Goal: Task Accomplishment & Management: Use online tool/utility

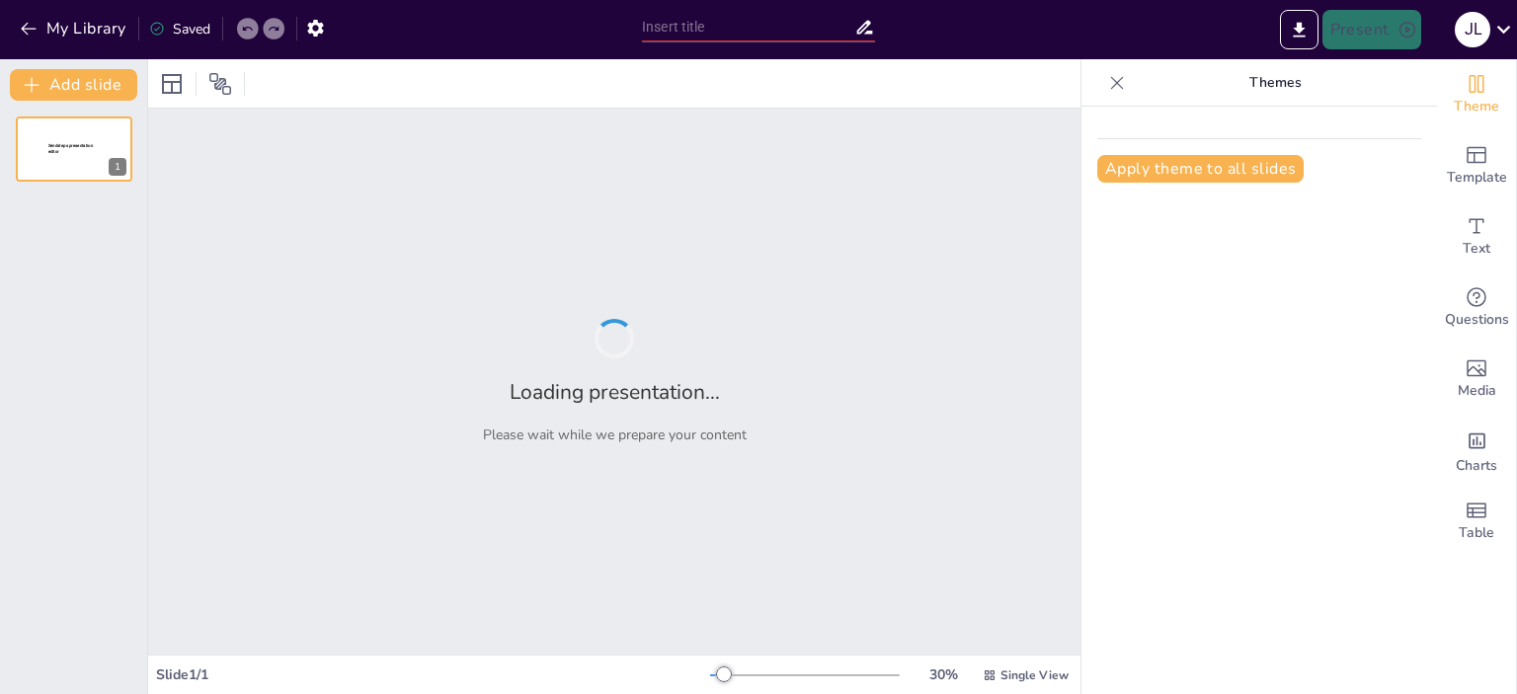
type input "Ética y Responsabilidad en el Campo de la Informatica"
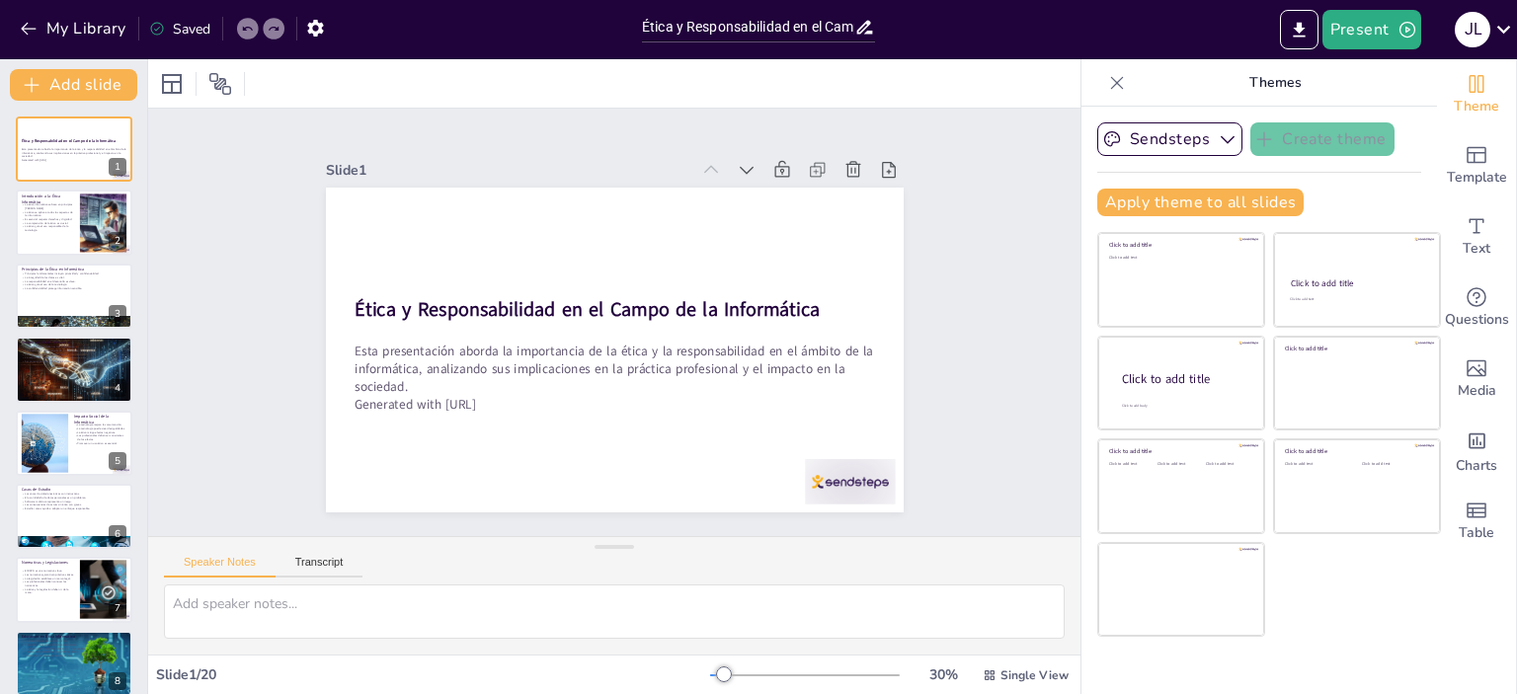
checkbox input "true"
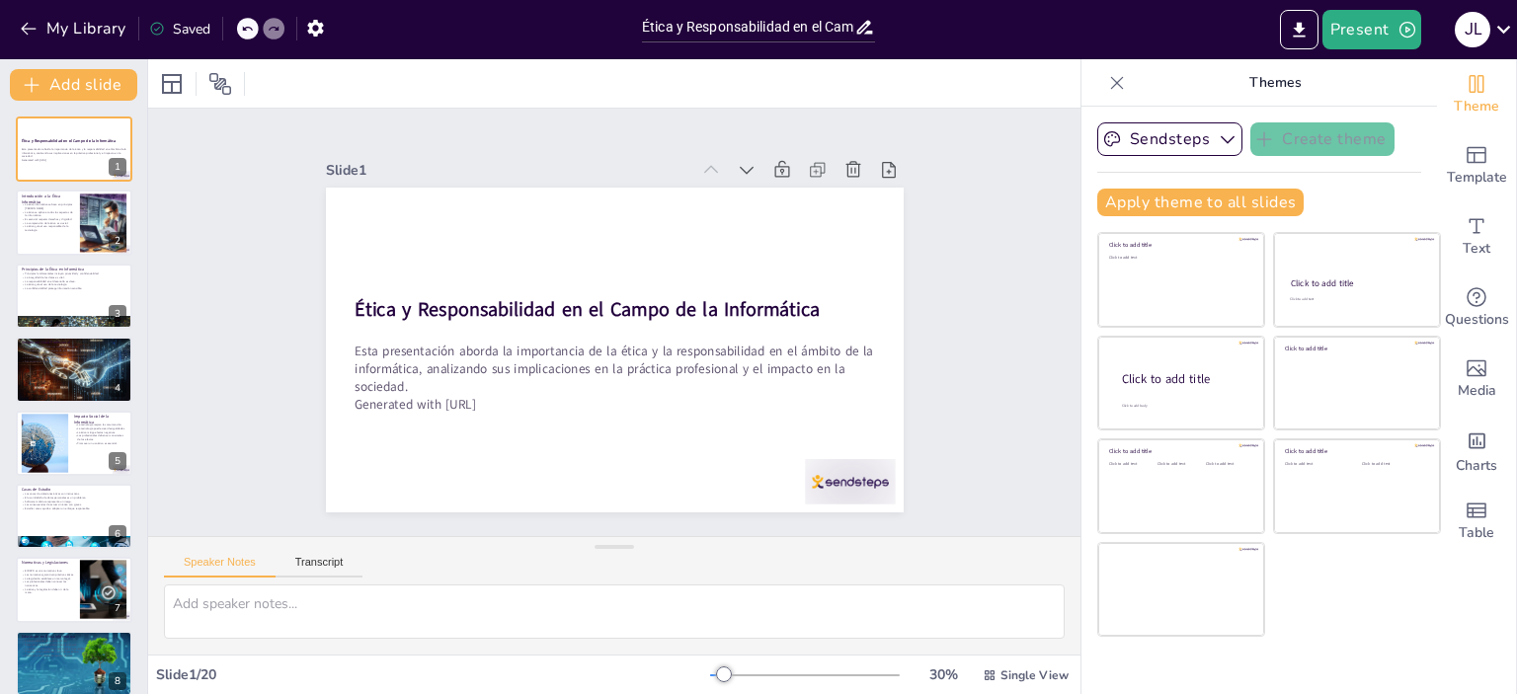
checkbox input "true"
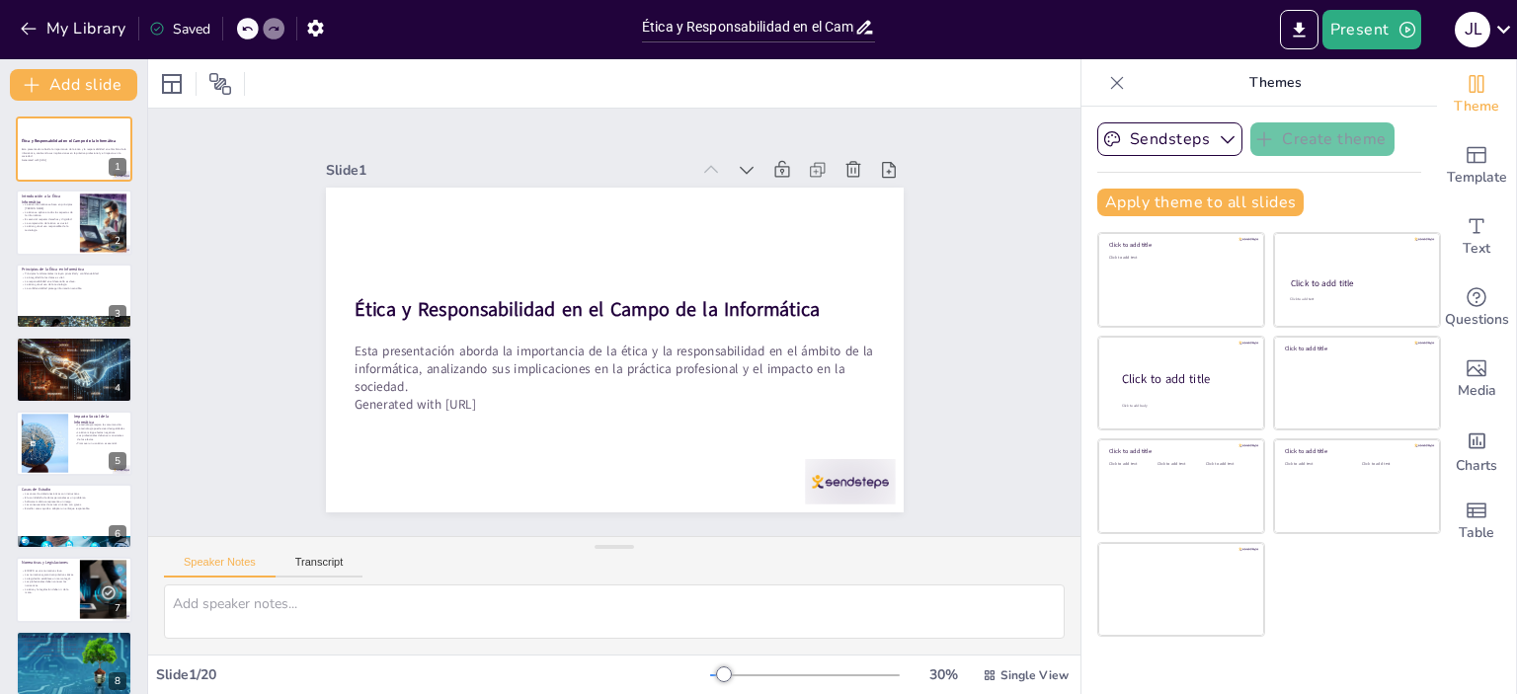
checkbox input "true"
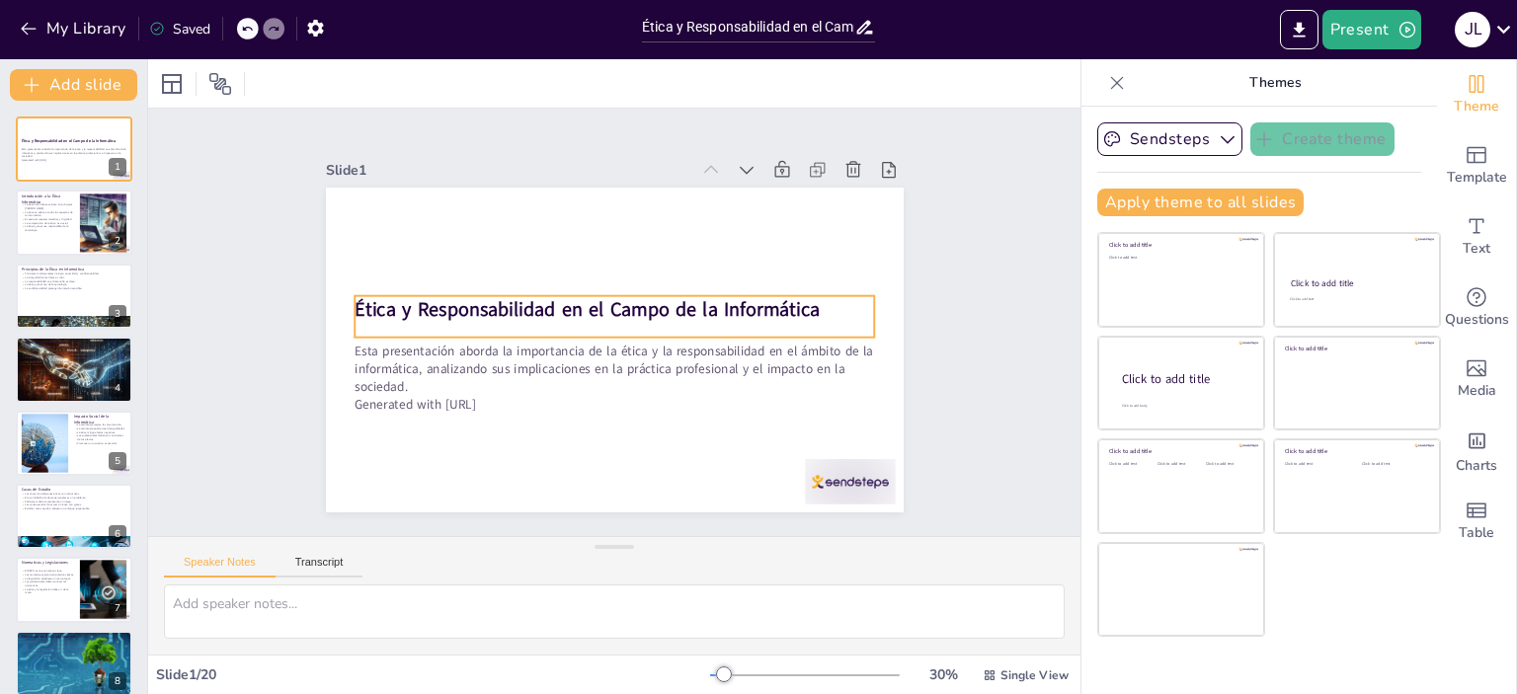
checkbox input "true"
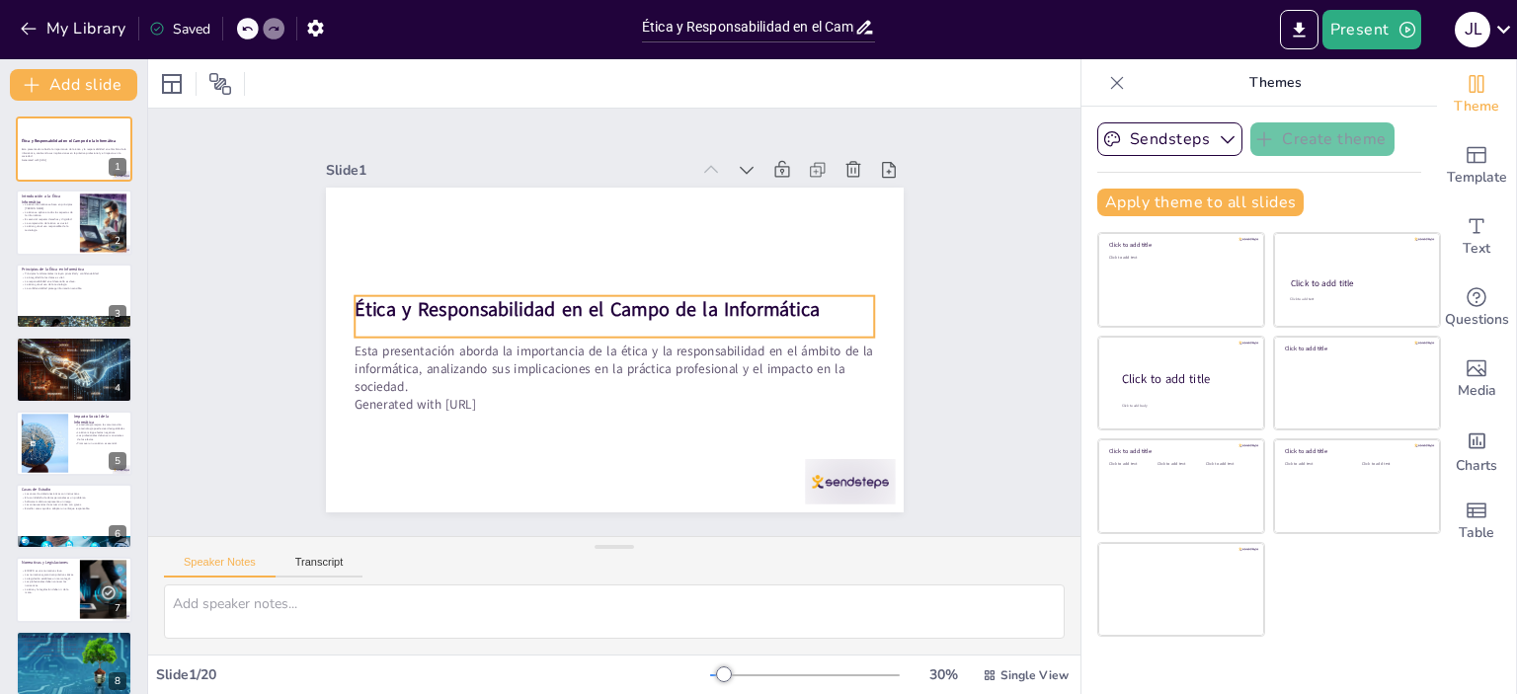
checkbox input "true"
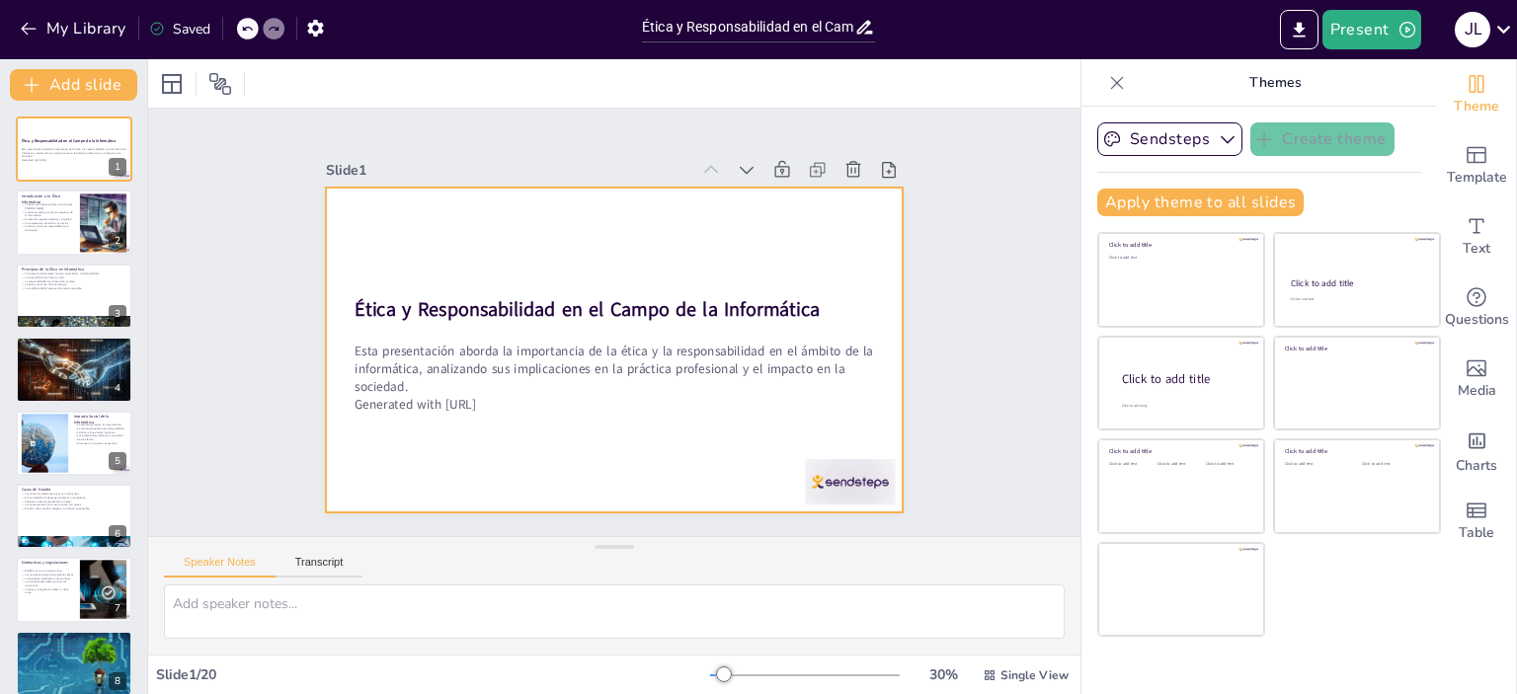
checkbox input "true"
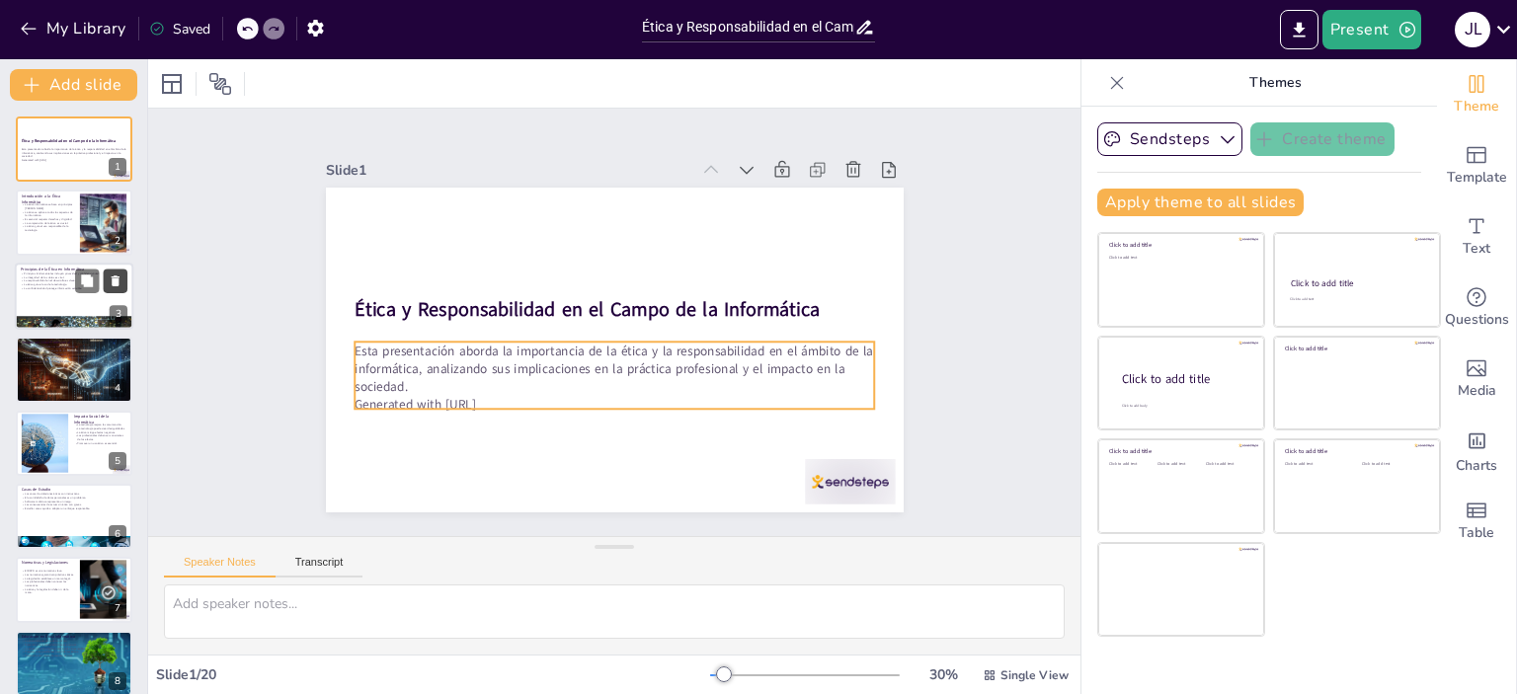
checkbox input "true"
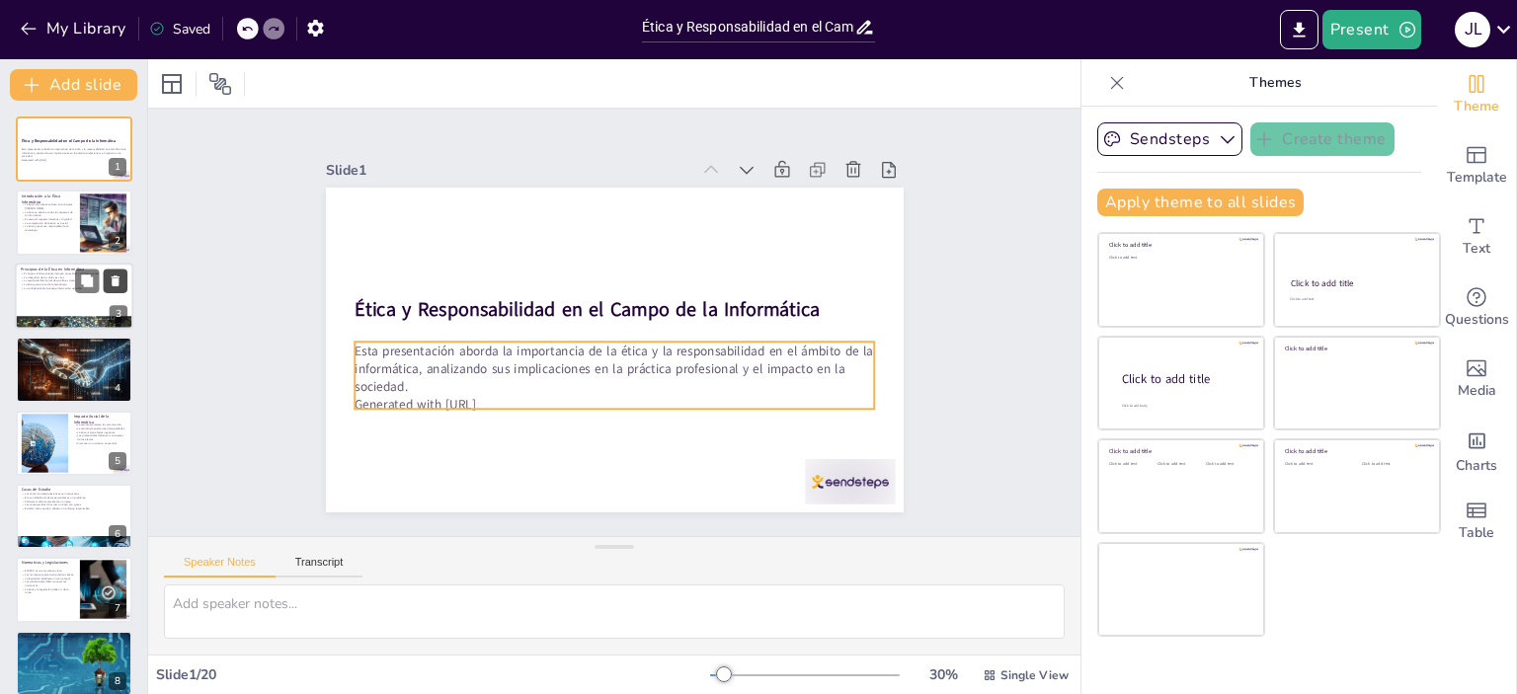
checkbox input "true"
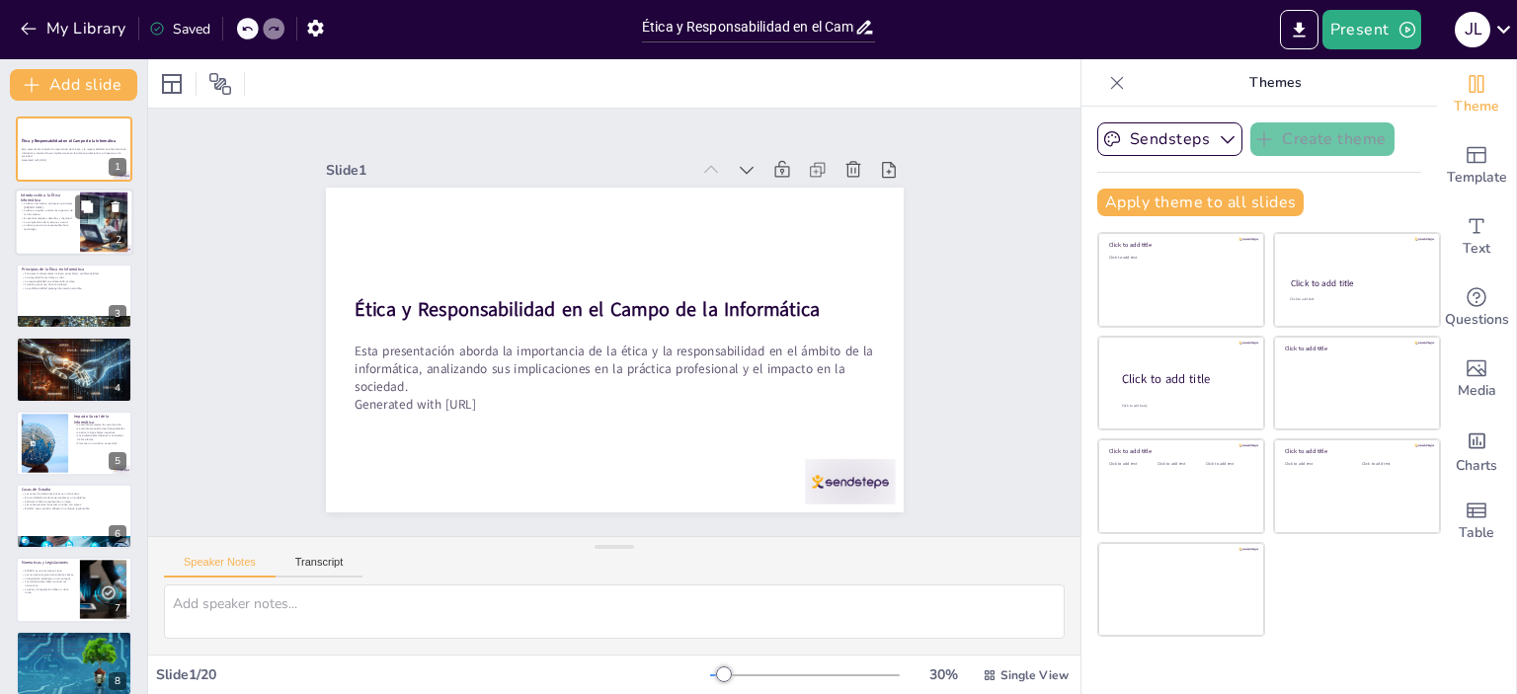
checkbox input "true"
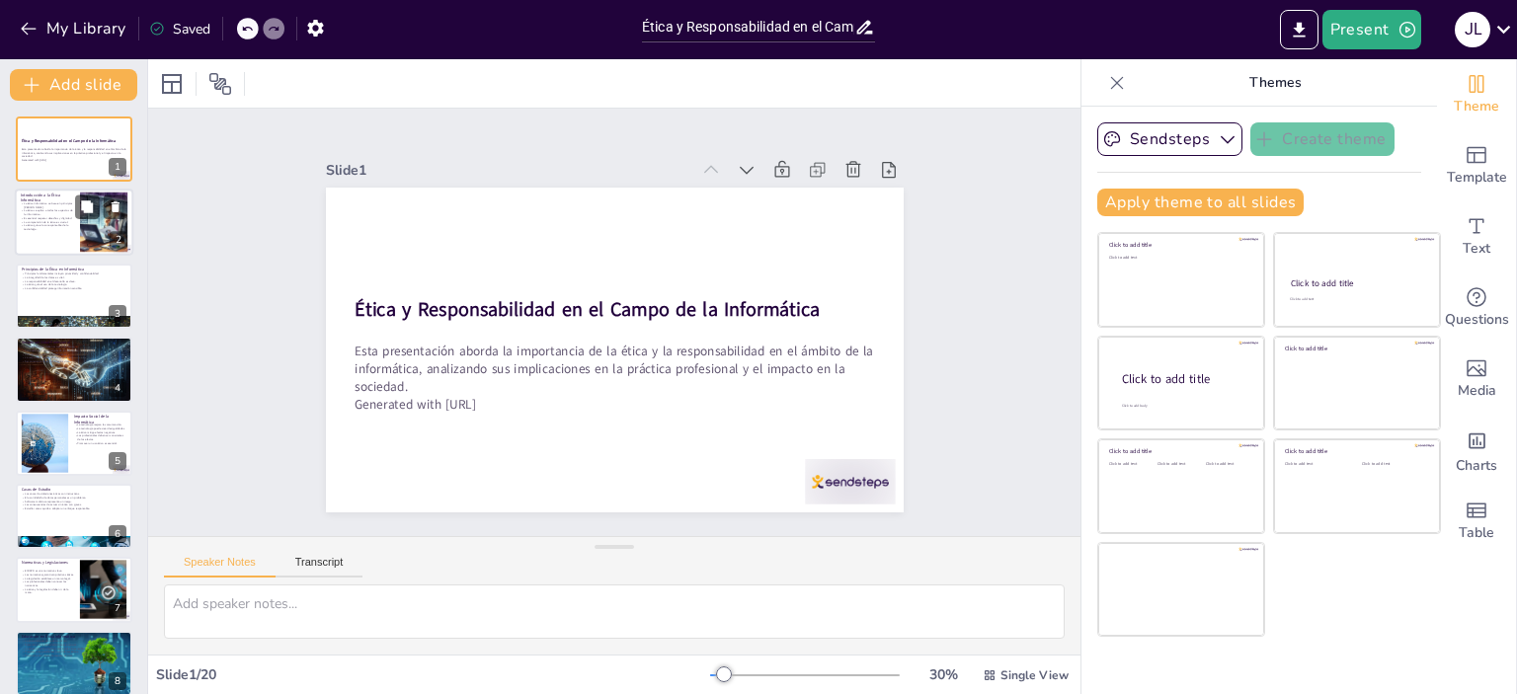
checkbox input "true"
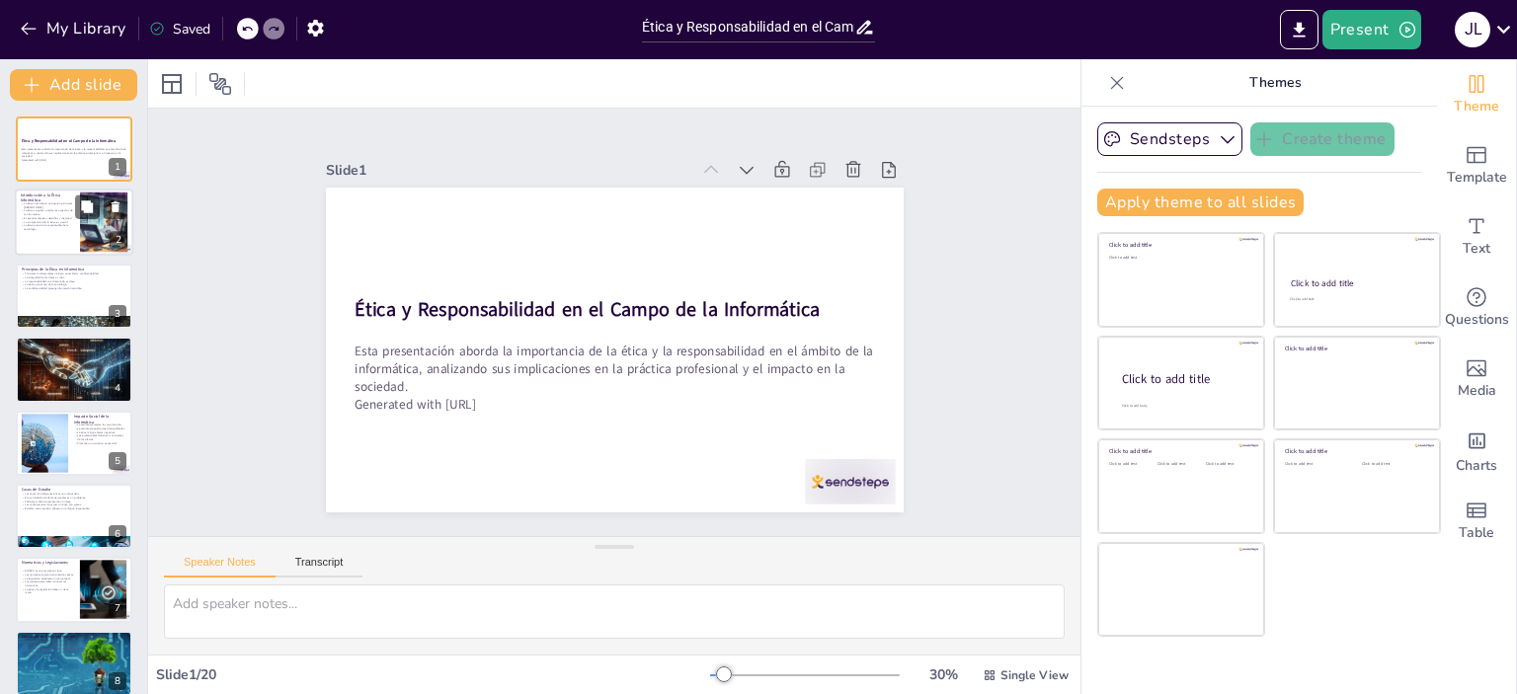
checkbox input "true"
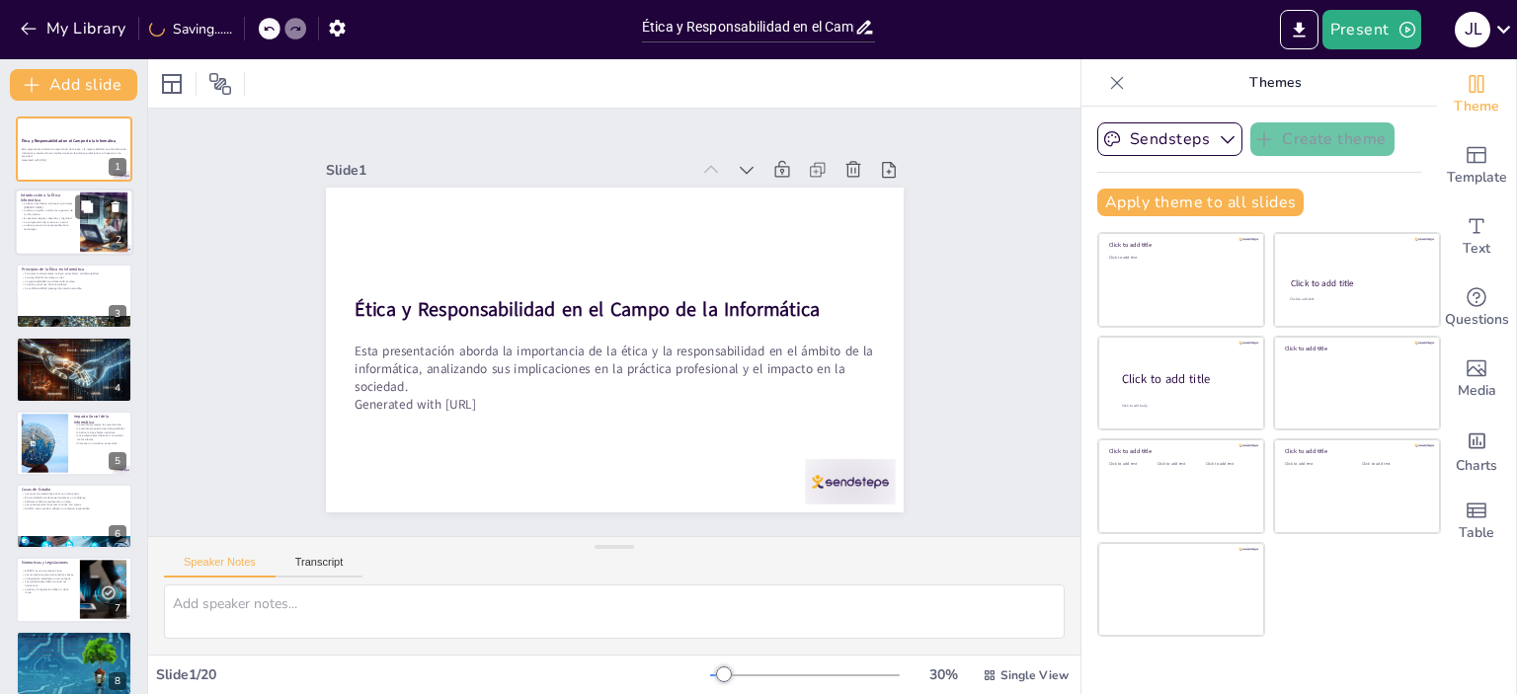
checkbox input "true"
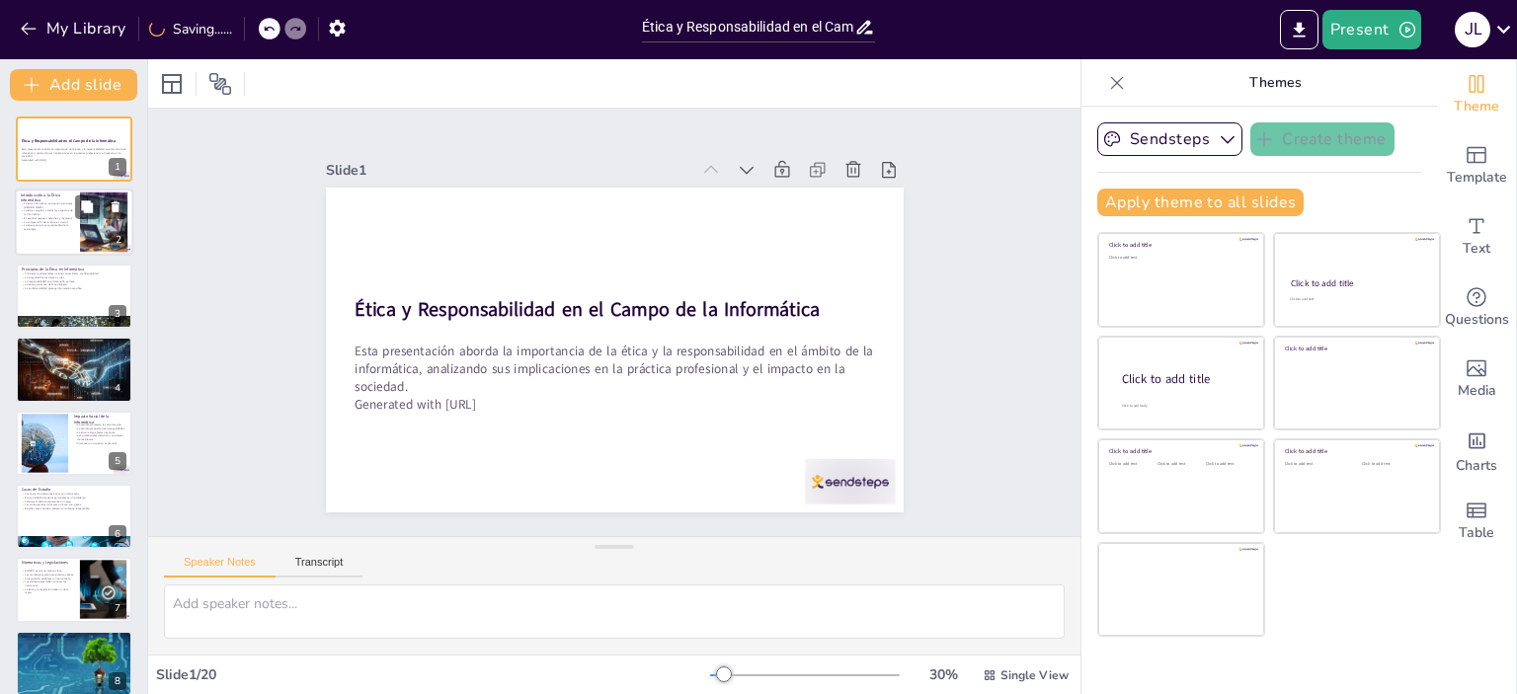
checkbox input "true"
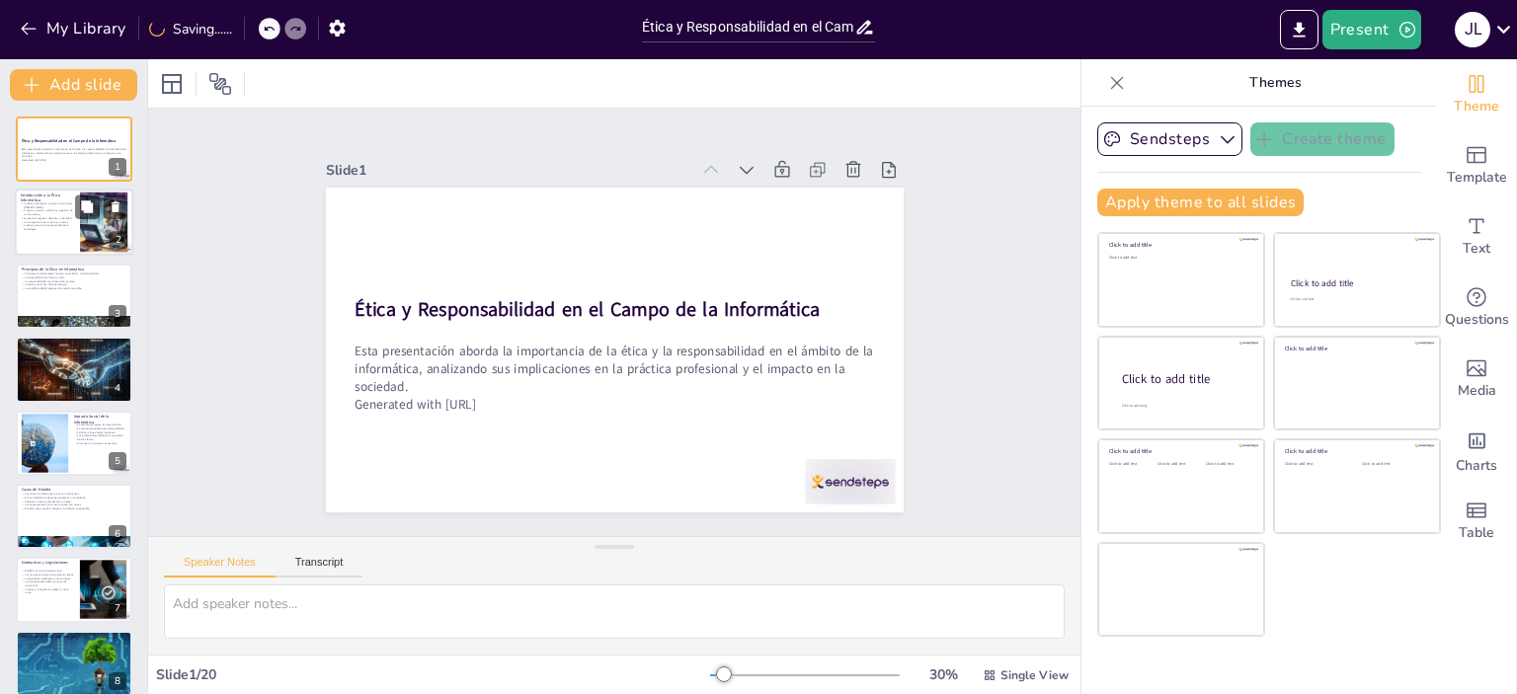
checkbox input "true"
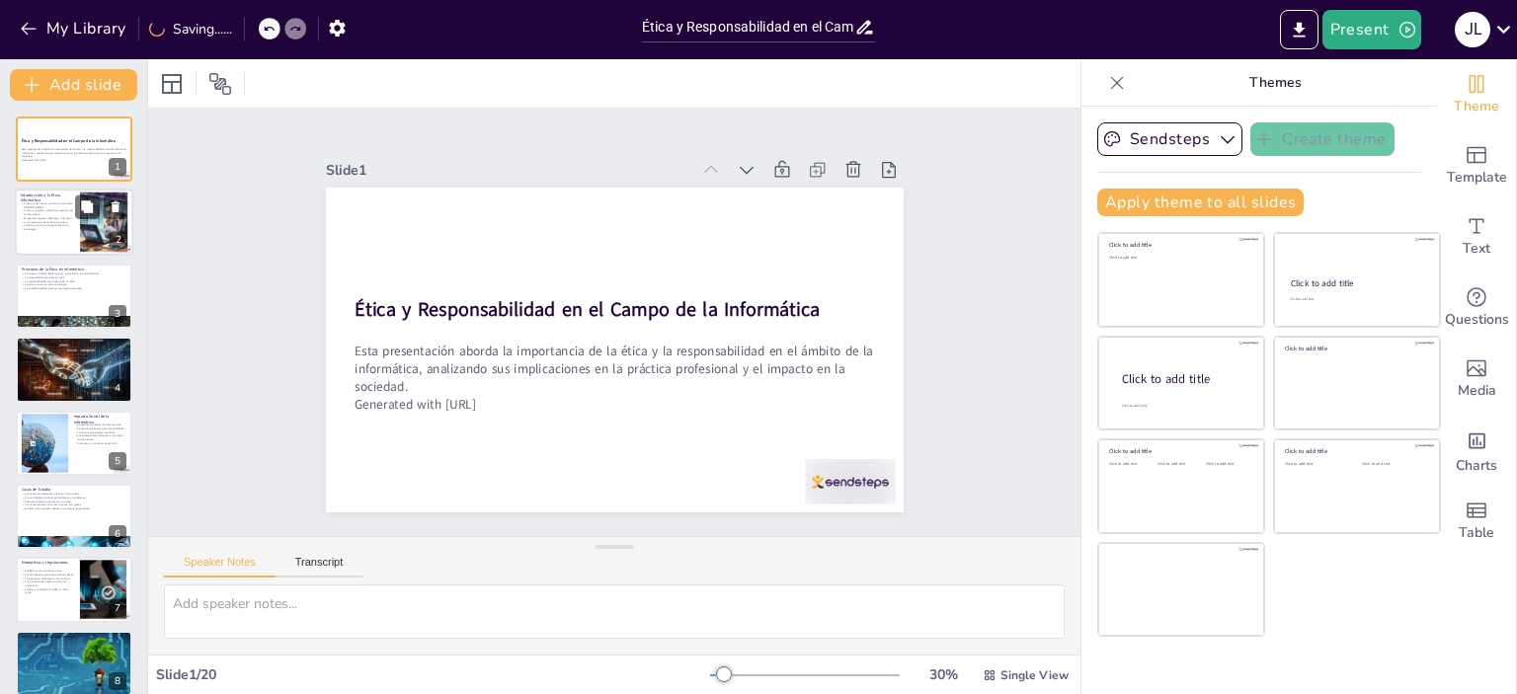
checkbox input "true"
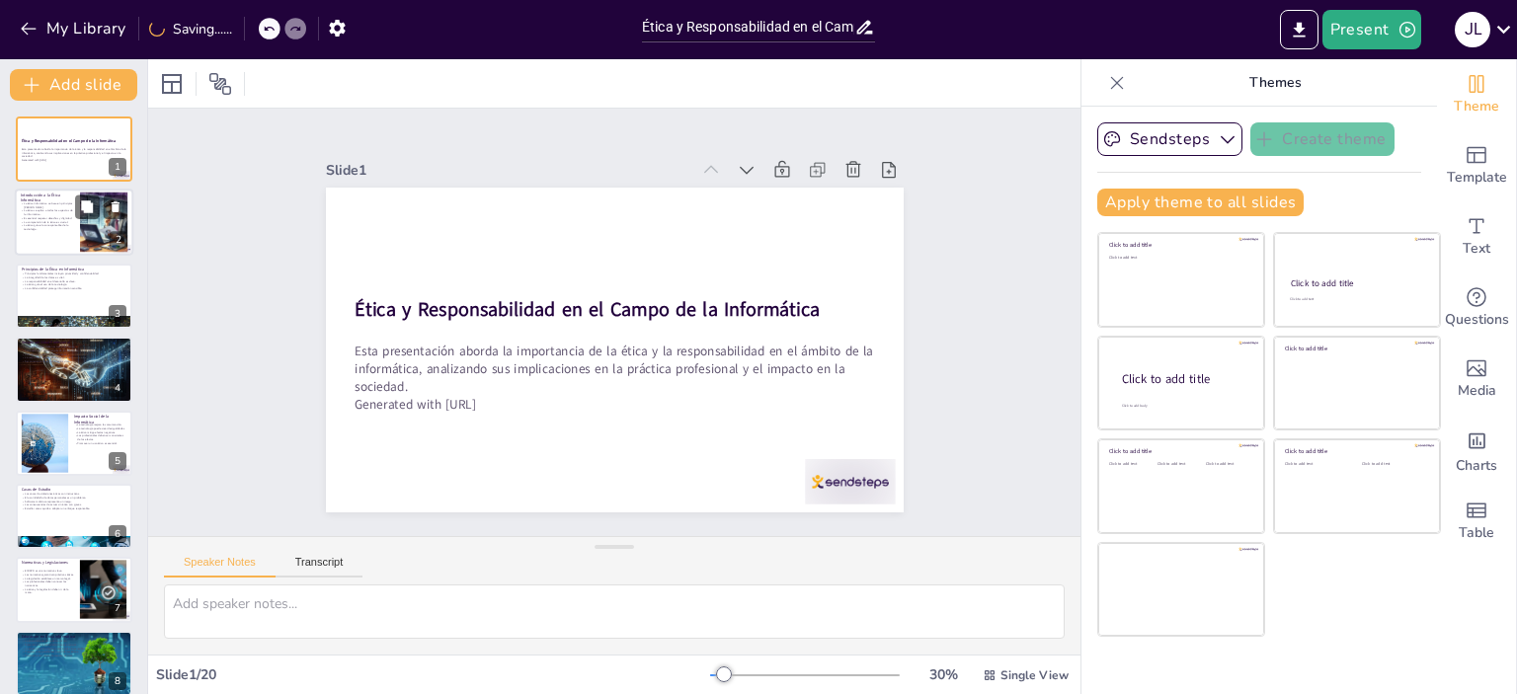
checkbox input "true"
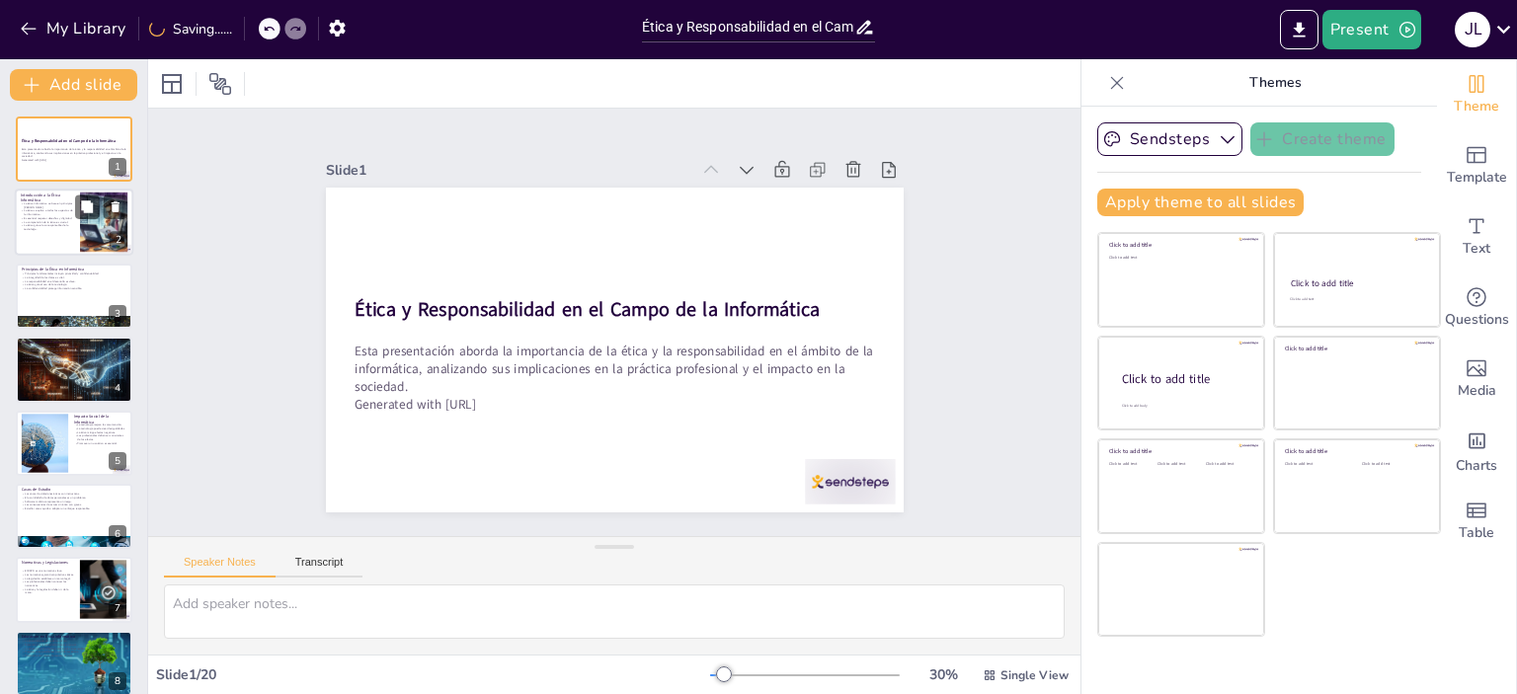
checkbox input "true"
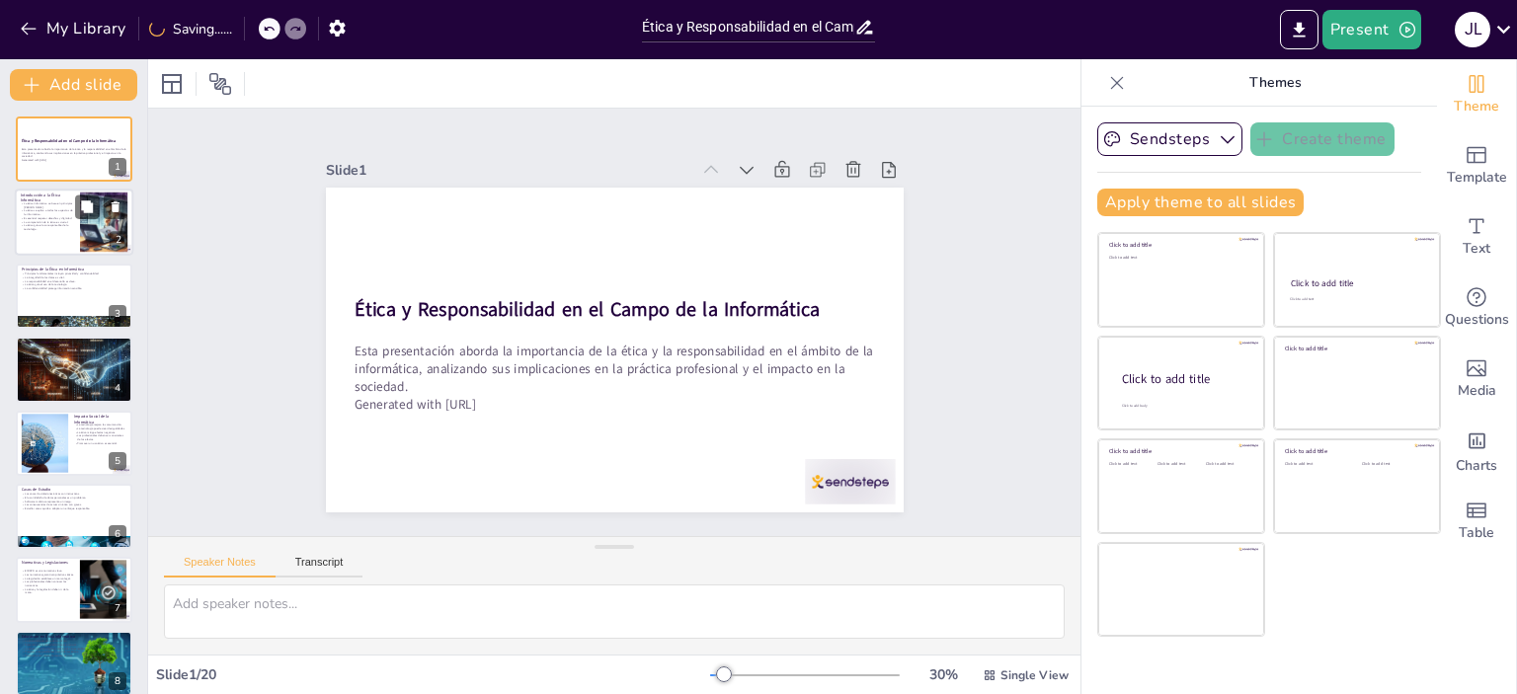
click at [43, 222] on p "La comprensión de la ética es crucial." at bounding box center [47, 222] width 53 height 4
type textarea "Los principios morales son fundamentales en la ética informática, ya que establ…"
checkbox input "true"
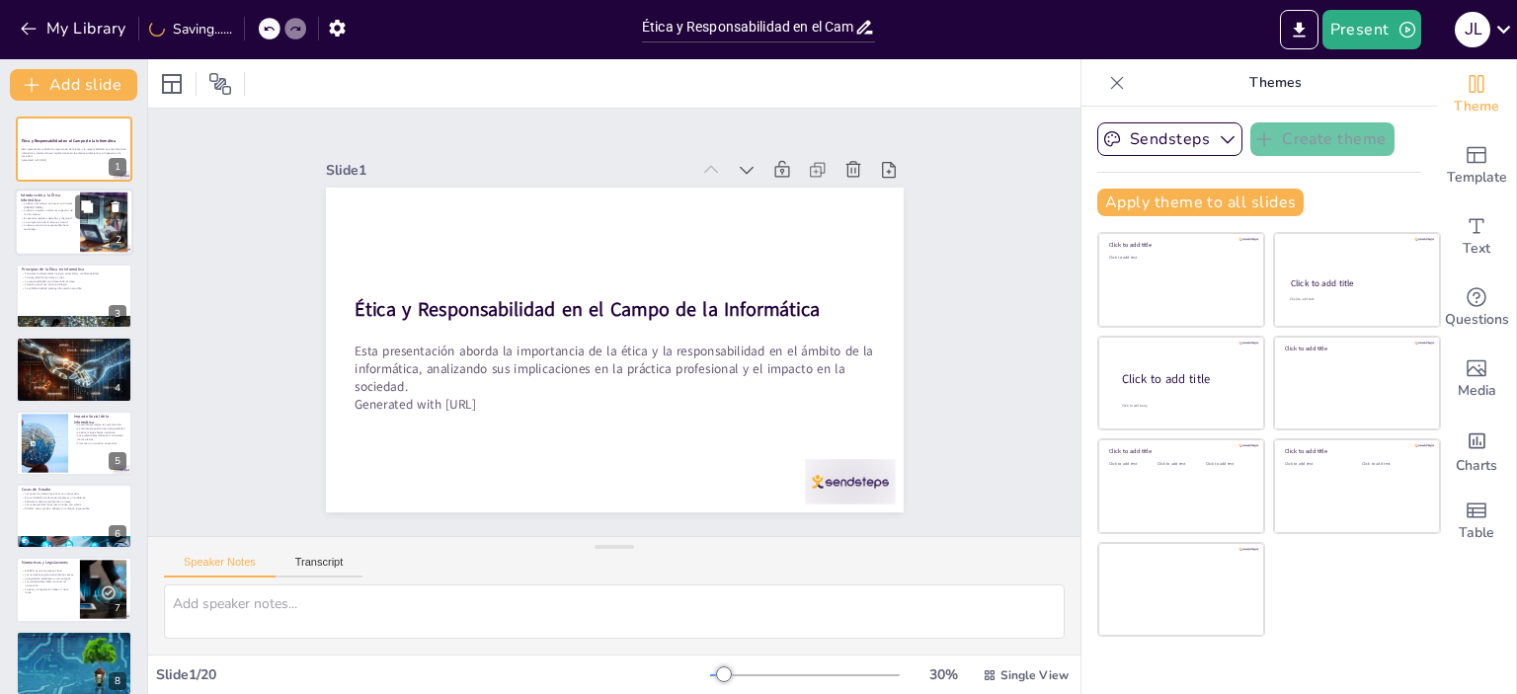
checkbox input "true"
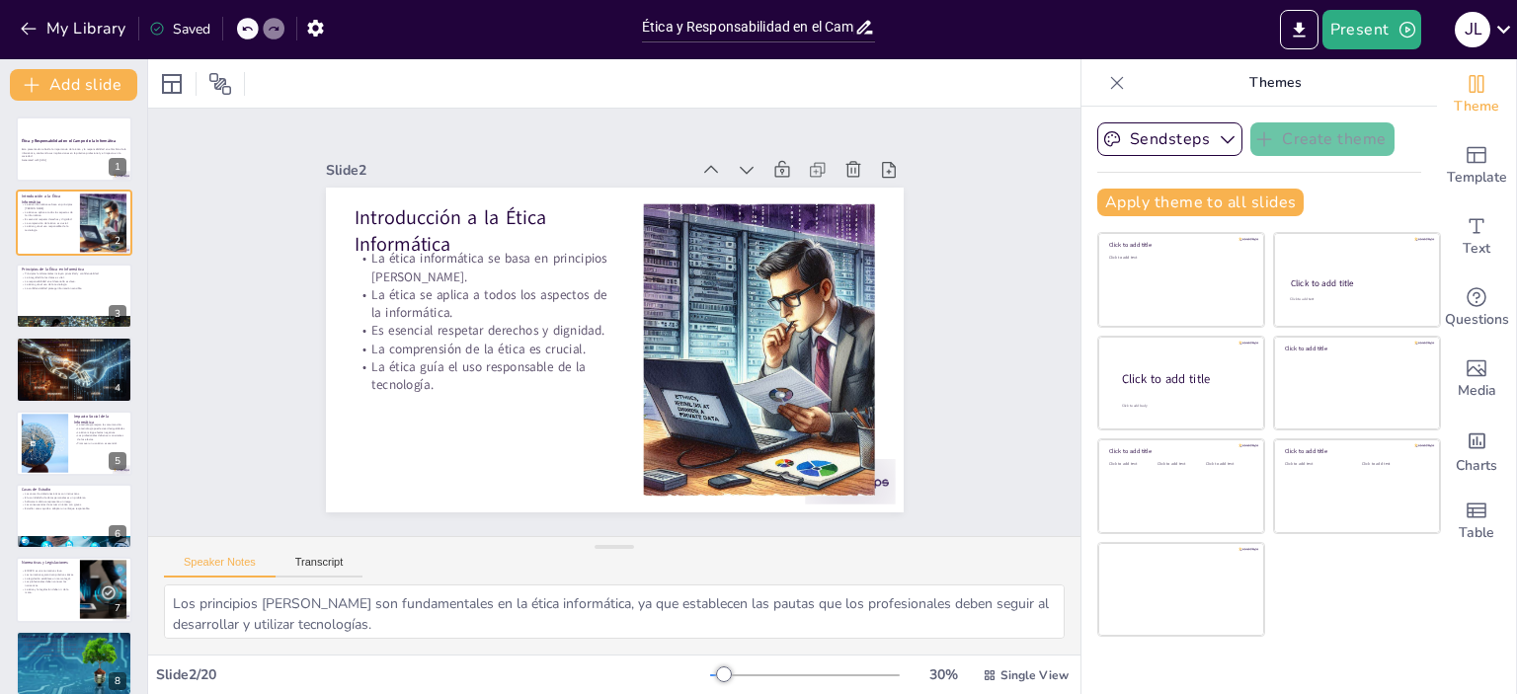
checkbox input "true"
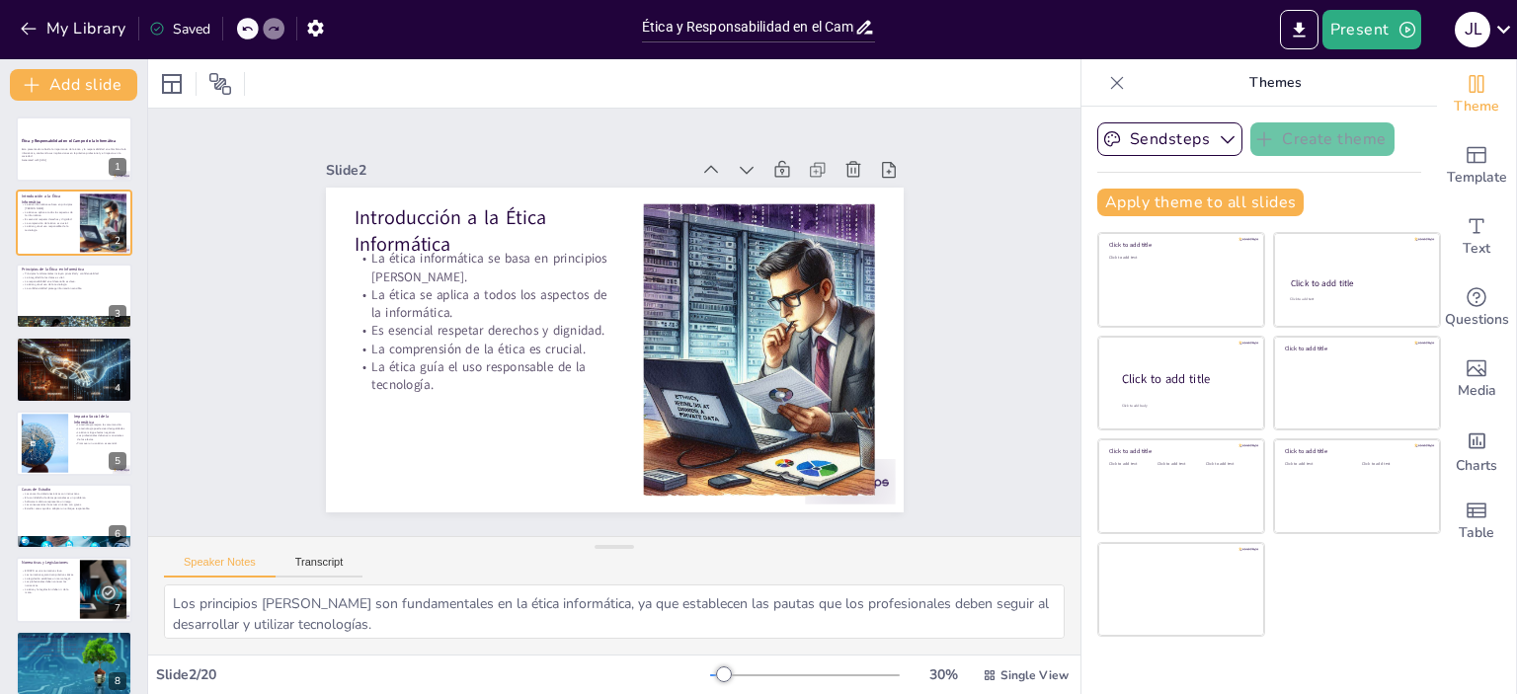
checkbox input "true"
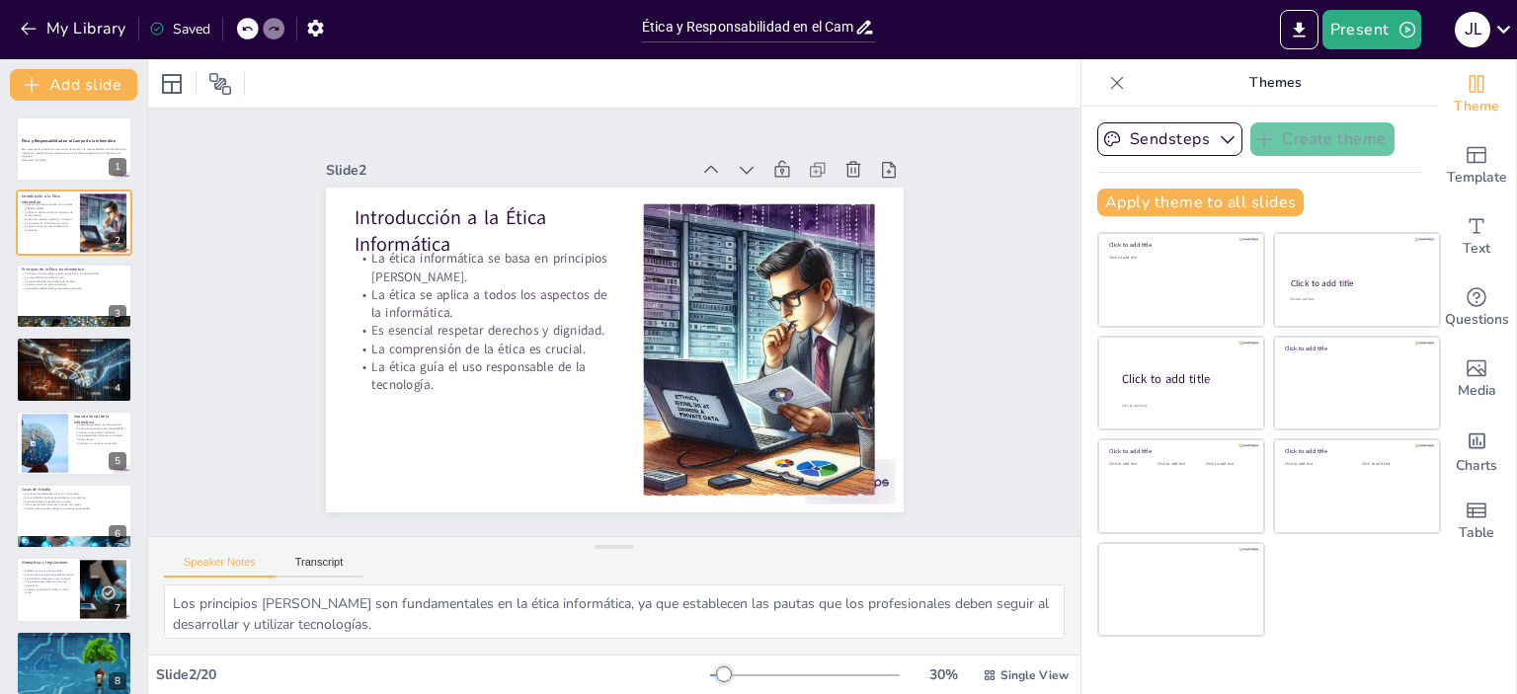
checkbox input "true"
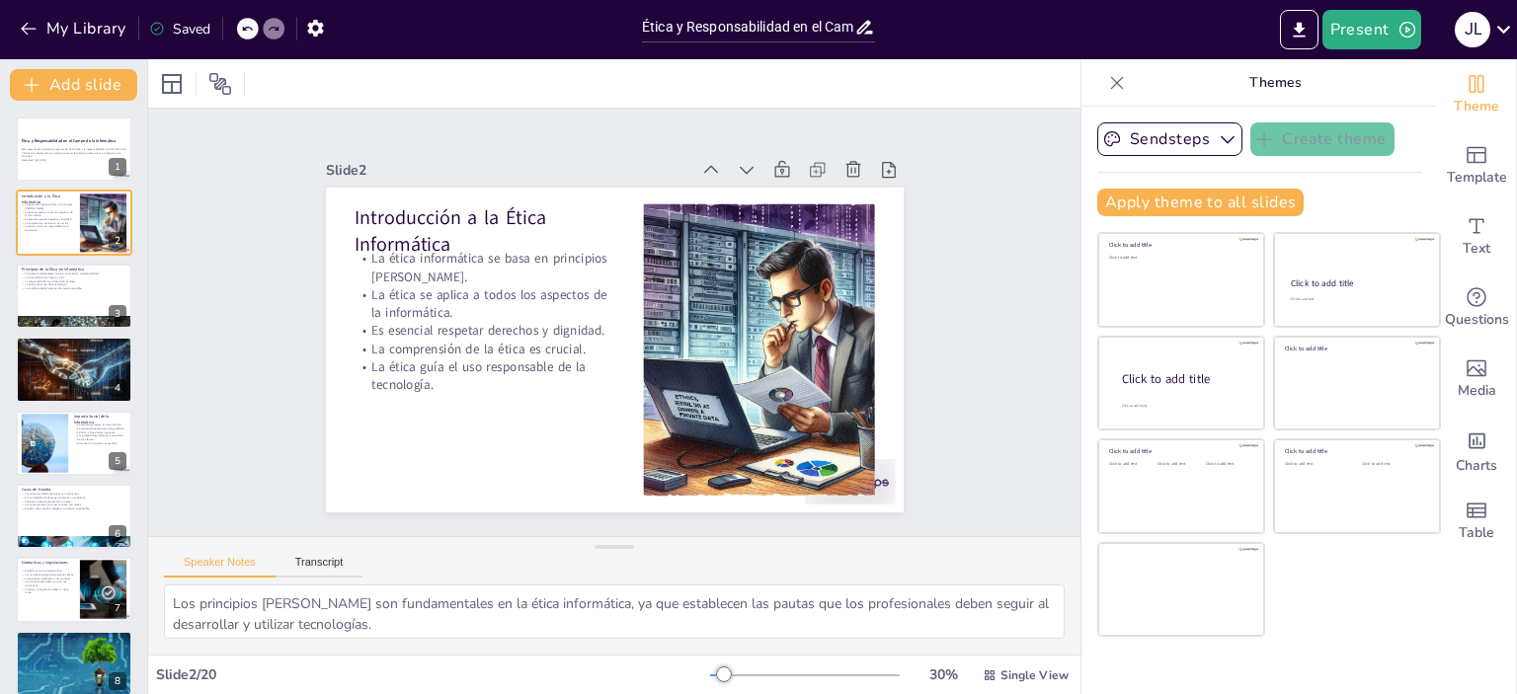
checkbox input "true"
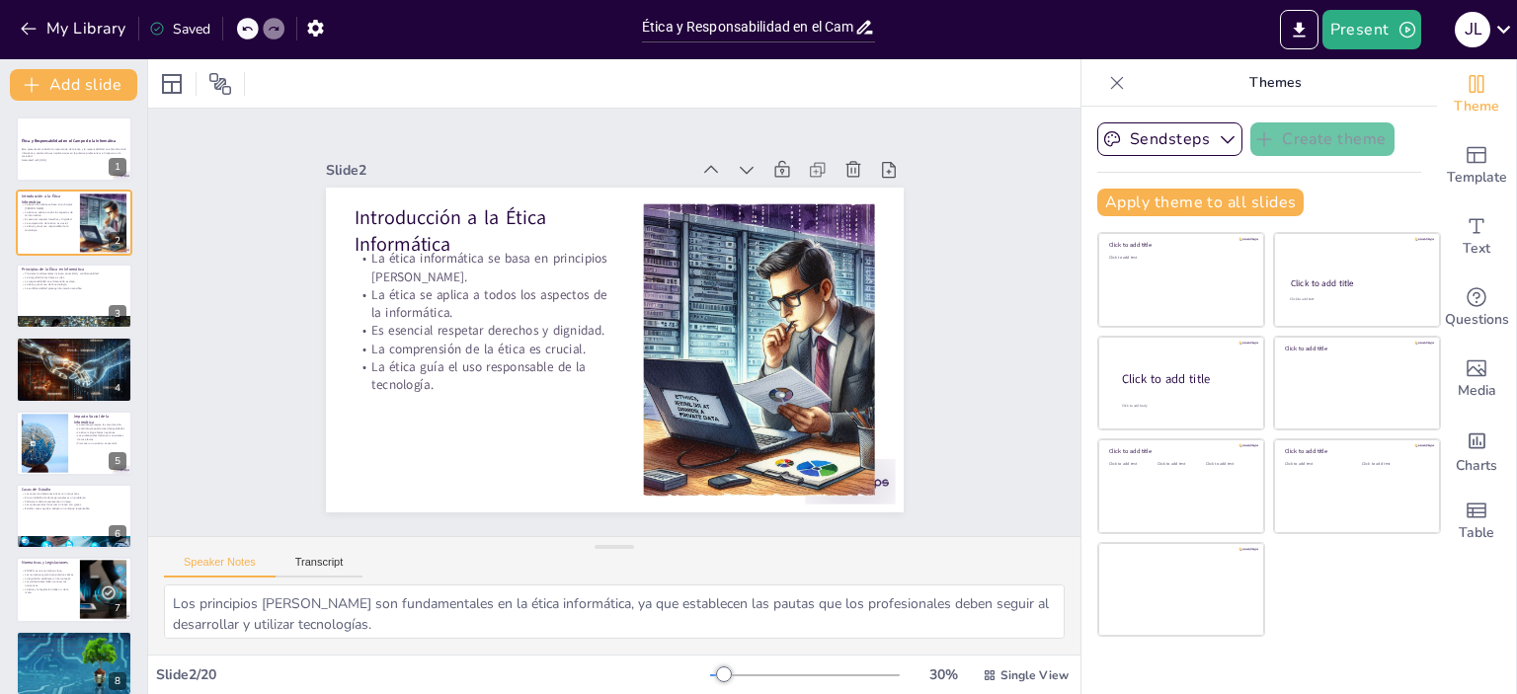
checkbox input "true"
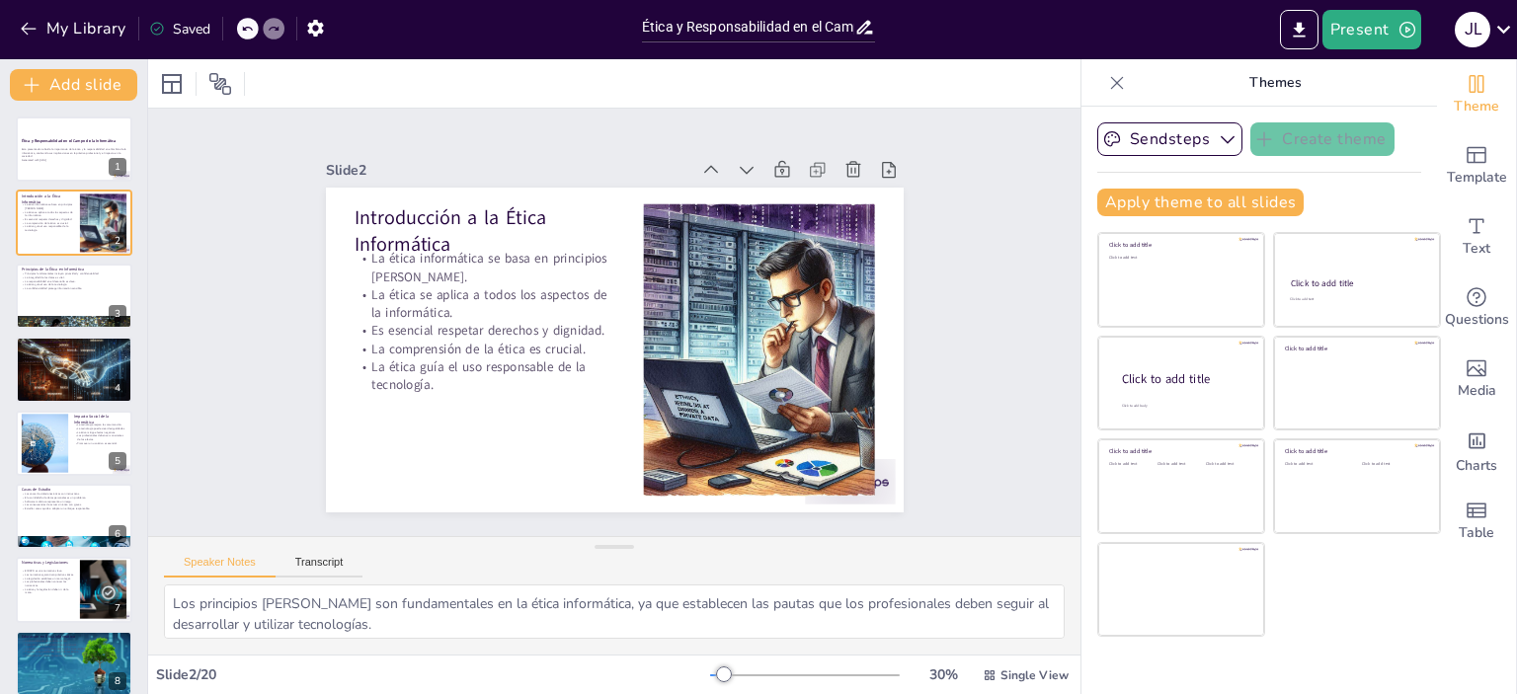
checkbox input "true"
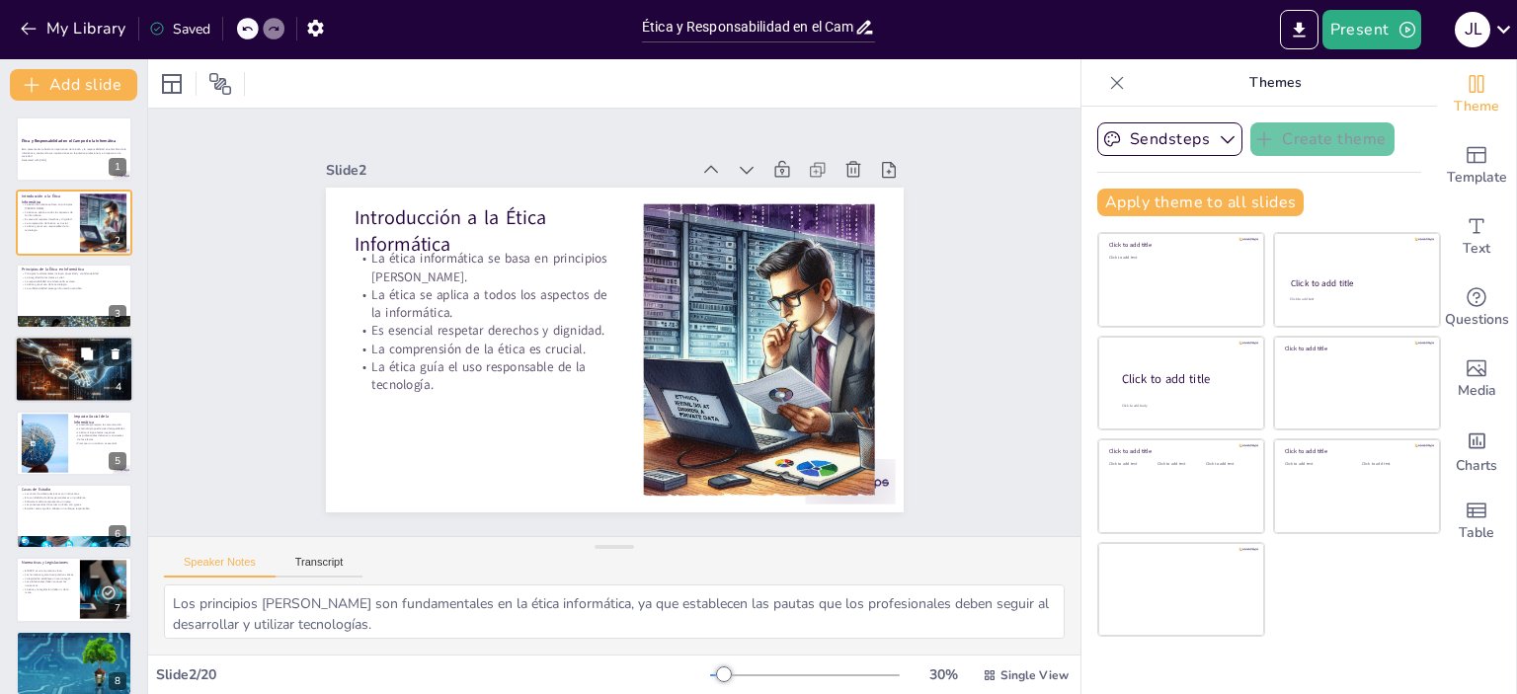
checkbox input "true"
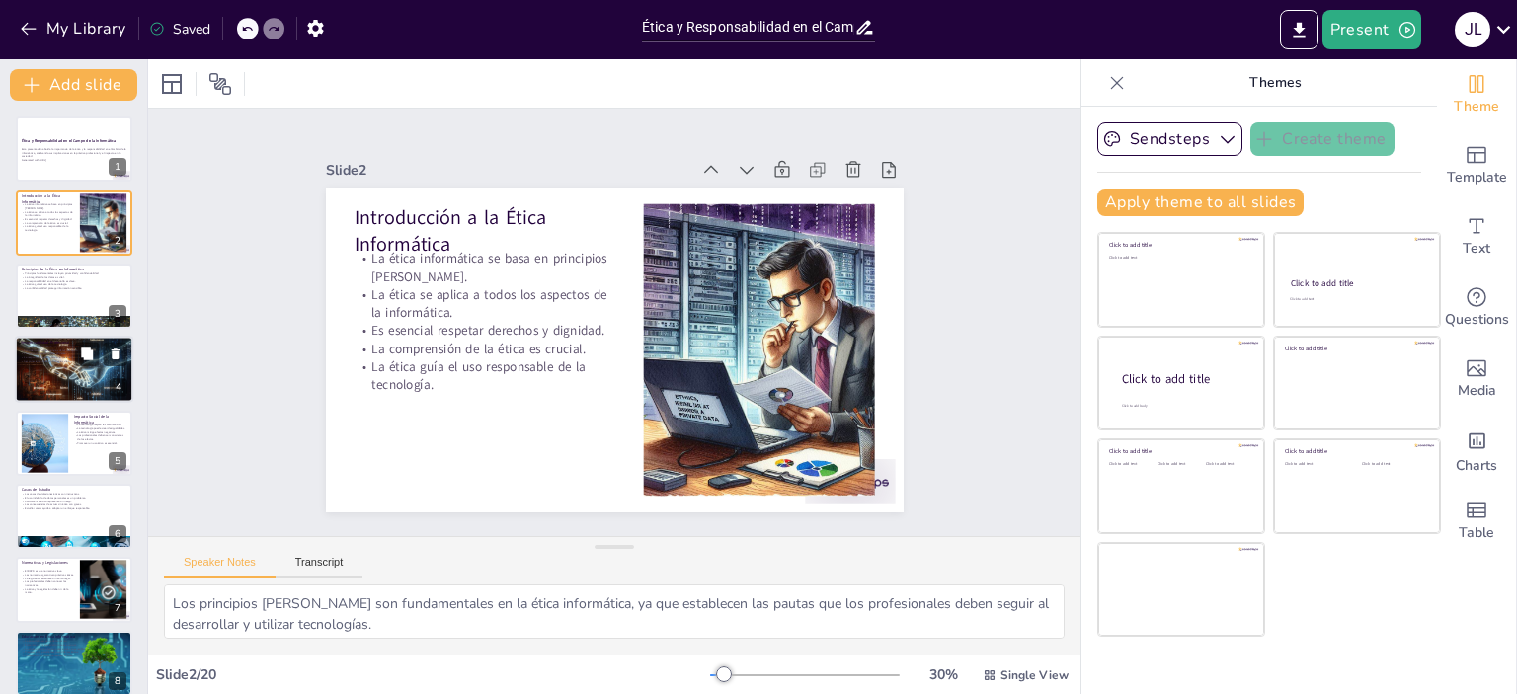
checkbox input "true"
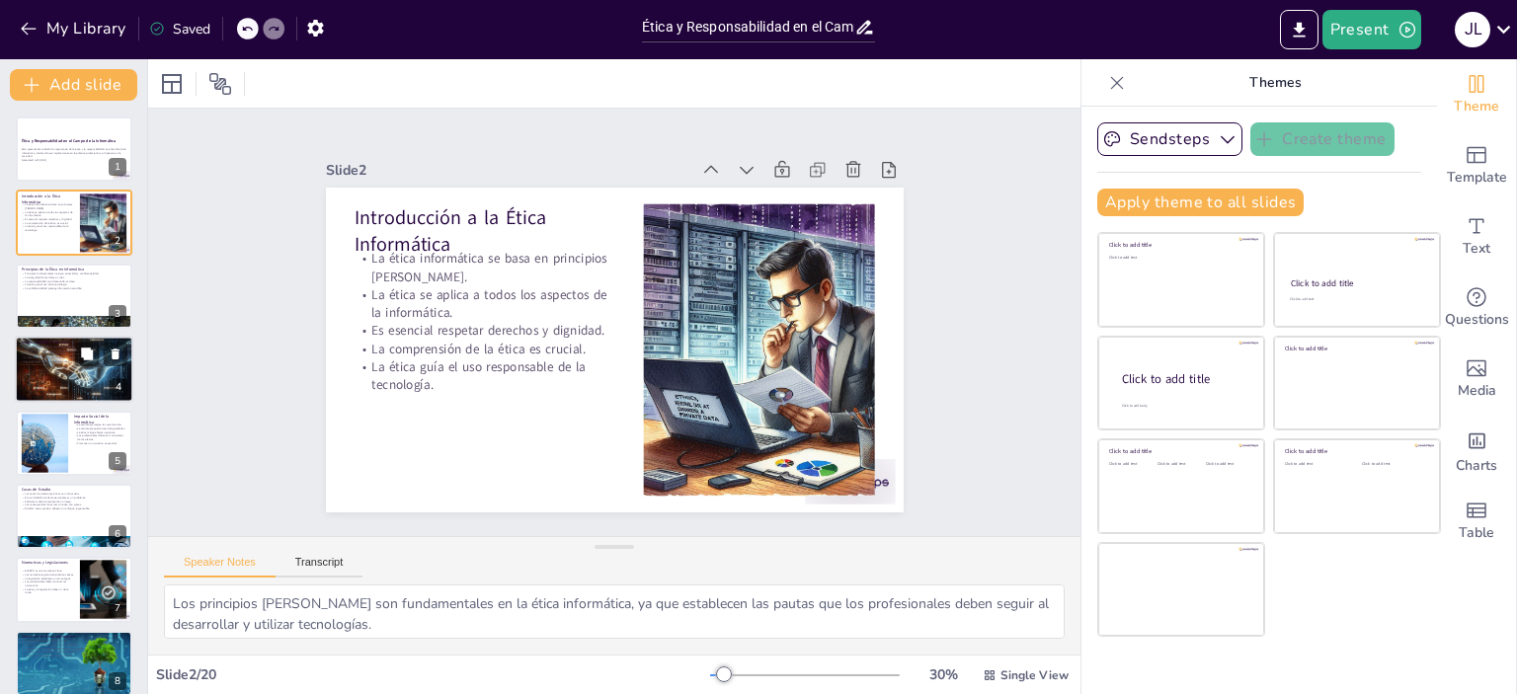
checkbox input "true"
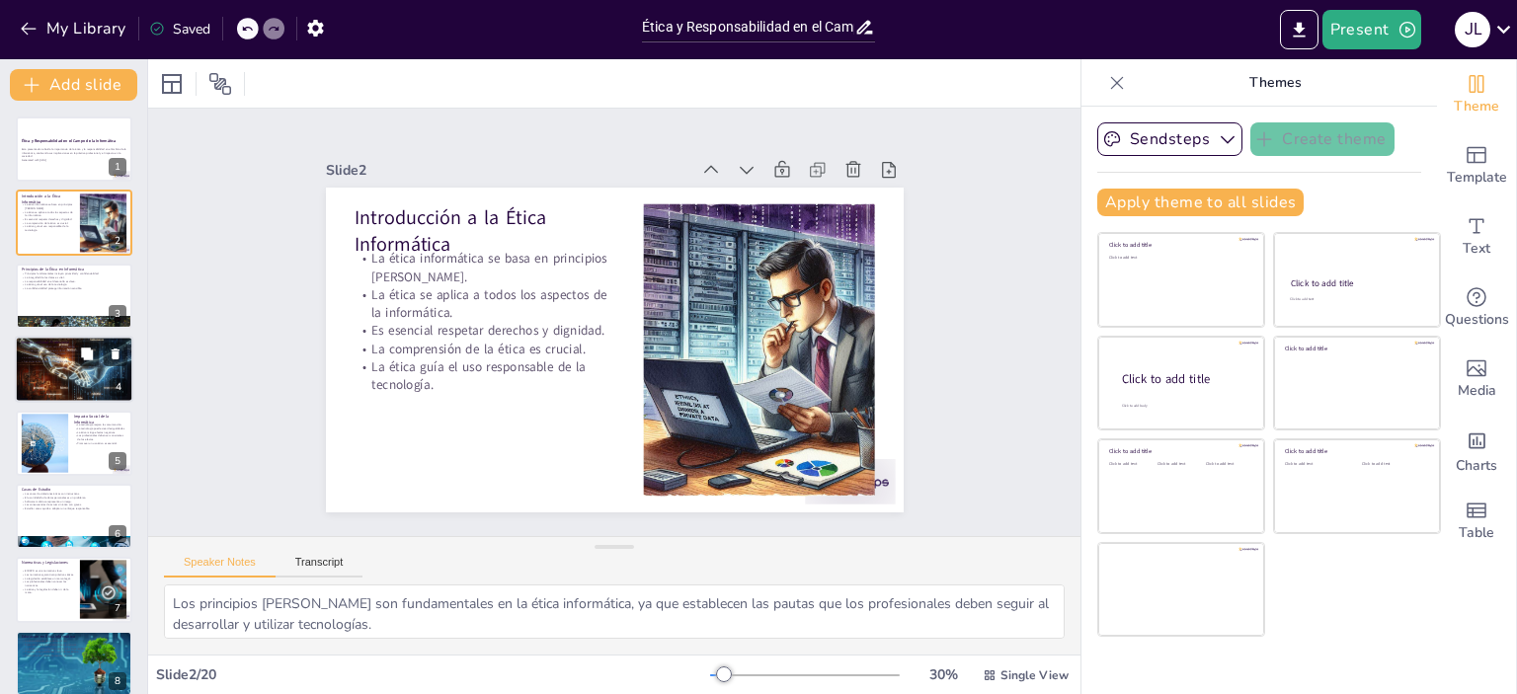
checkbox input "true"
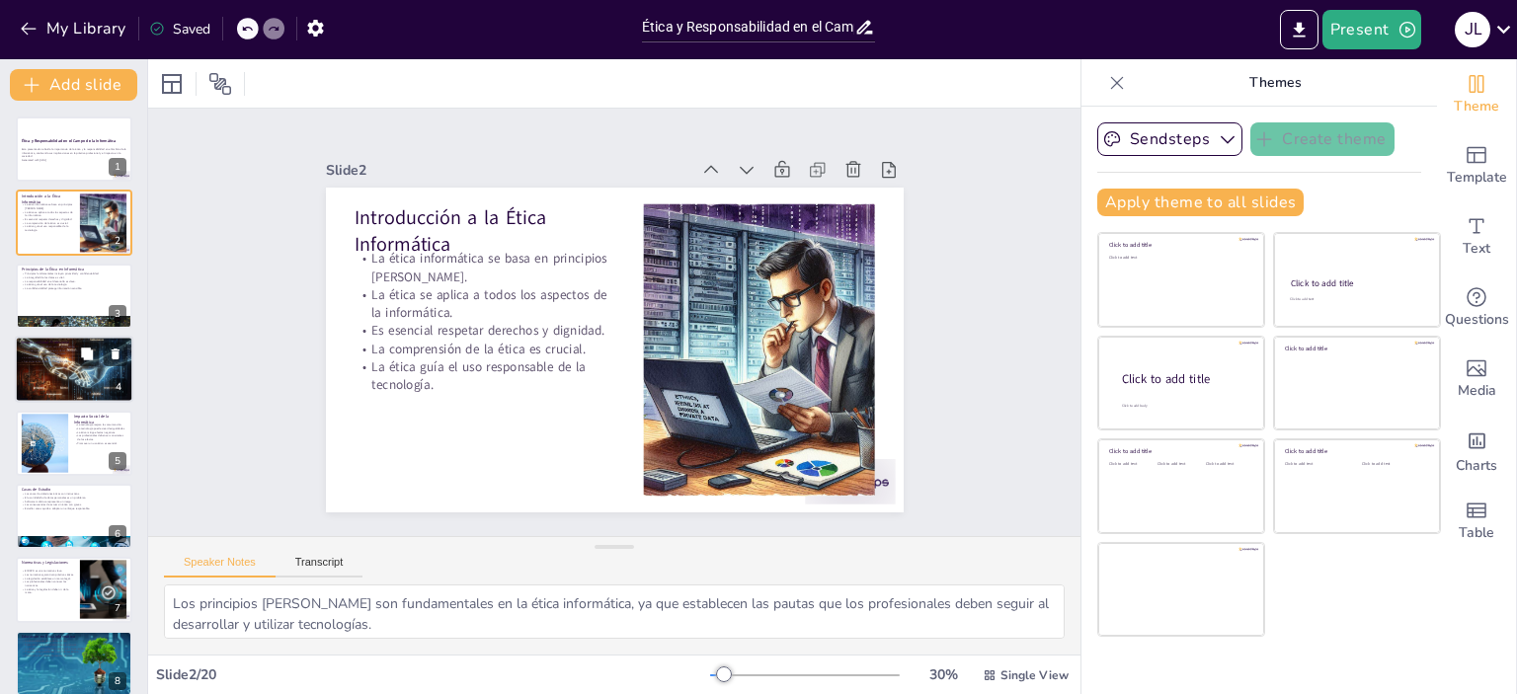
checkbox input "true"
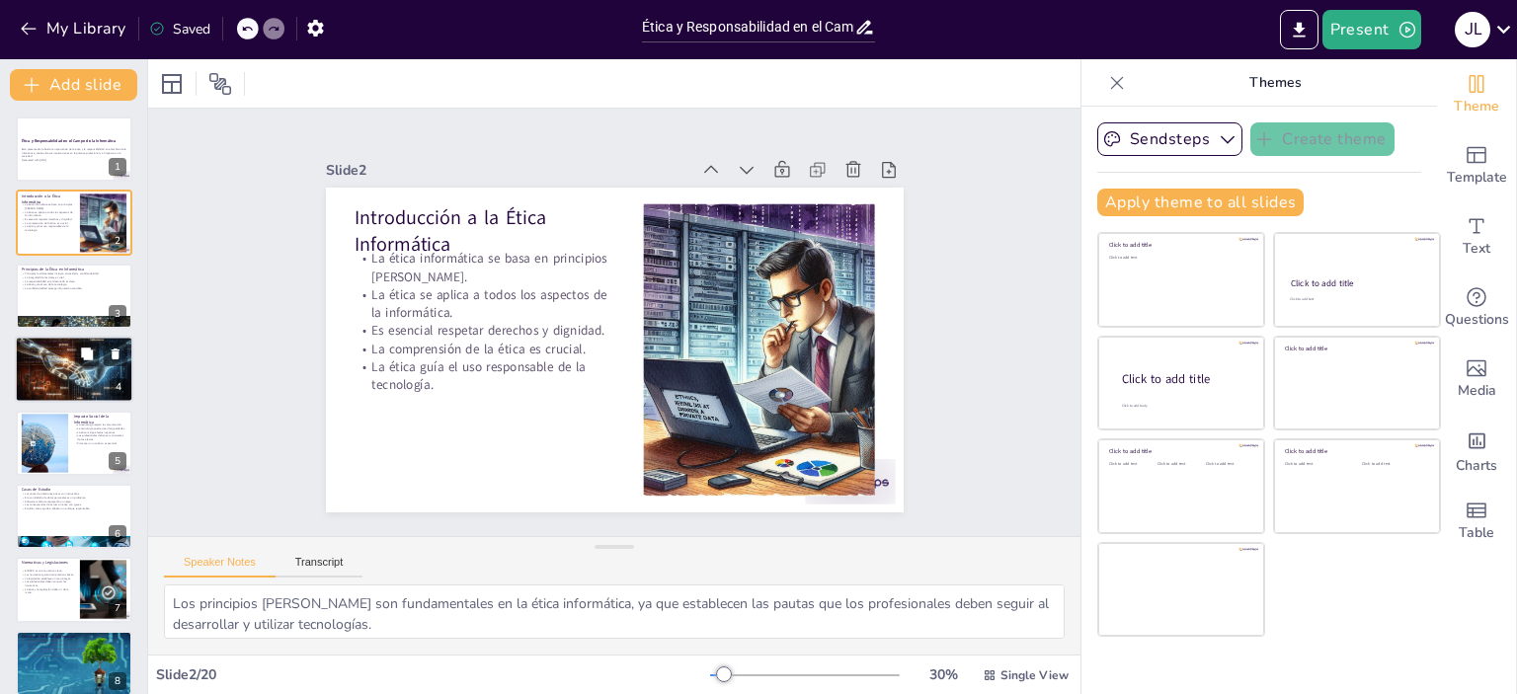
checkbox input "true"
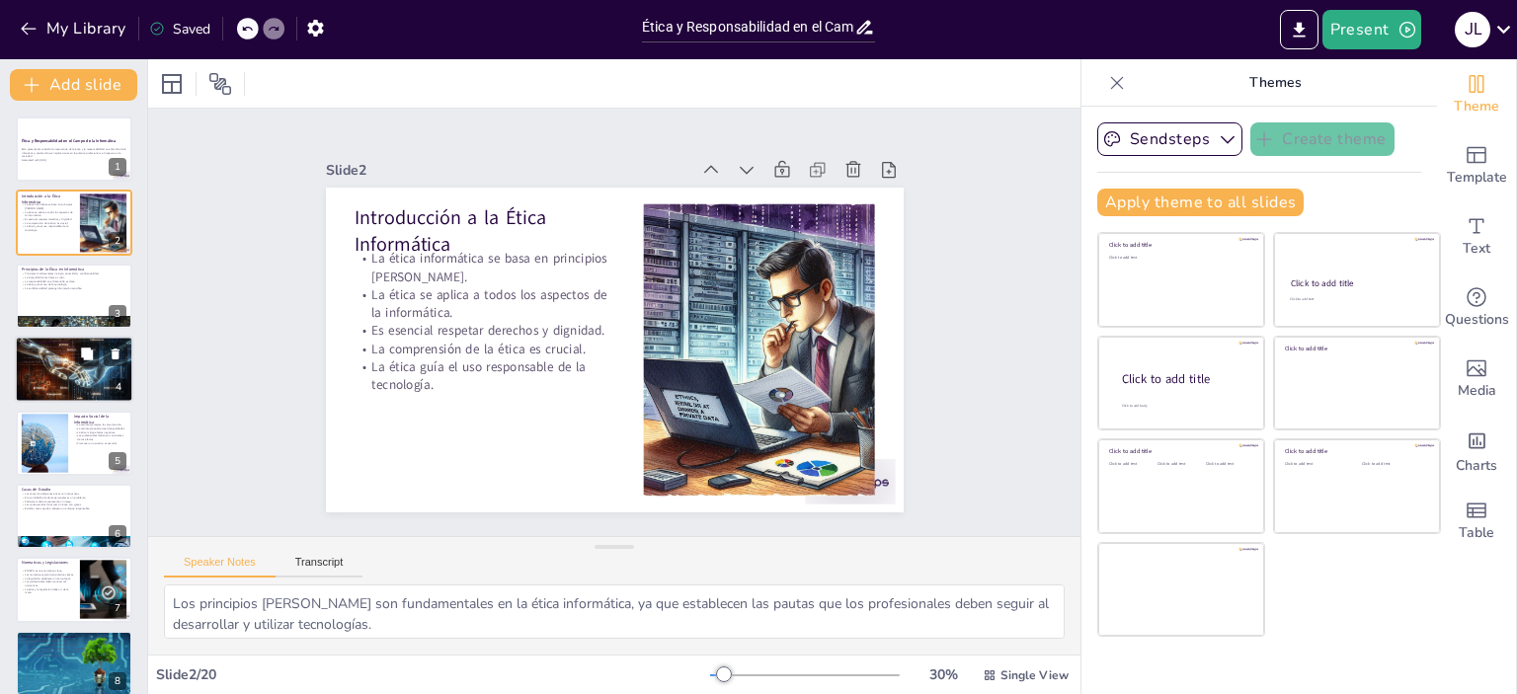
click at [32, 359] on p "Ser consciente de las acciones es vital." at bounding box center [74, 361] width 107 height 4
type textarea "Actuar éticamente es fundamental para los profesionales de la informática, ya q…"
checkbox input "true"
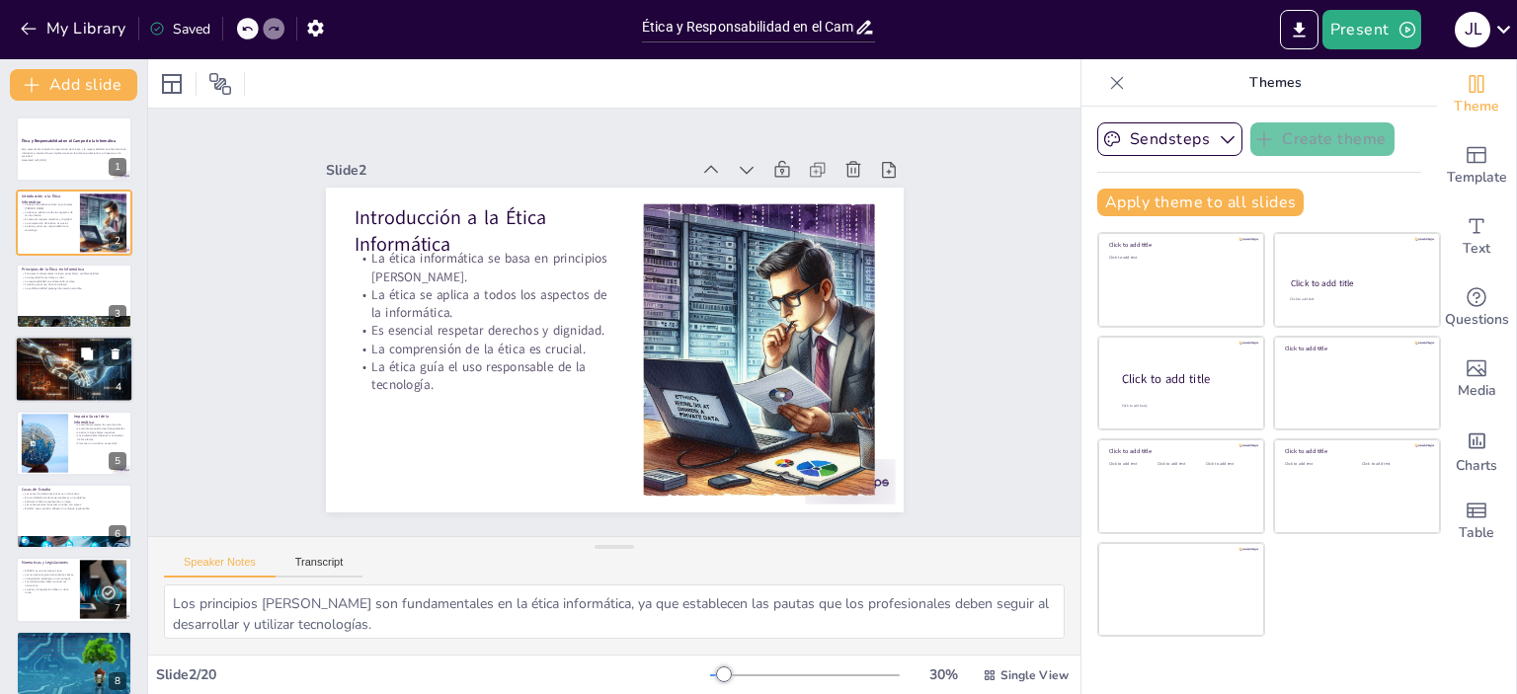
checkbox input "true"
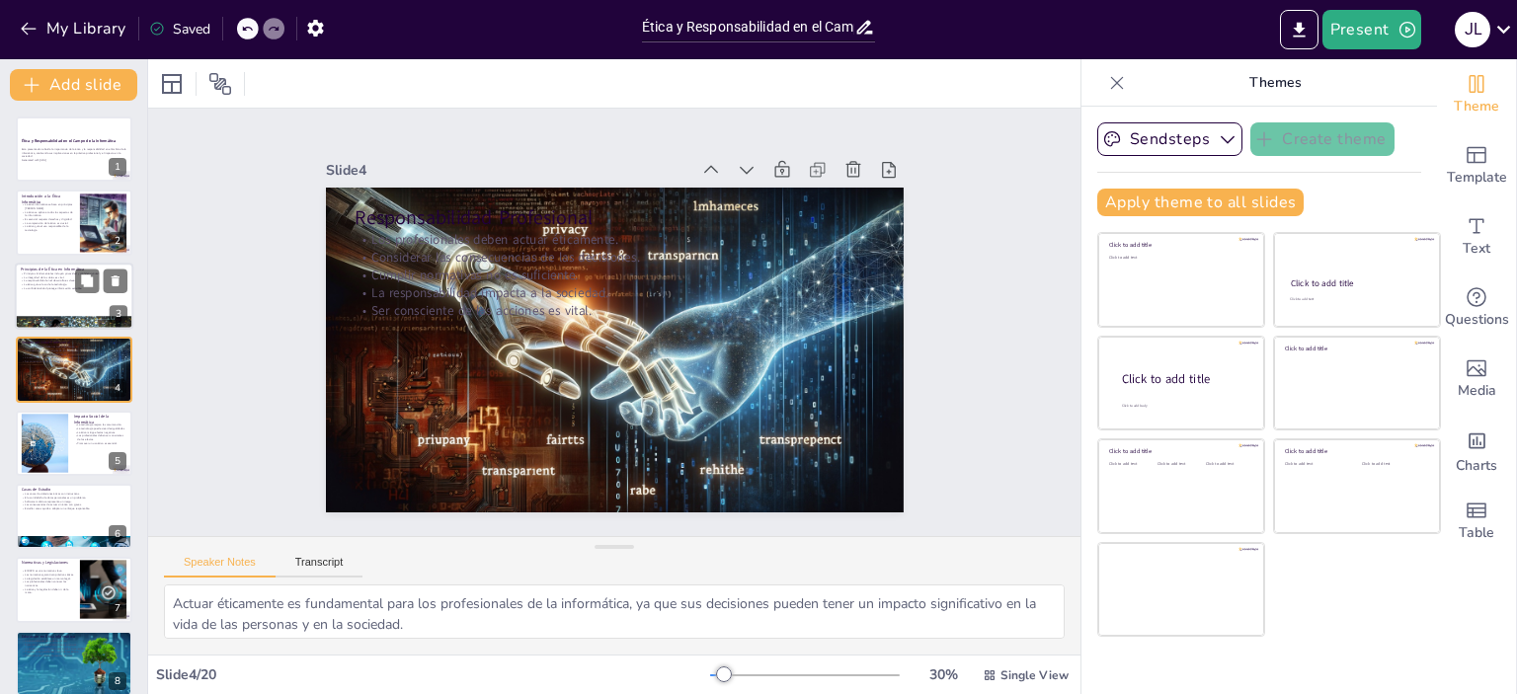
checkbox input "true"
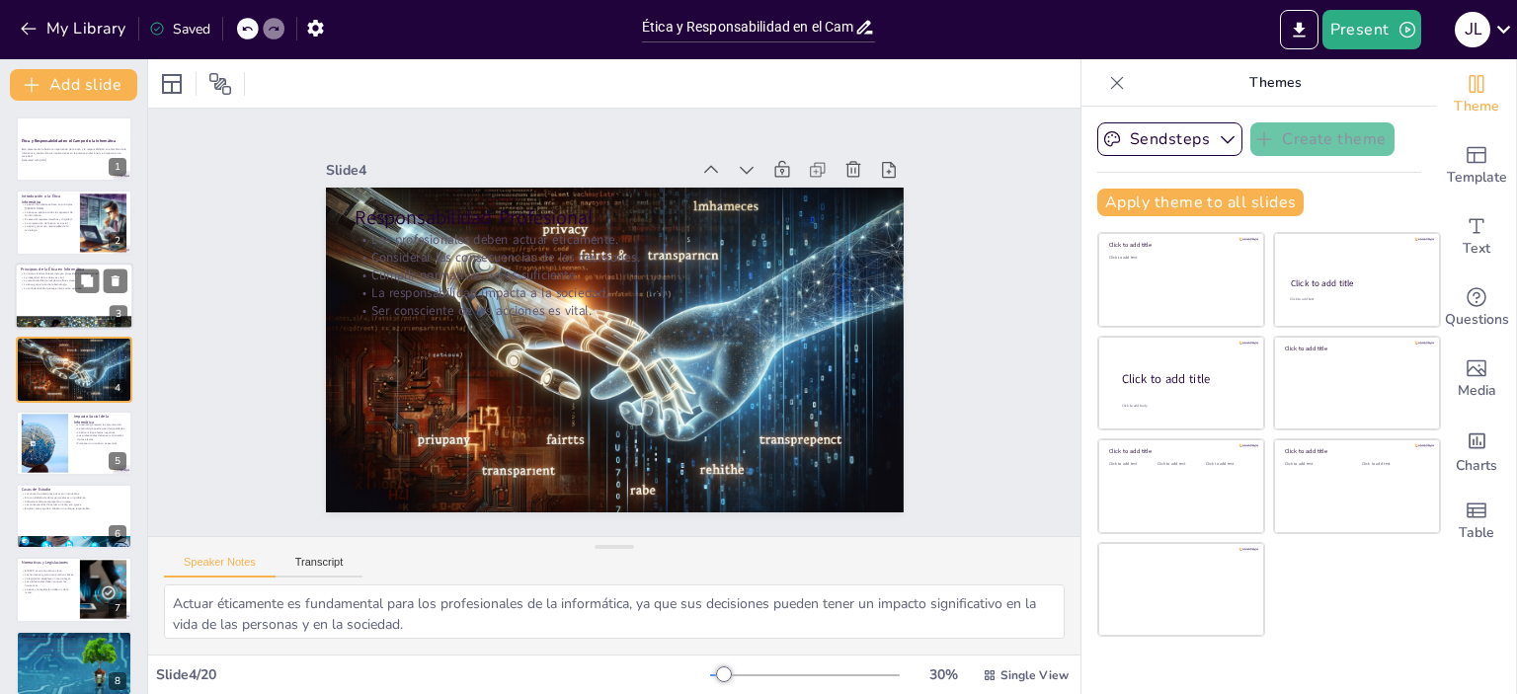
checkbox input "true"
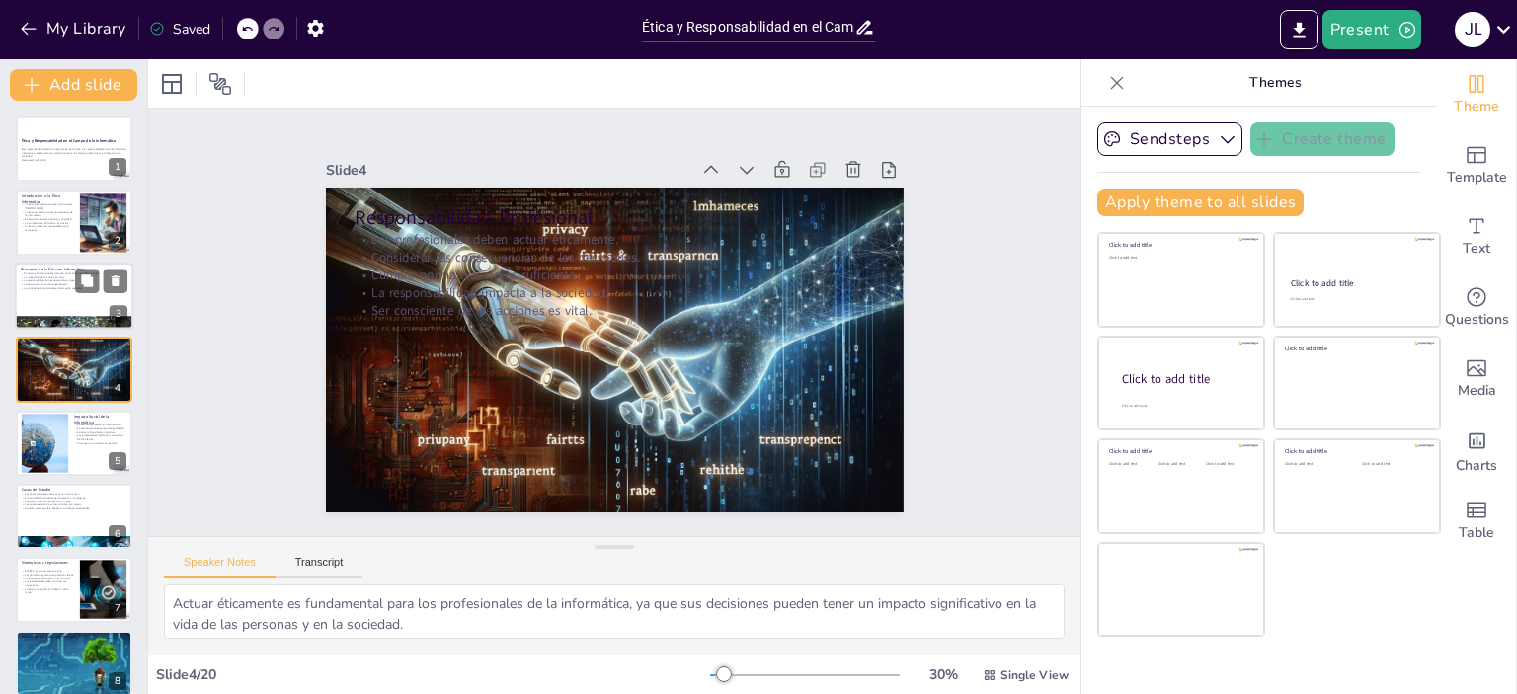
checkbox input "true"
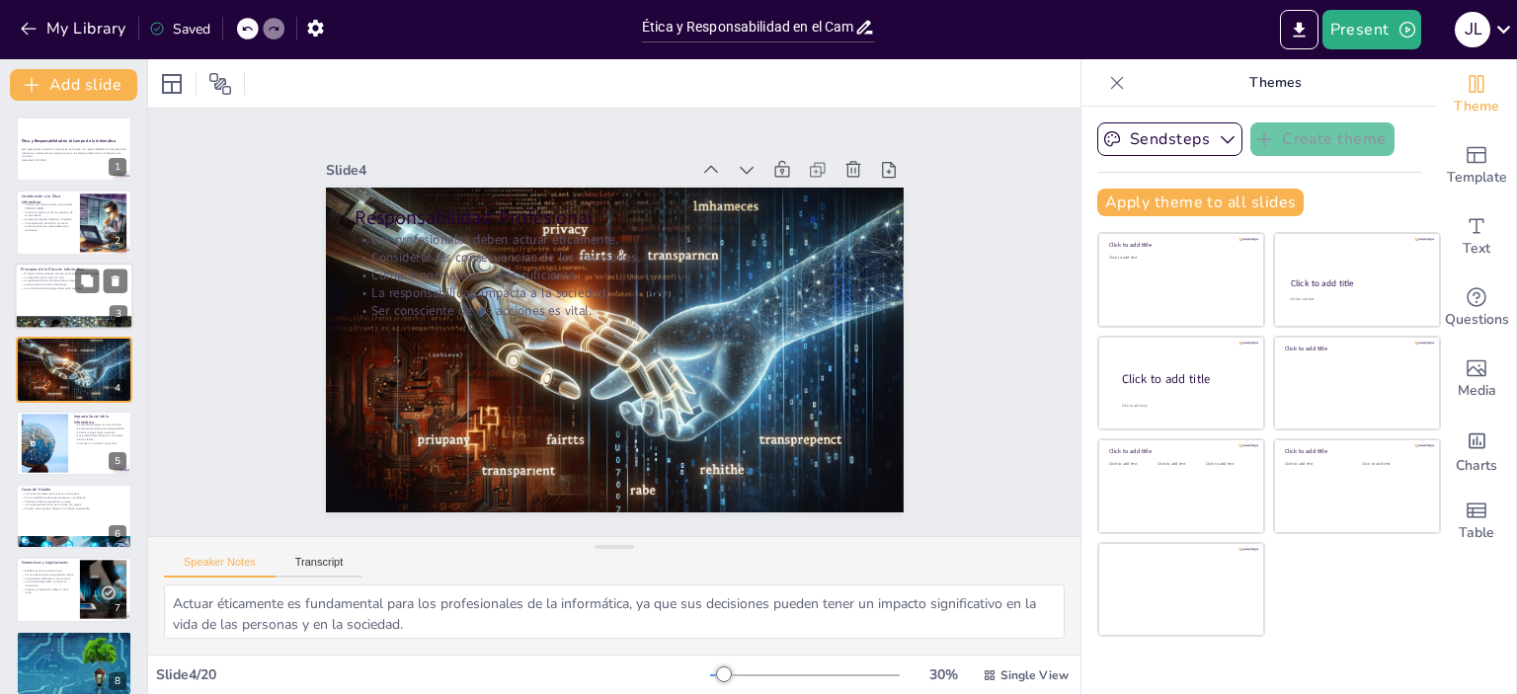
checkbox input "true"
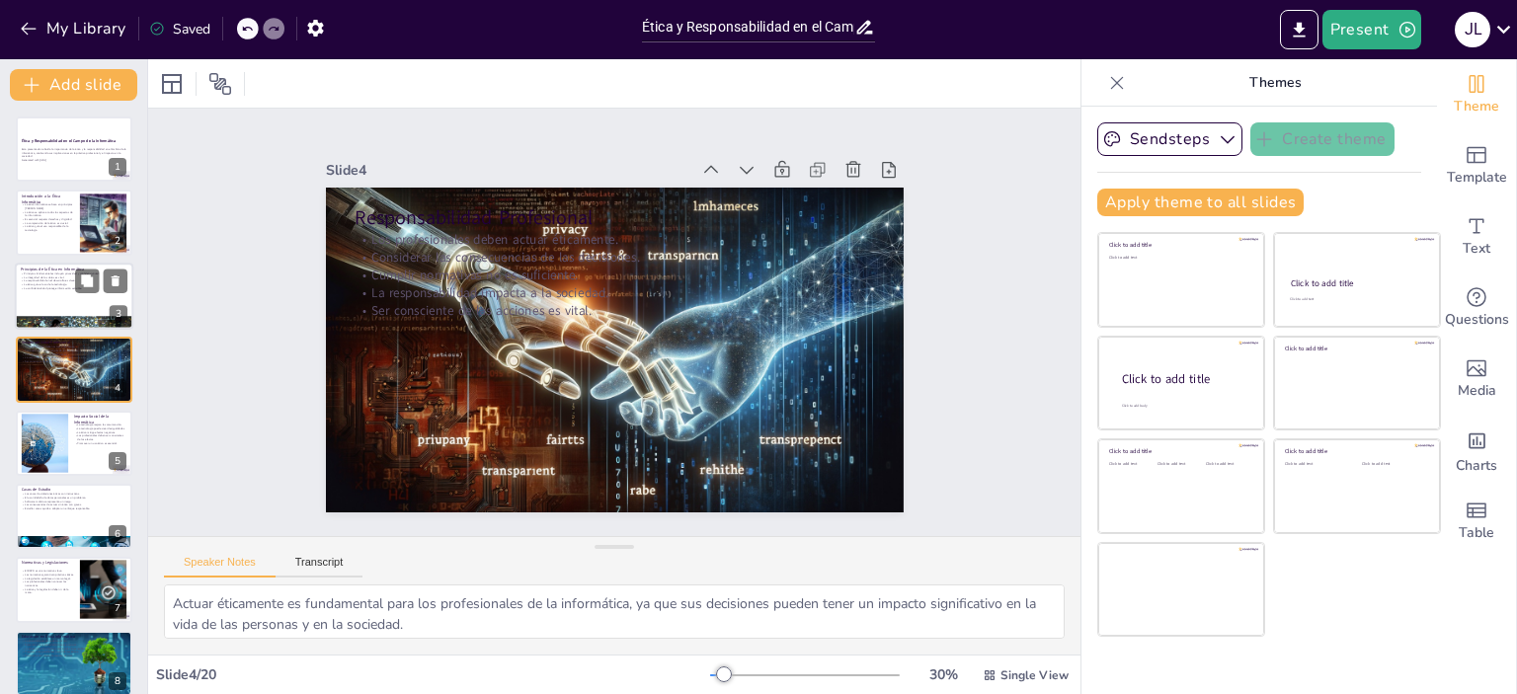
checkbox input "true"
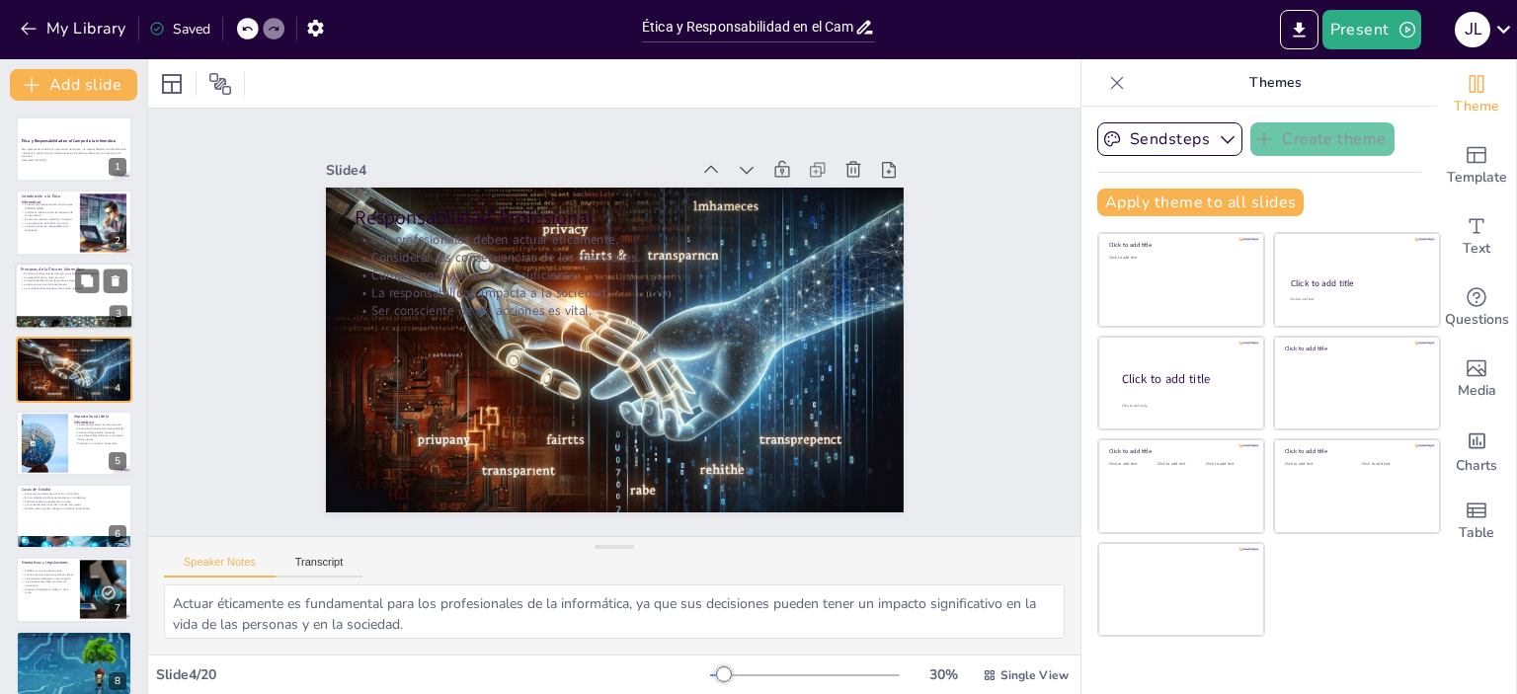
checkbox input "true"
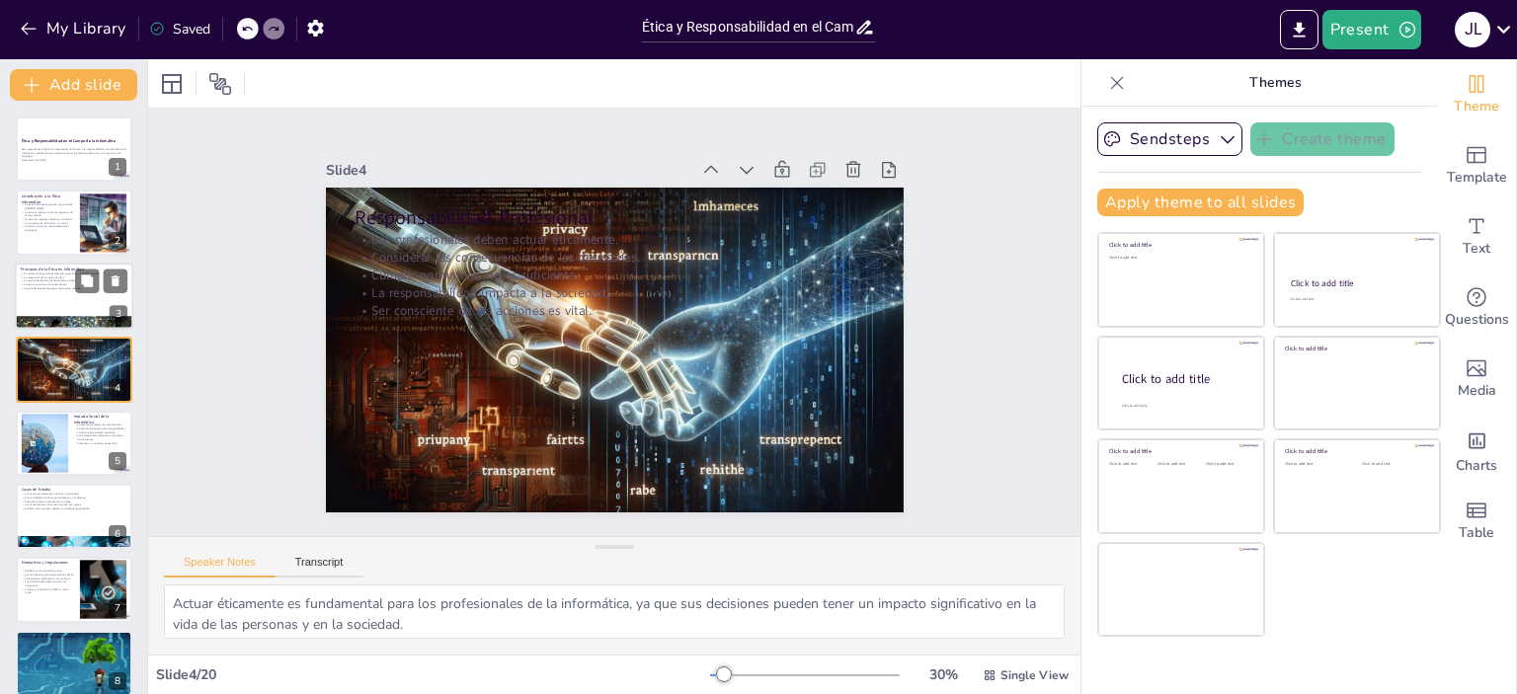
checkbox input "true"
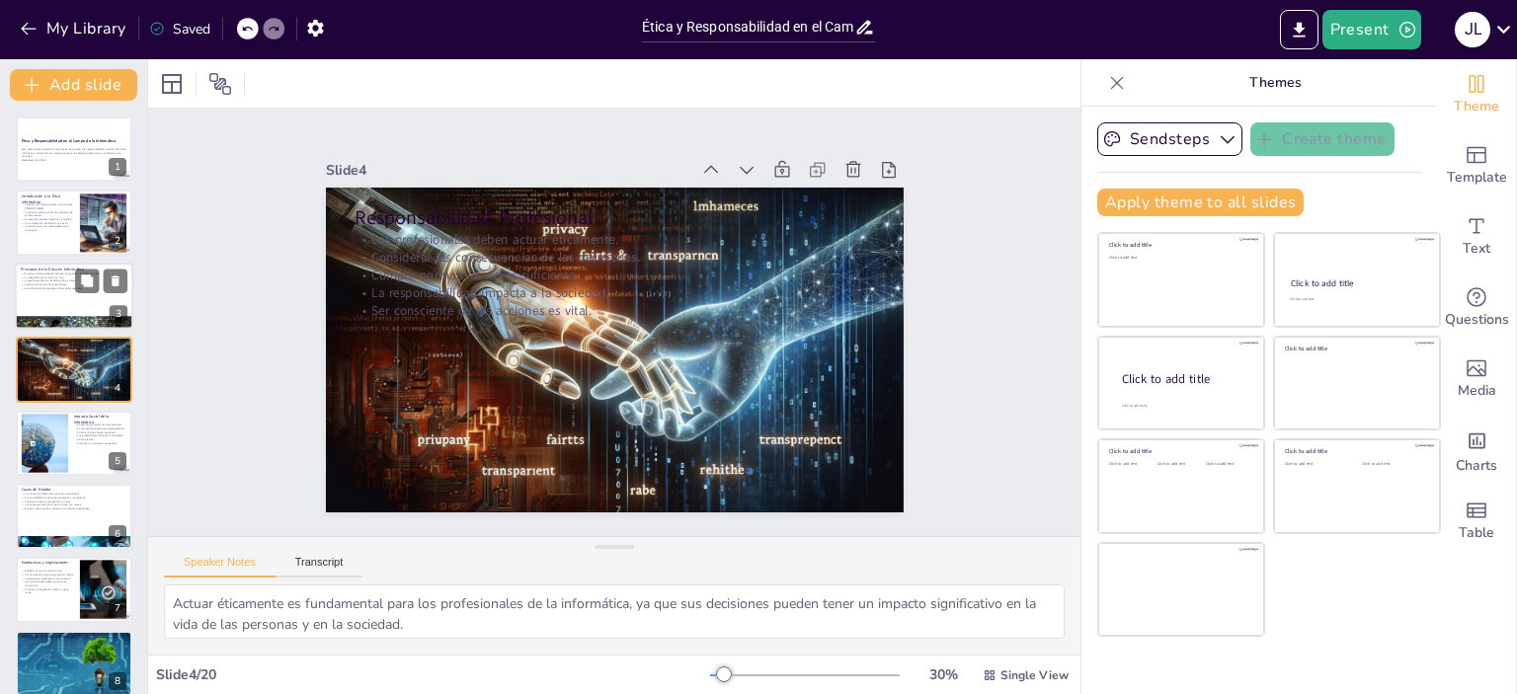
checkbox input "true"
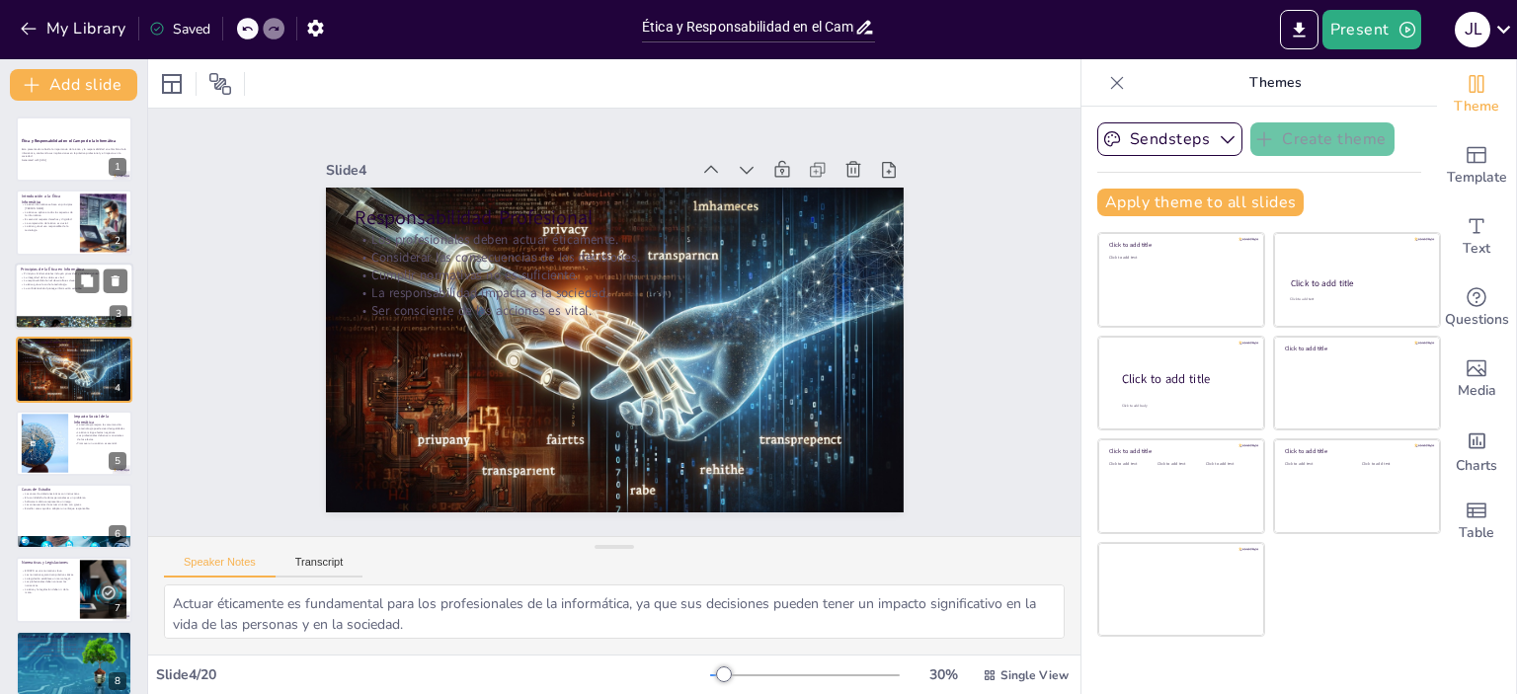
checkbox input "true"
click at [39, 298] on div at bounding box center [74, 296] width 118 height 67
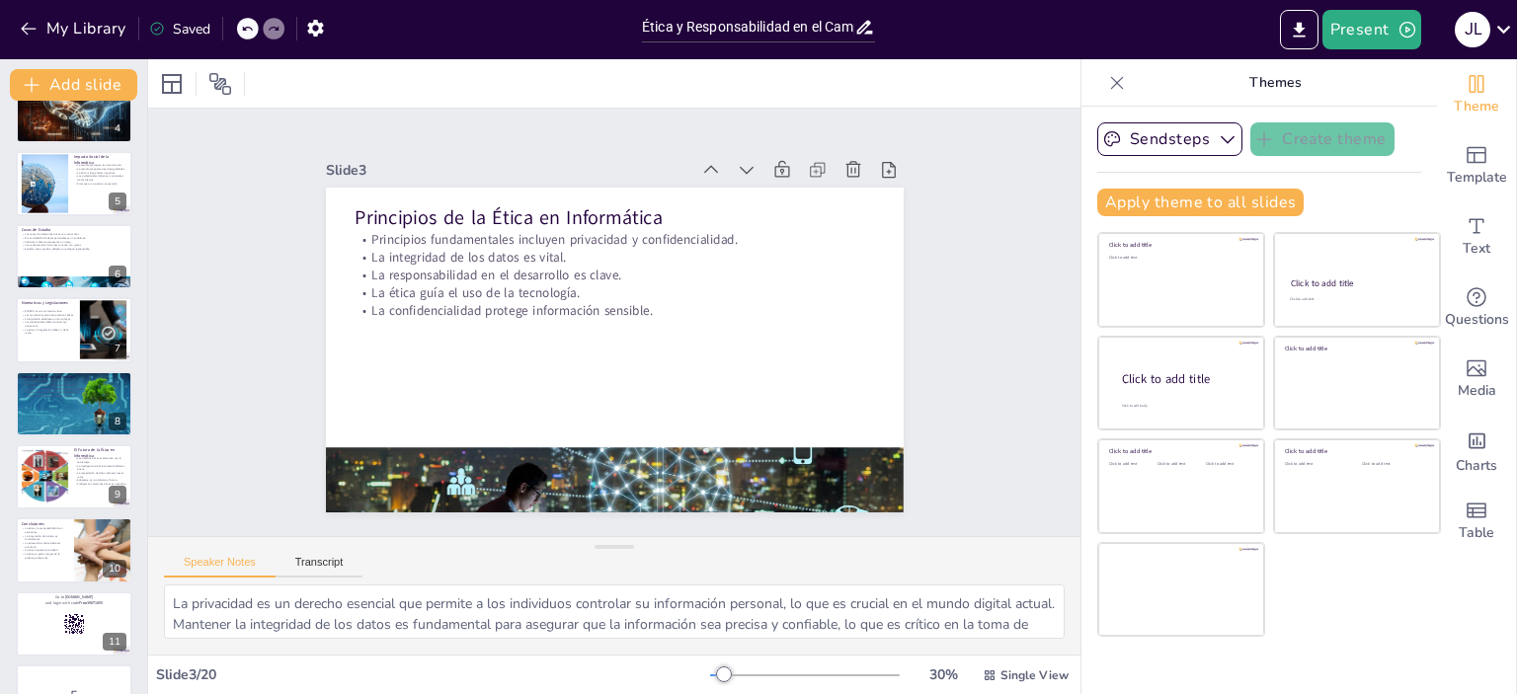
scroll to position [261, 0]
click at [22, 340] on div at bounding box center [74, 329] width 118 height 67
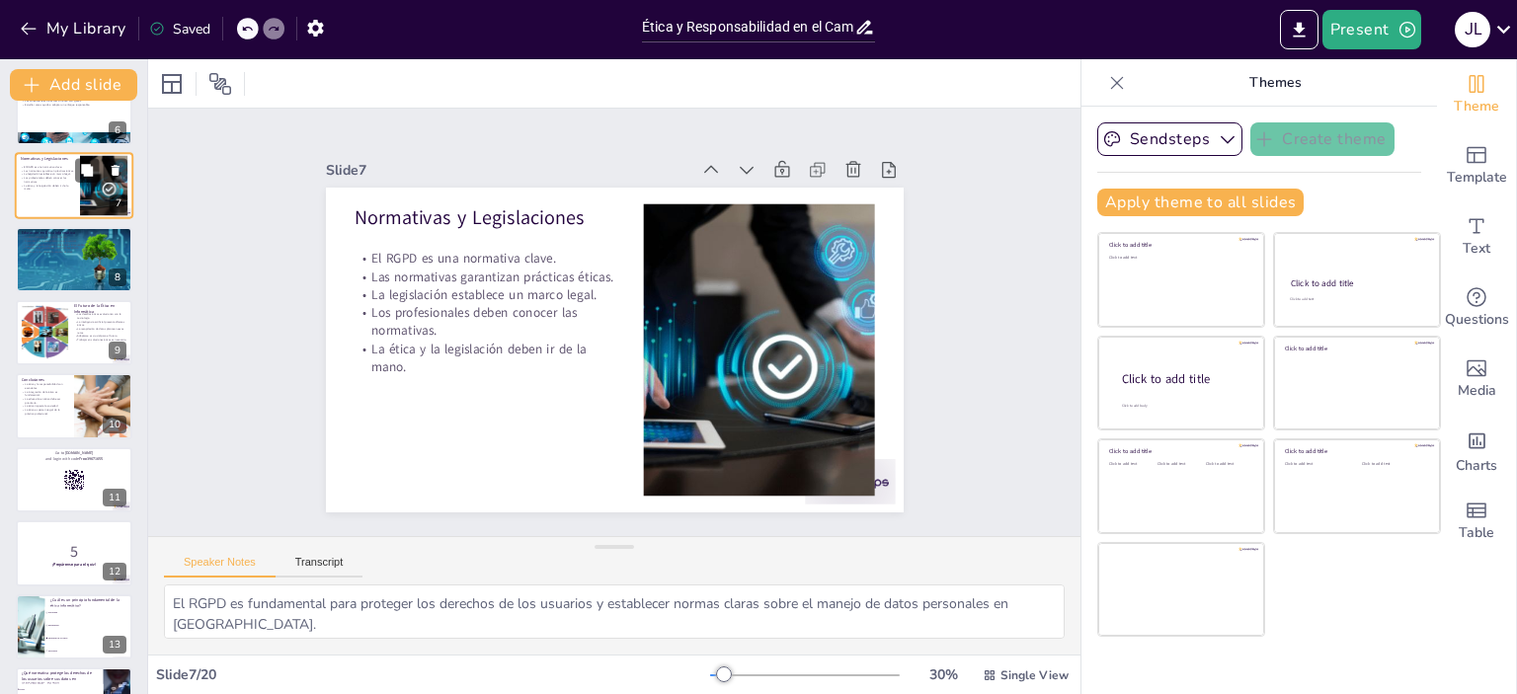
scroll to position [408, 0]
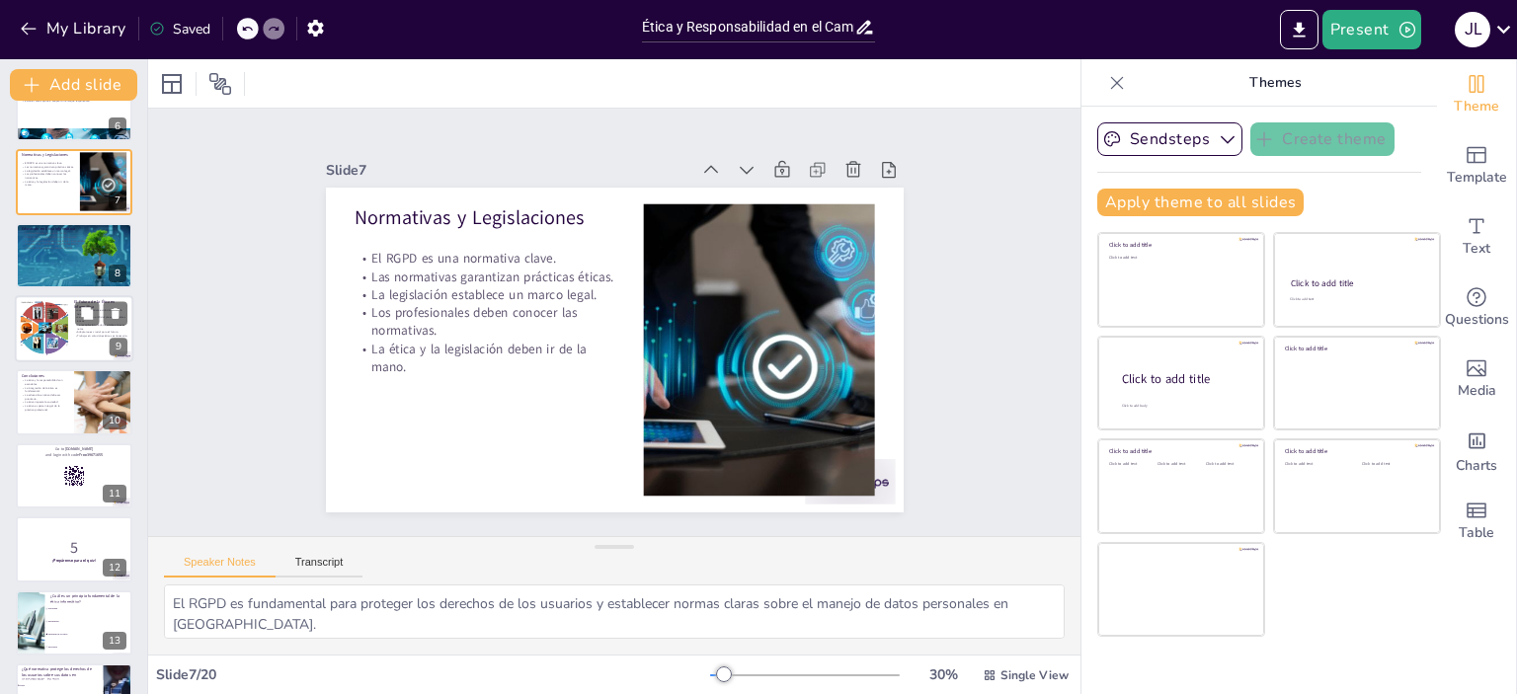
click at [33, 343] on div at bounding box center [44, 329] width 80 height 60
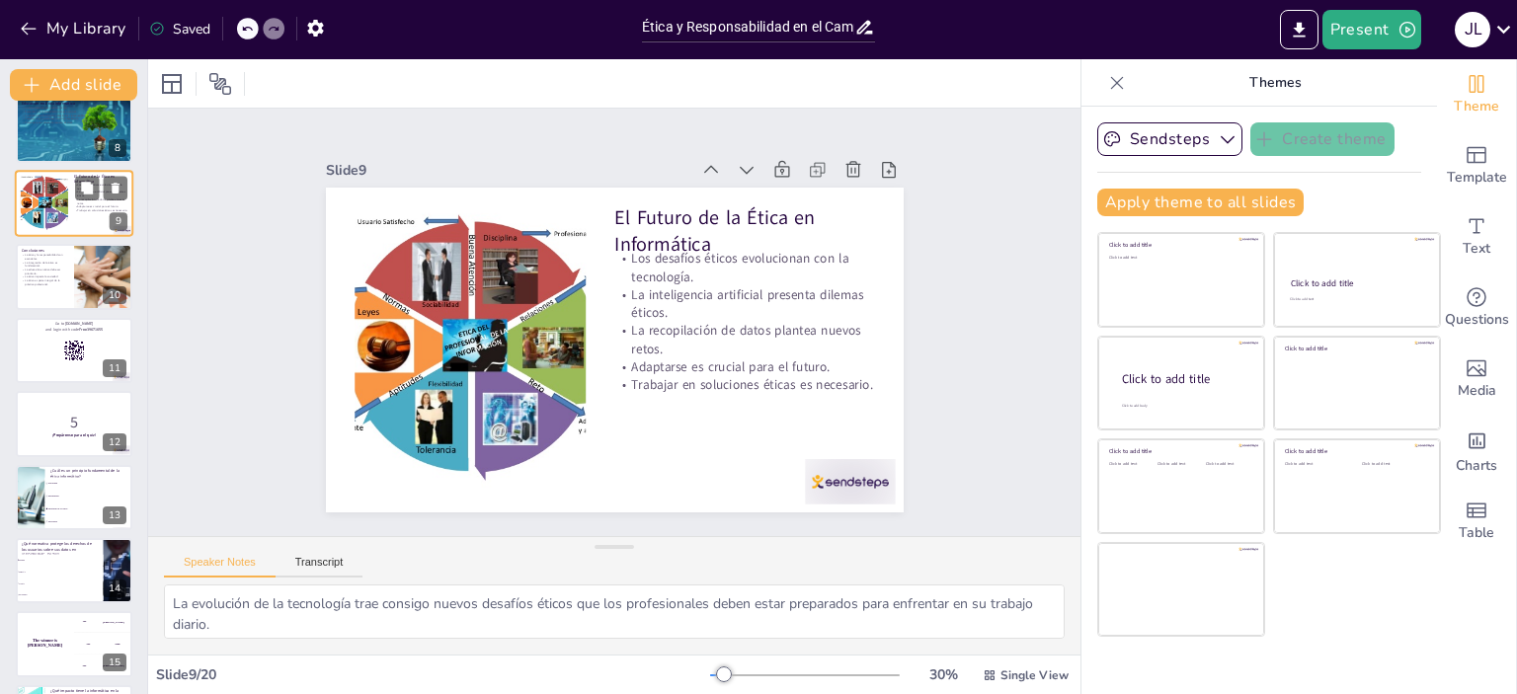
scroll to position [538, 0]
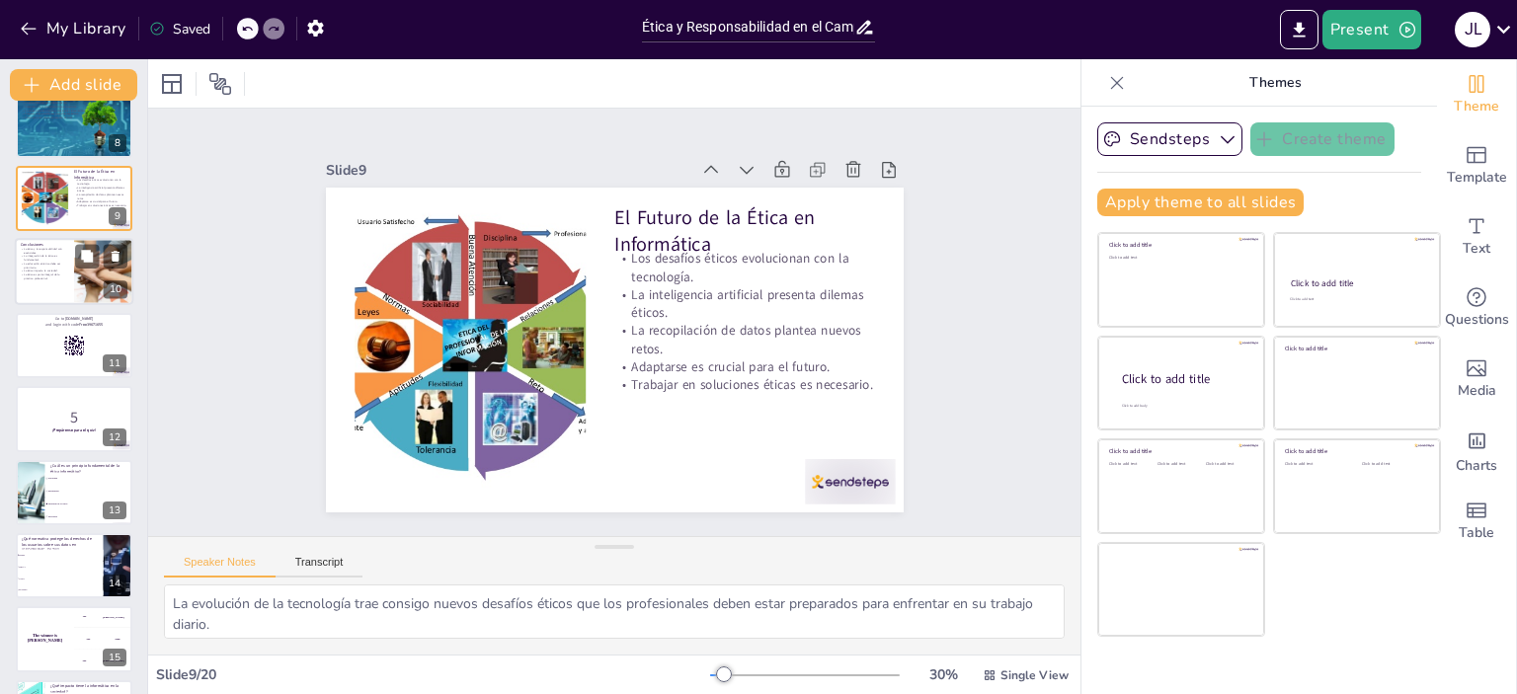
click at [35, 267] on p "La educación en ética debe ser prioritaria." at bounding box center [44, 266] width 47 height 7
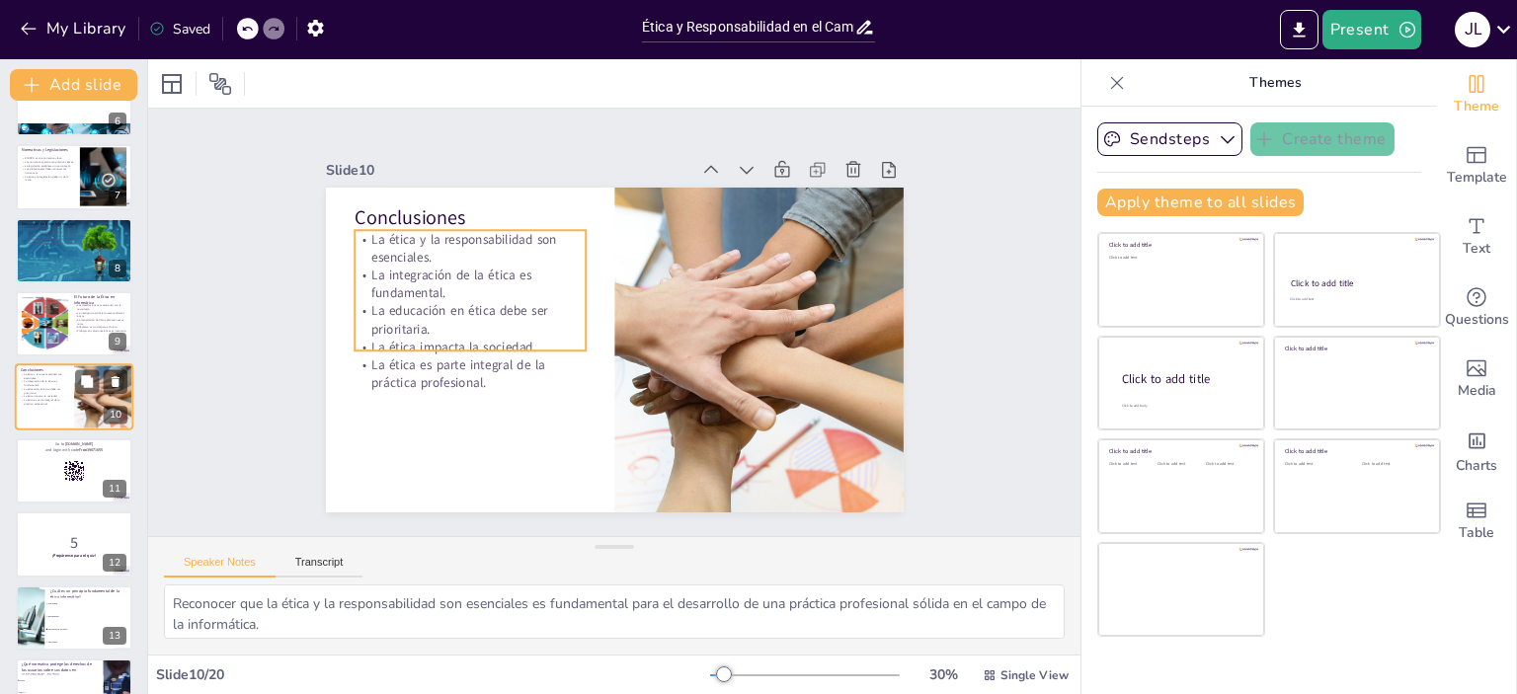
click at [34, 404] on p "La ética es parte integral de la práctica profesional." at bounding box center [44, 402] width 47 height 7
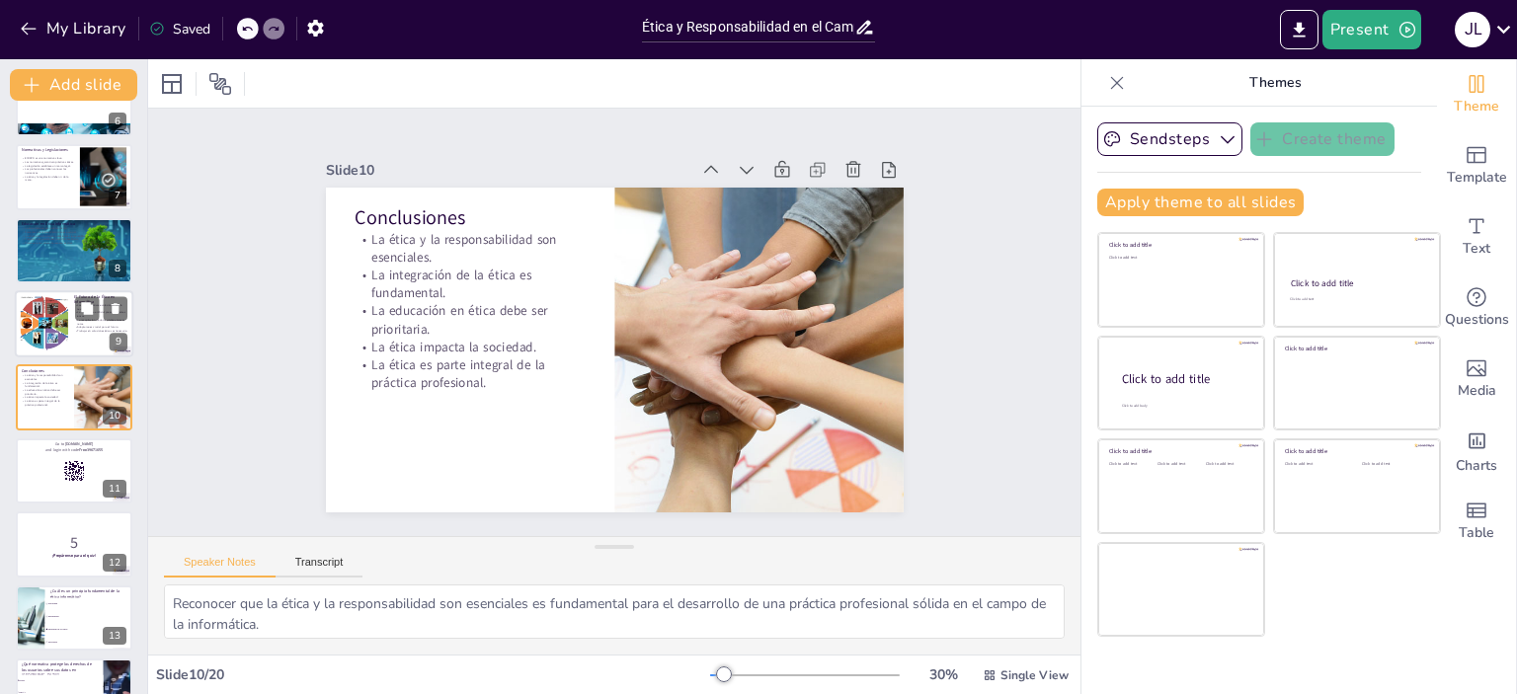
click at [43, 322] on div at bounding box center [44, 324] width 80 height 60
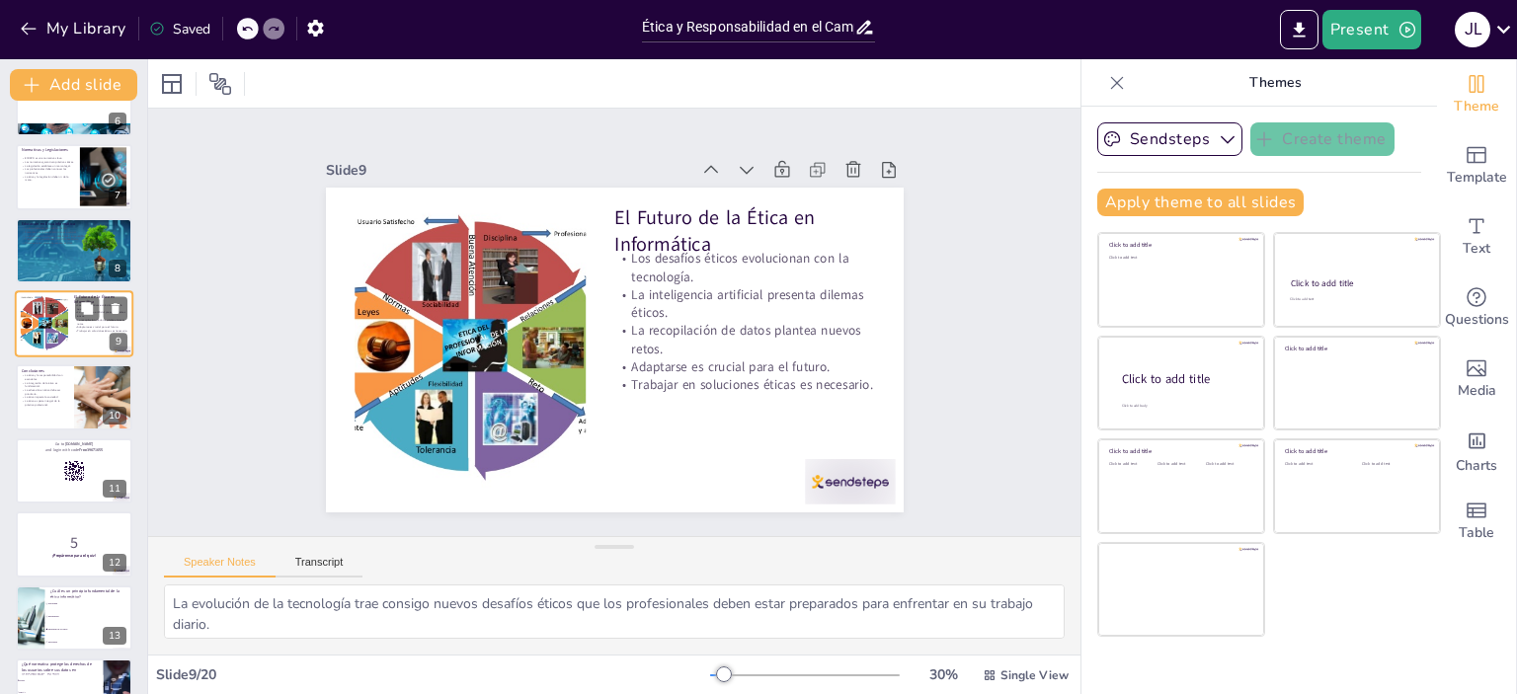
scroll to position [340, 0]
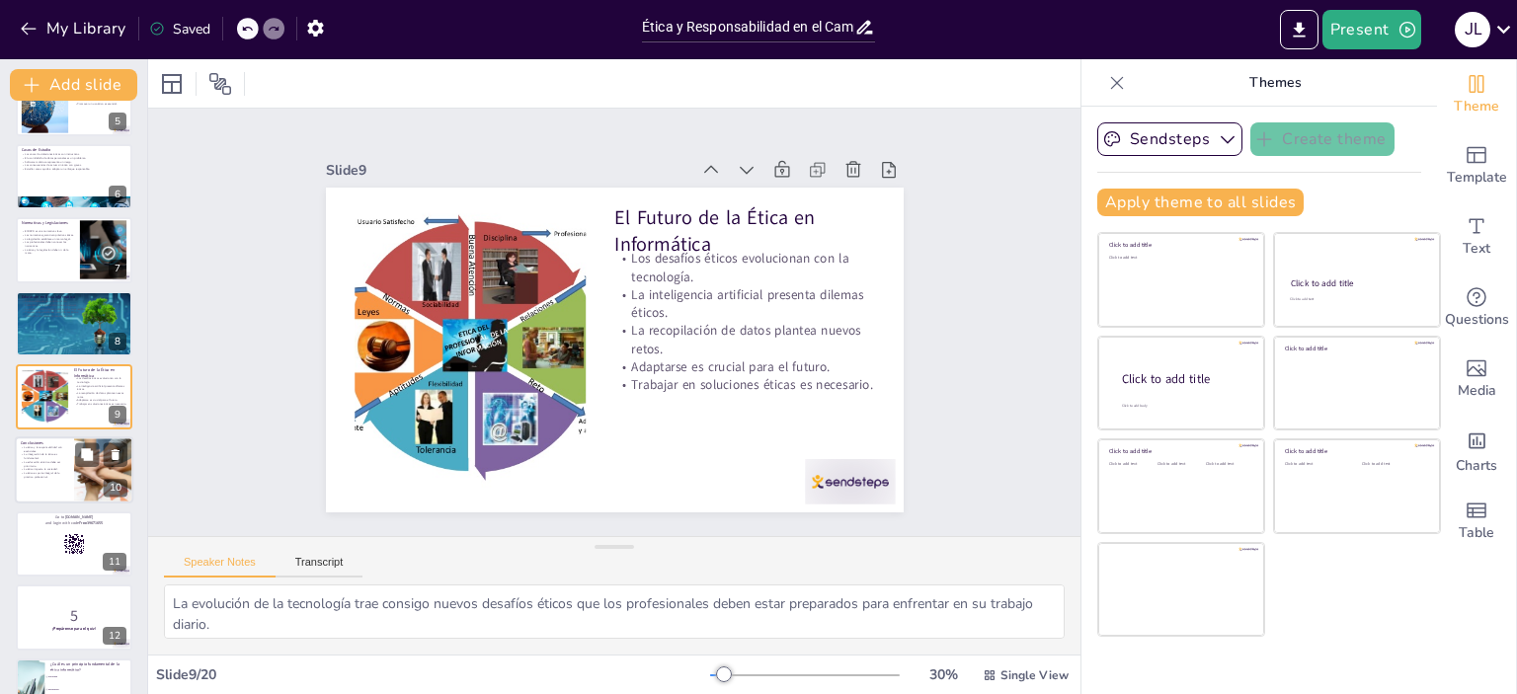
click at [38, 484] on div at bounding box center [74, 470] width 118 height 67
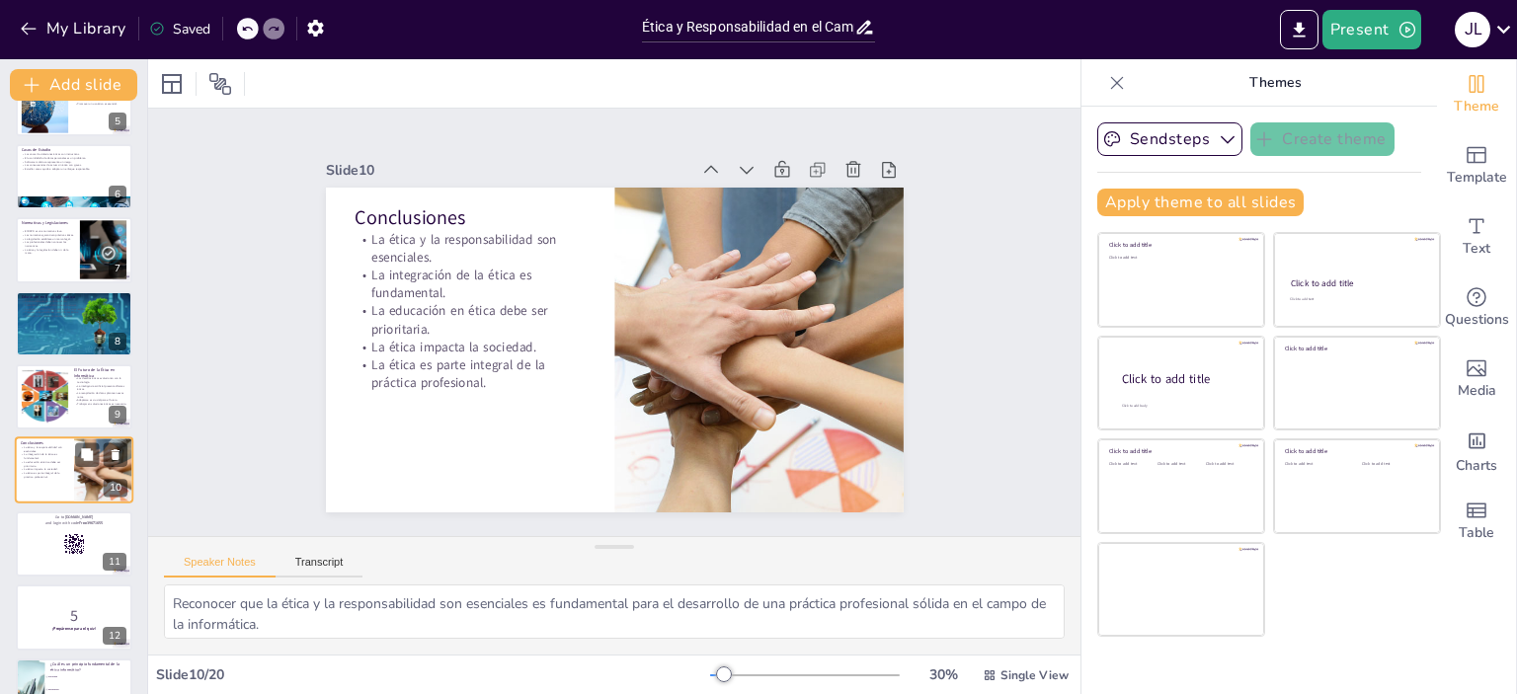
scroll to position [413, 0]
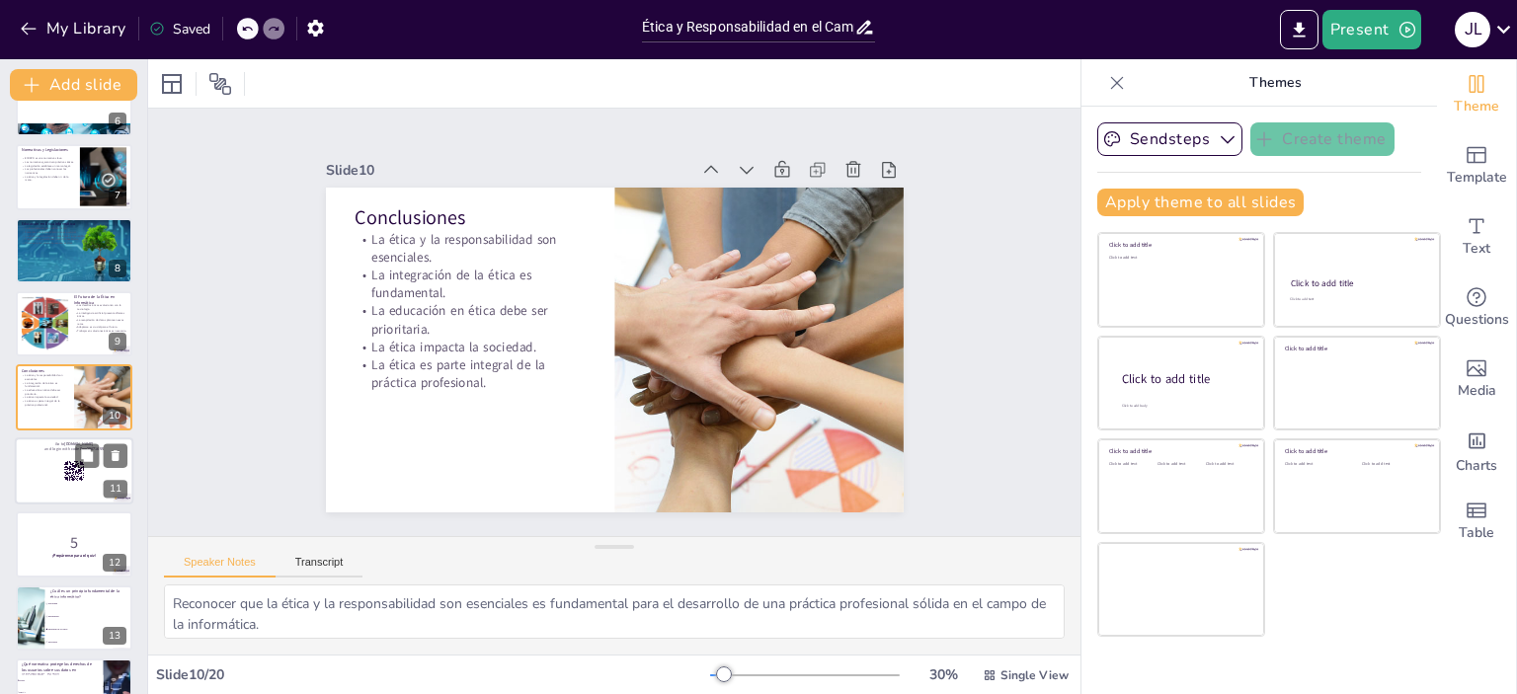
click at [43, 477] on div at bounding box center [74, 470] width 118 height 67
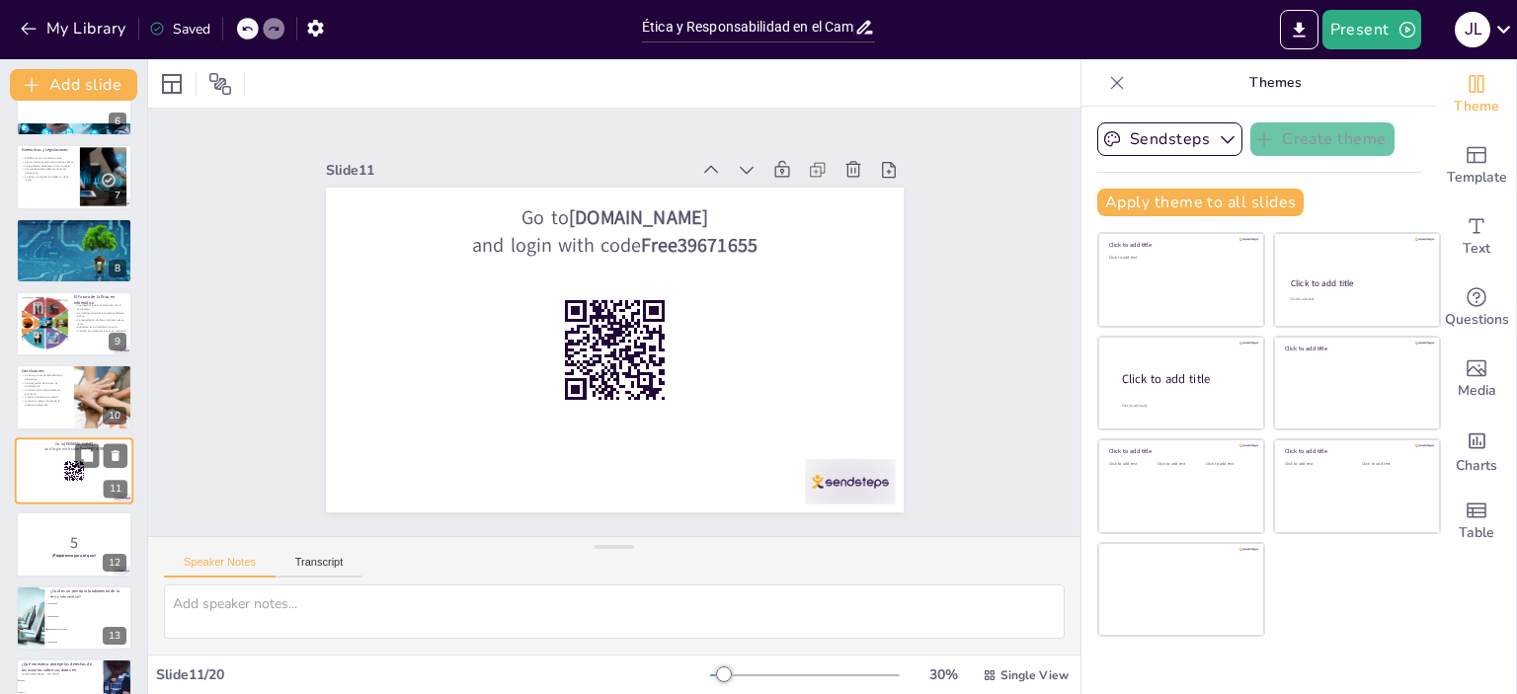
scroll to position [486, 0]
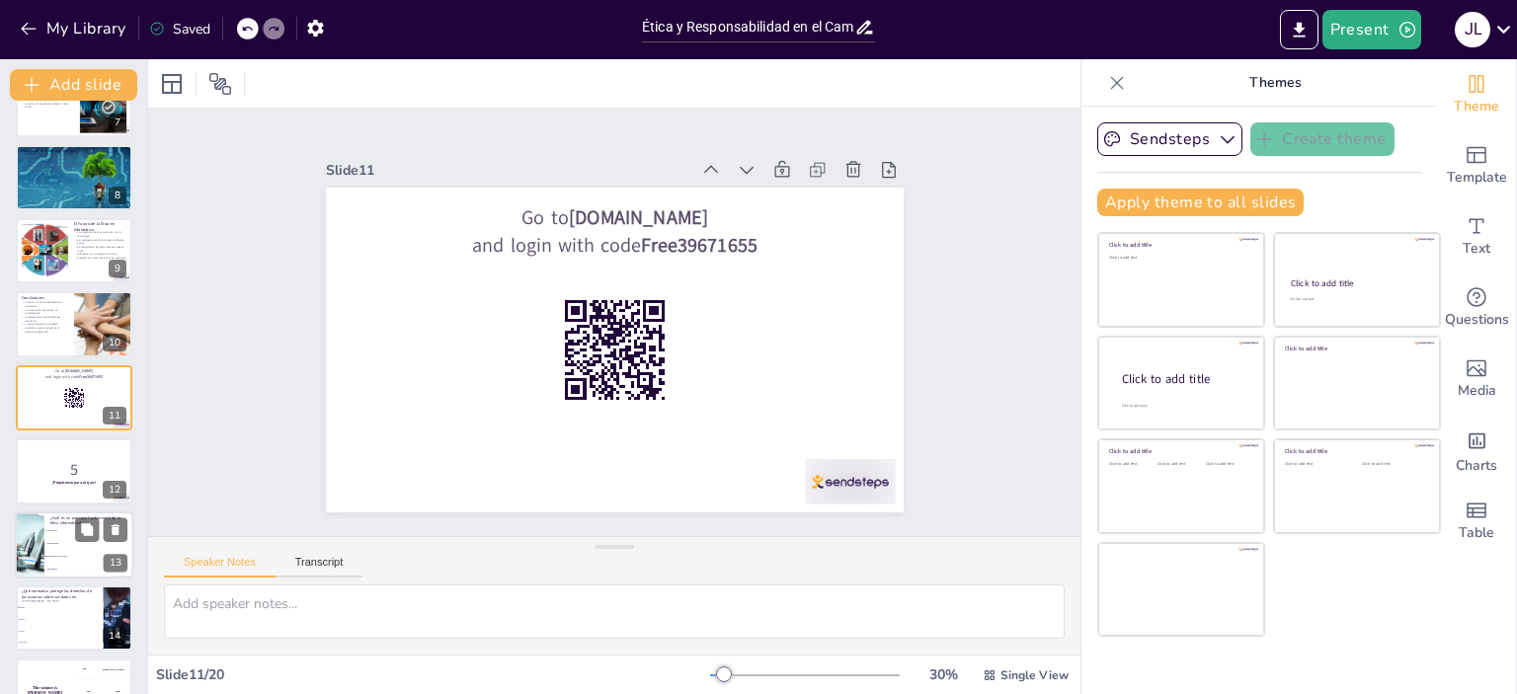
click at [38, 549] on div at bounding box center [29, 544] width 101 height 67
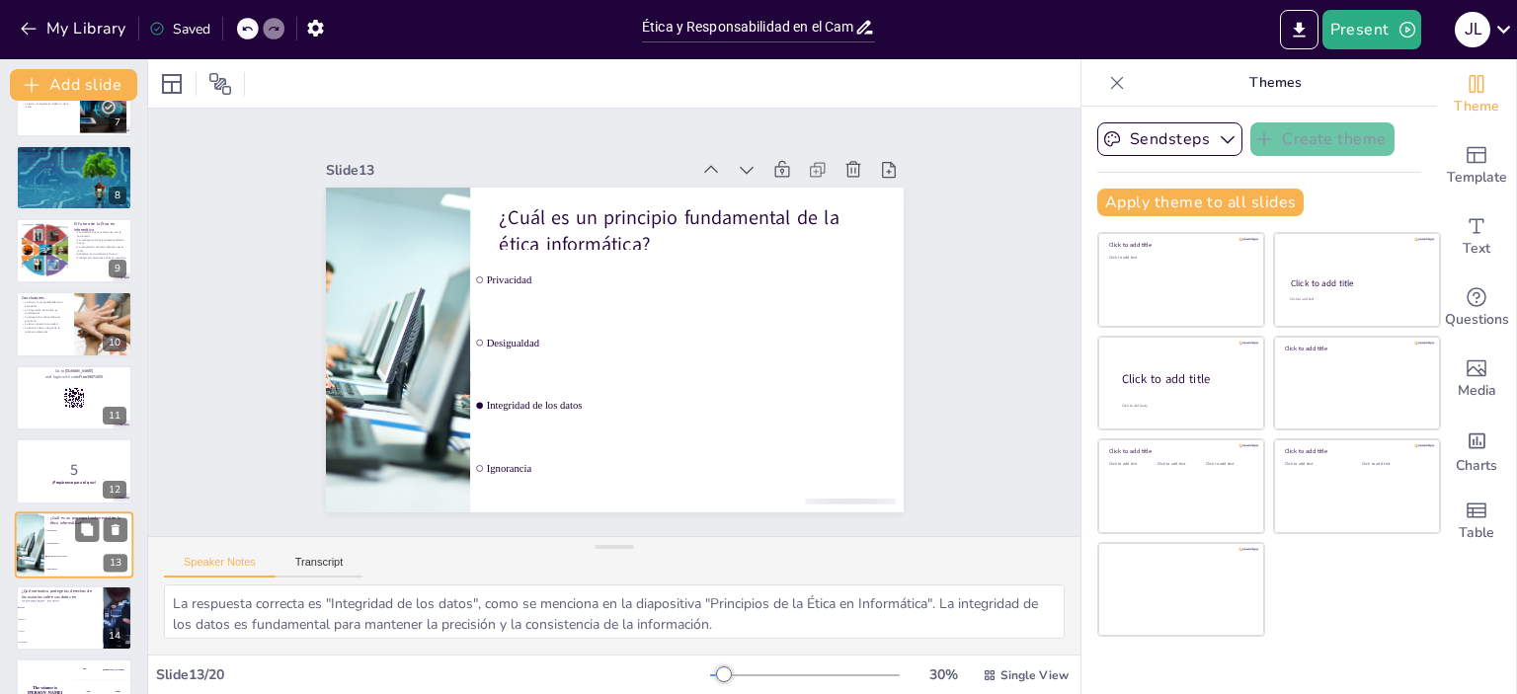
scroll to position [632, 0]
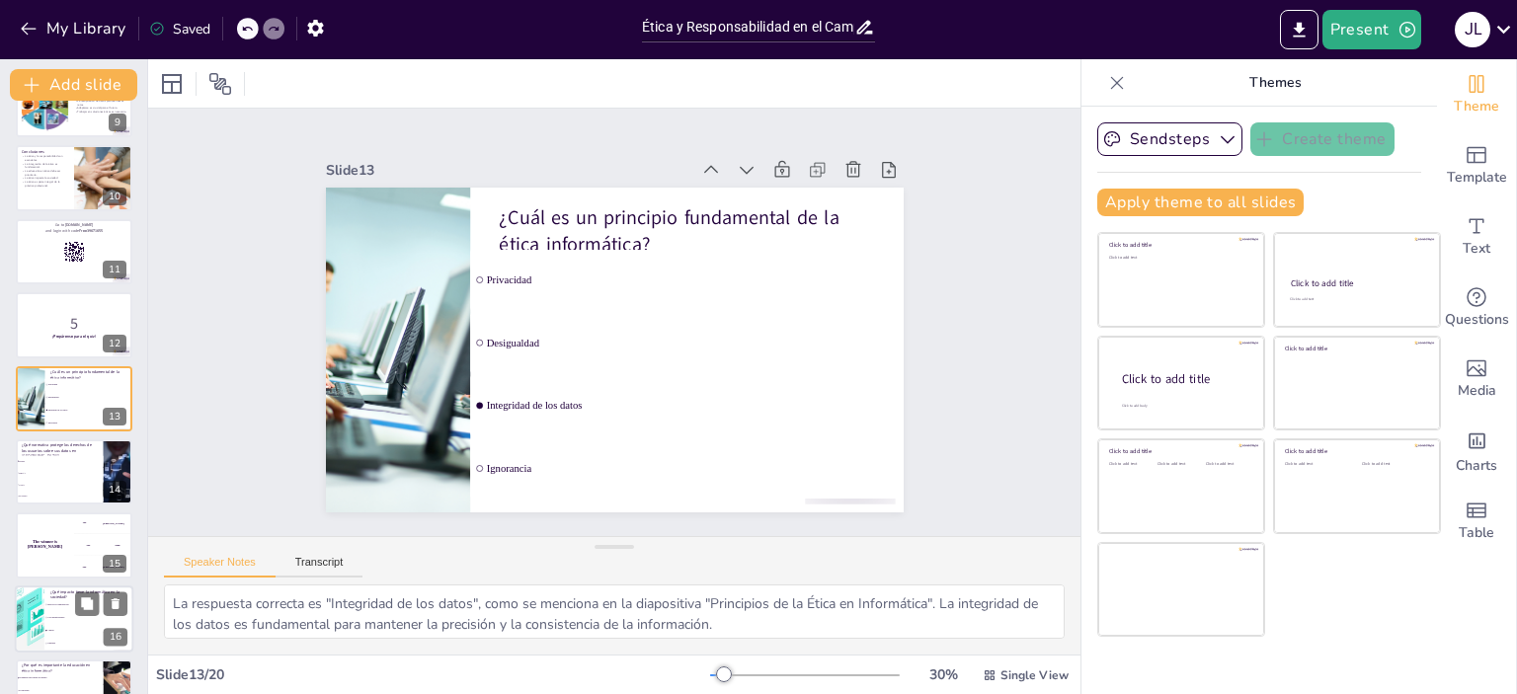
click at [37, 615] on div at bounding box center [29, 619] width 105 height 67
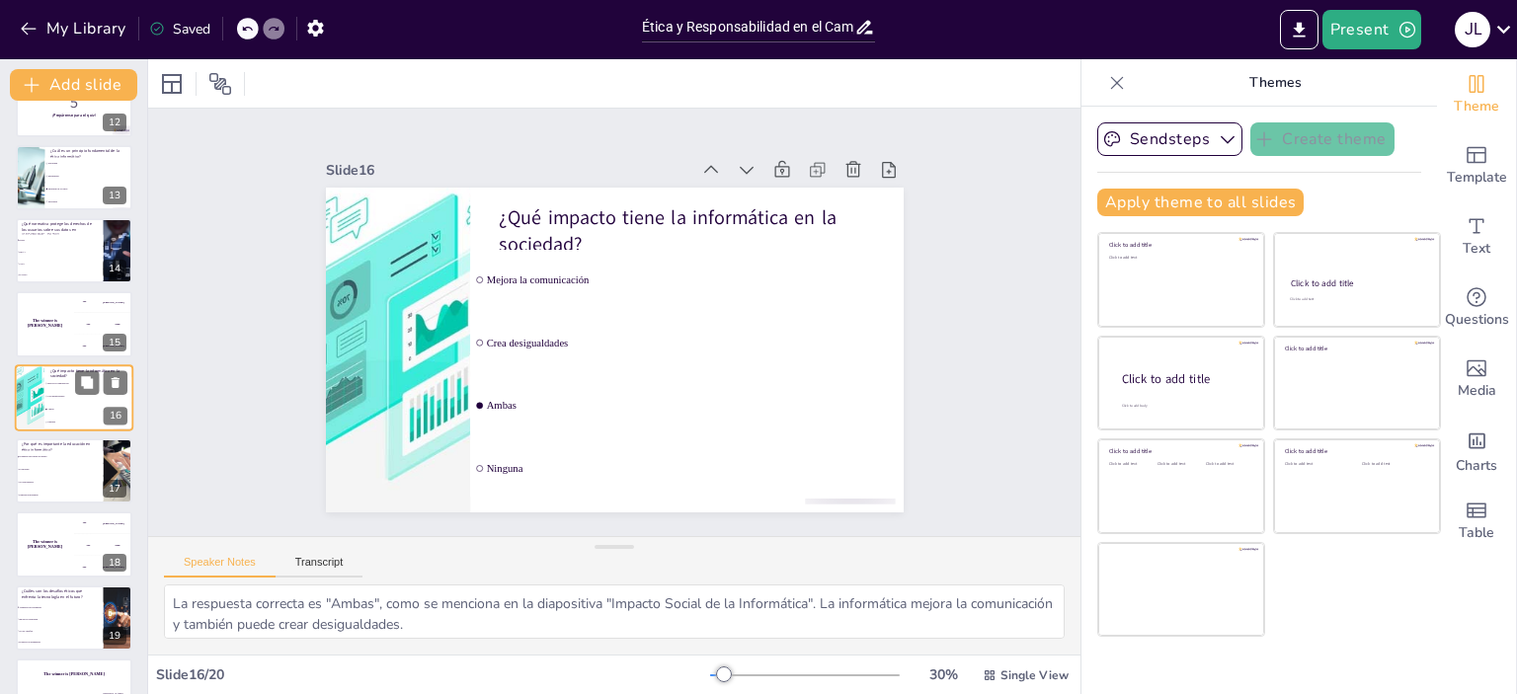
scroll to position [899, 0]
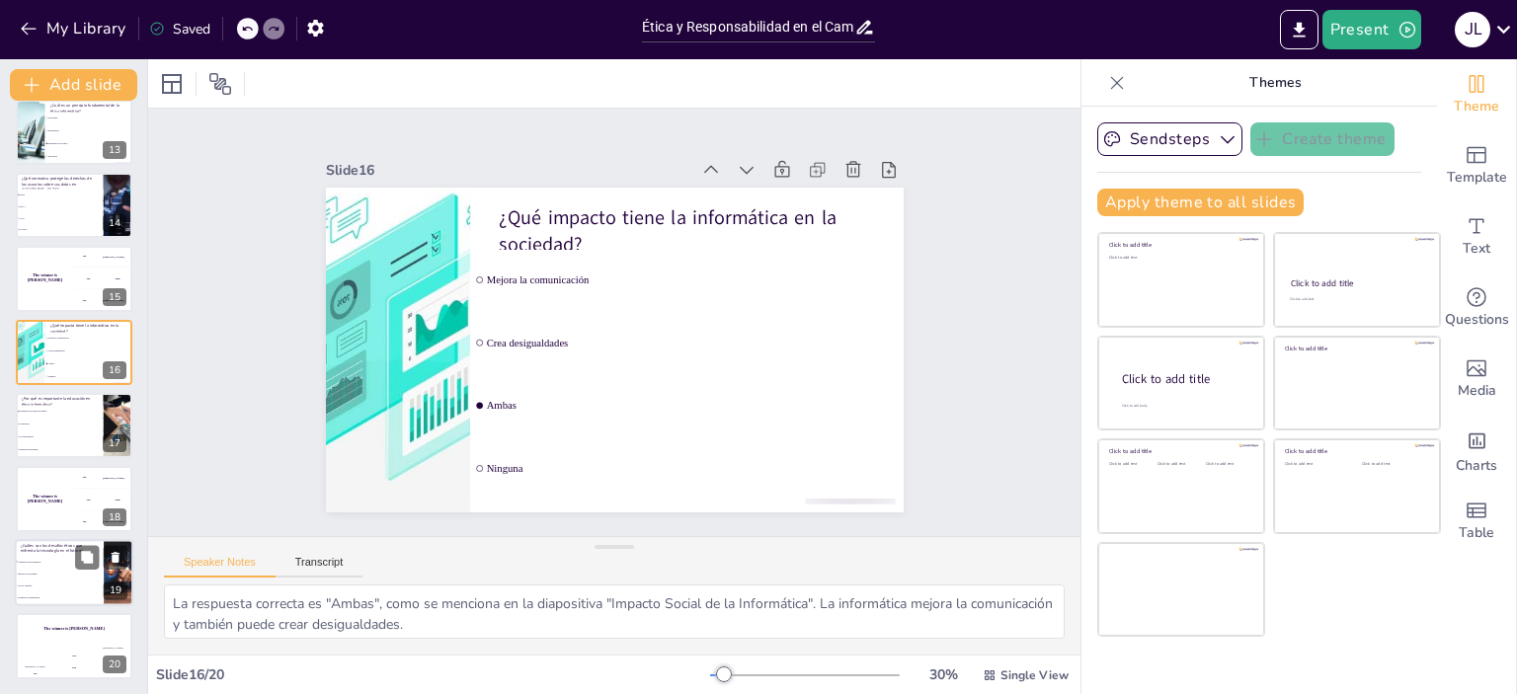
click at [25, 573] on span "Ignorar los problemas" at bounding box center [60, 574] width 85 height 3
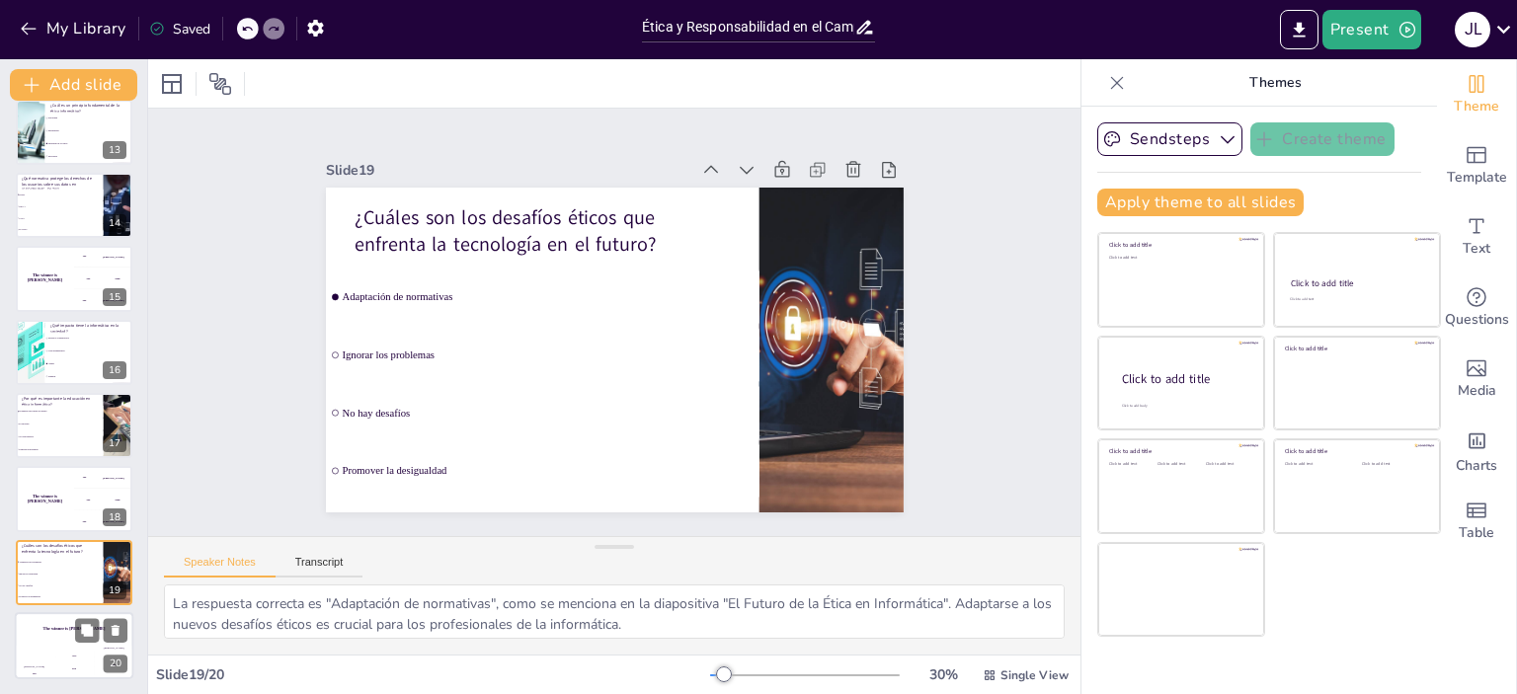
click at [46, 639] on div "The winner is Niels 🏆" at bounding box center [74, 629] width 118 height 34
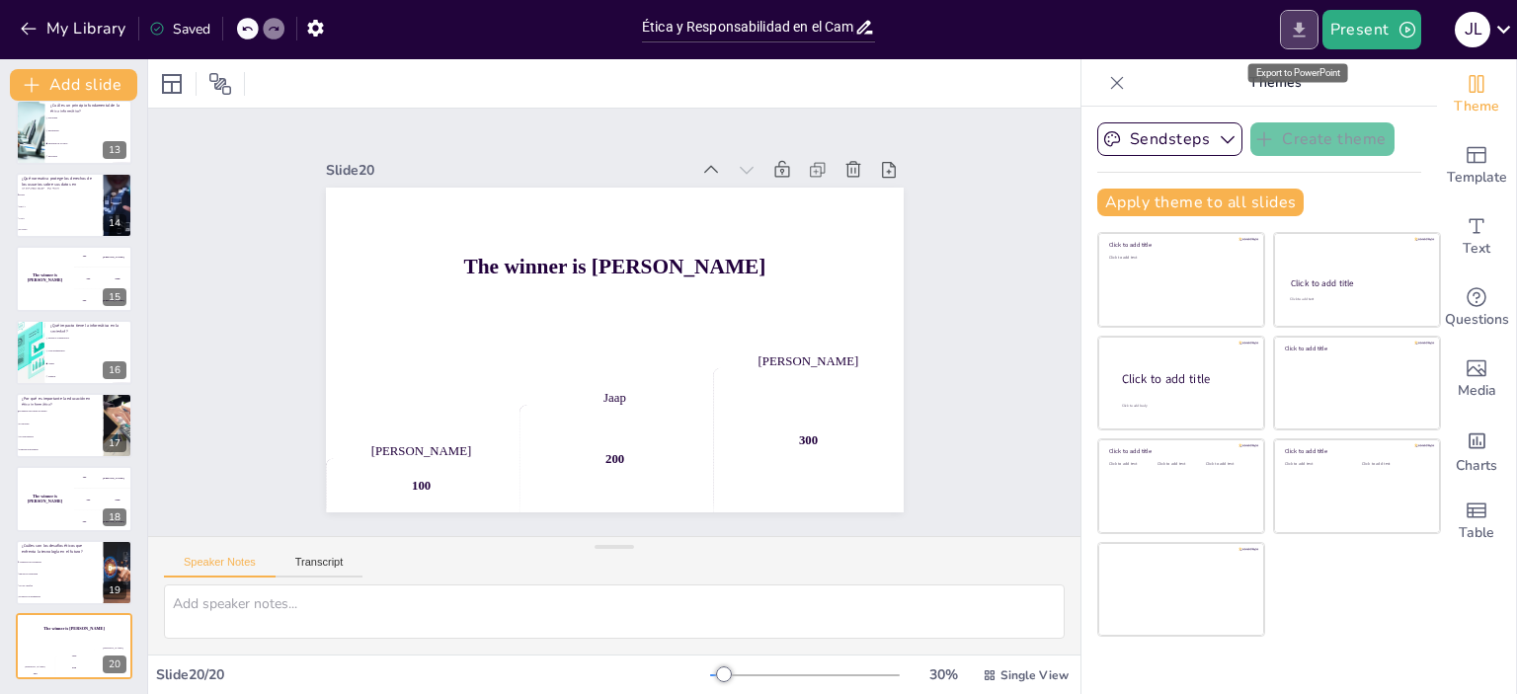
click at [1299, 29] on icon "Export to PowerPoint" at bounding box center [1298, 29] width 12 height 15
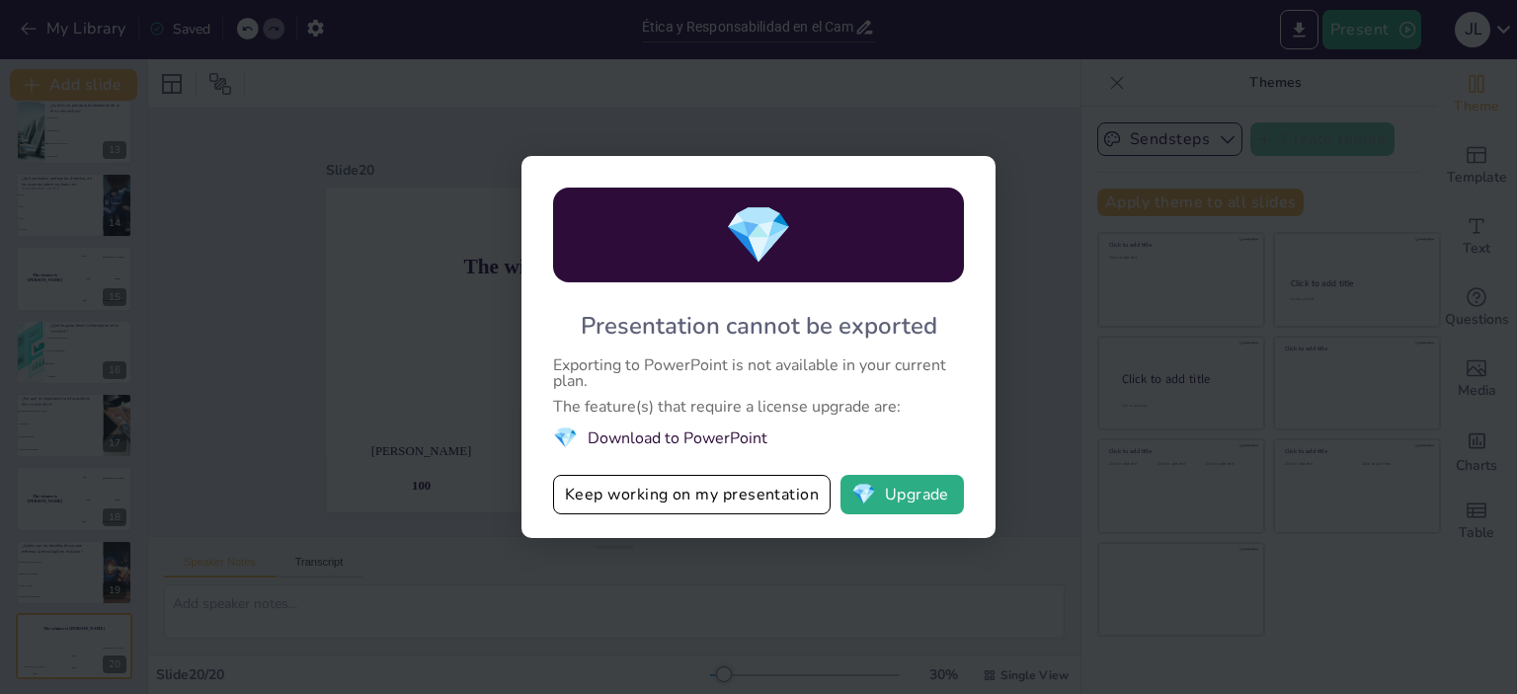
click at [715, 435] on li "💎 Download to PowerPoint" at bounding box center [758, 438] width 411 height 27
click at [696, 500] on button "Keep working on my presentation" at bounding box center [691, 494] width 277 height 39
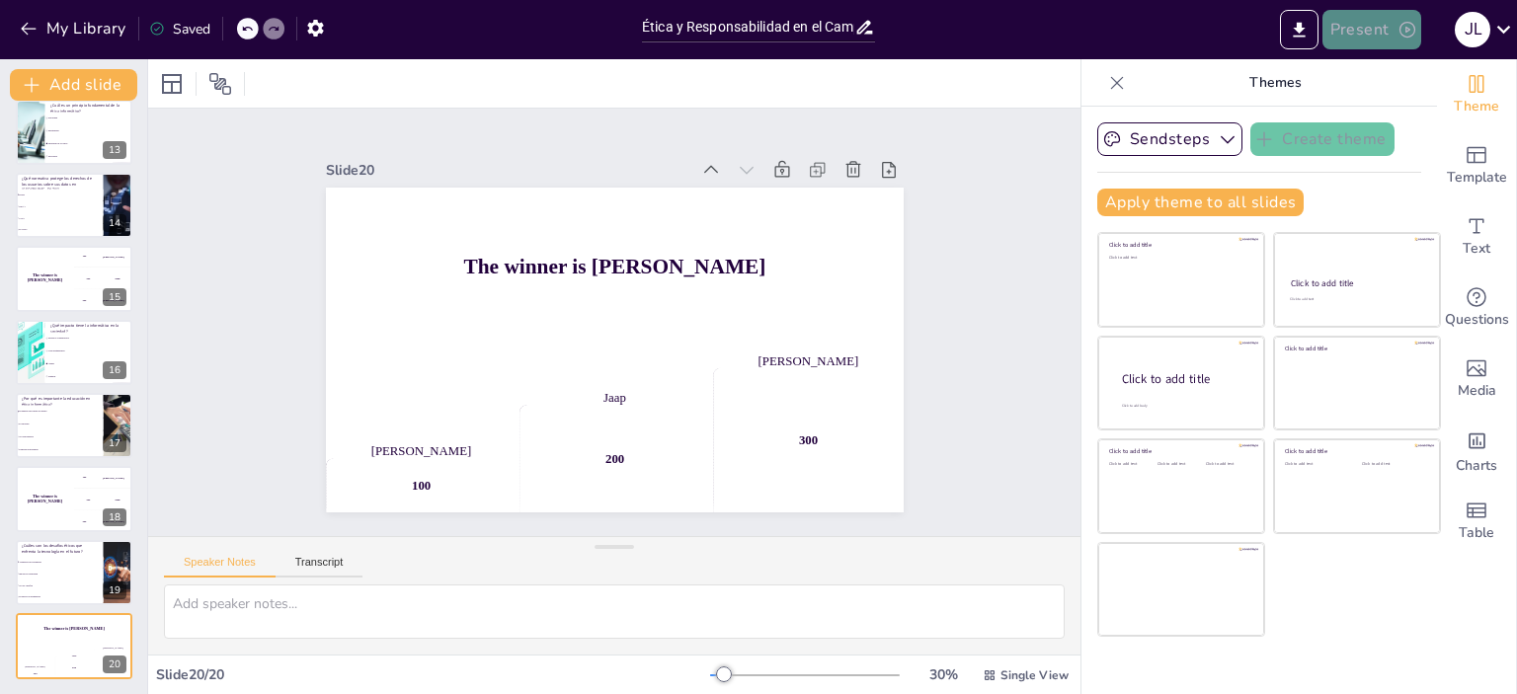
click at [1404, 27] on icon "button" at bounding box center [1407, 30] width 20 height 20
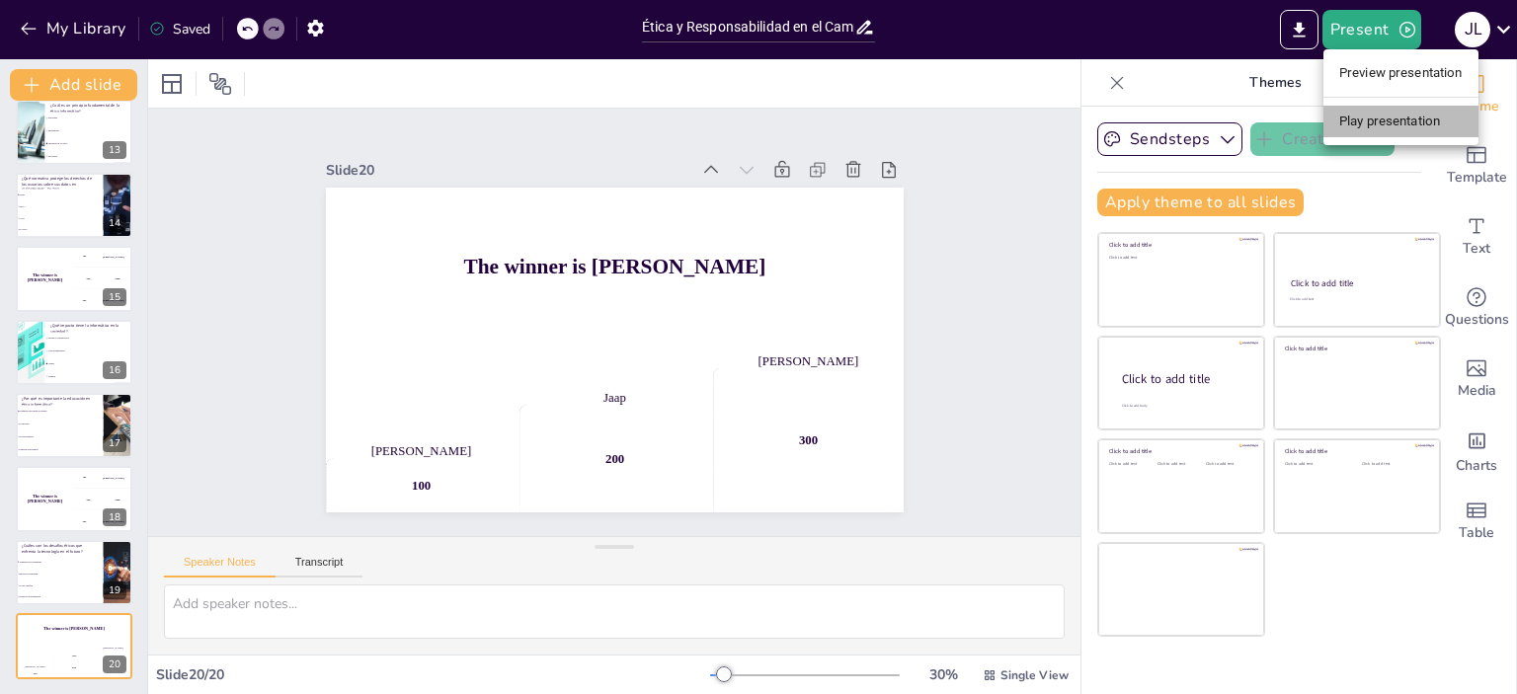
click at [1363, 112] on li "Play presentation" at bounding box center [1400, 122] width 155 height 32
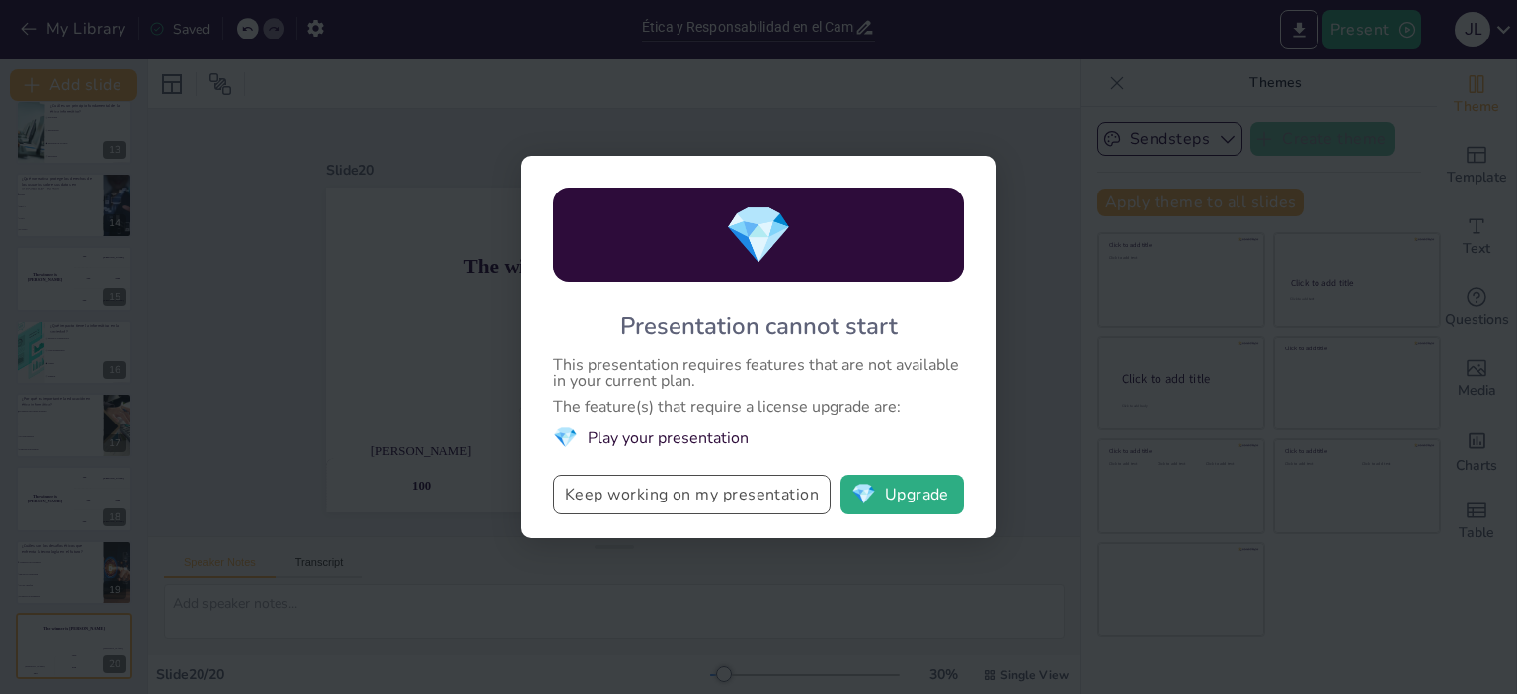
click at [706, 491] on button "Keep working on my presentation" at bounding box center [691, 494] width 277 height 39
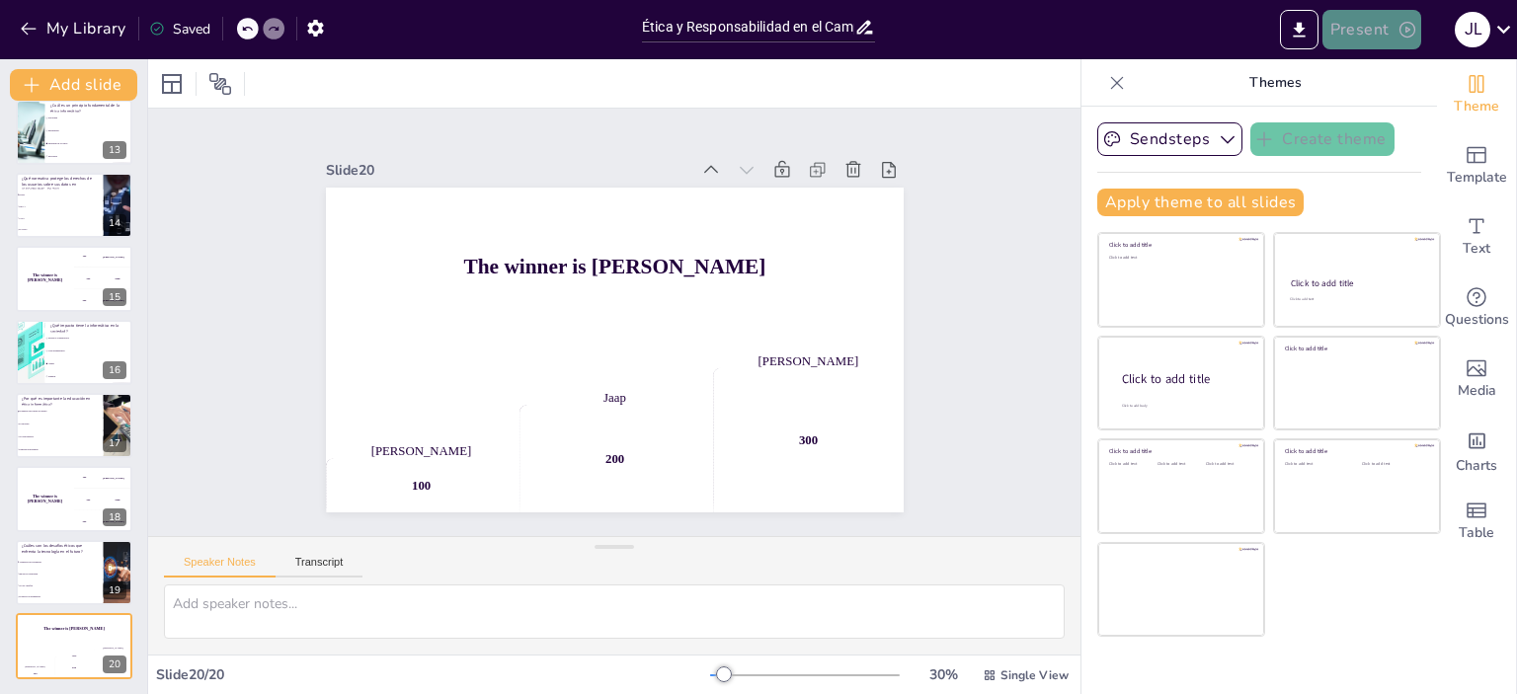
click at [1373, 32] on button "Present" at bounding box center [1371, 29] width 99 height 39
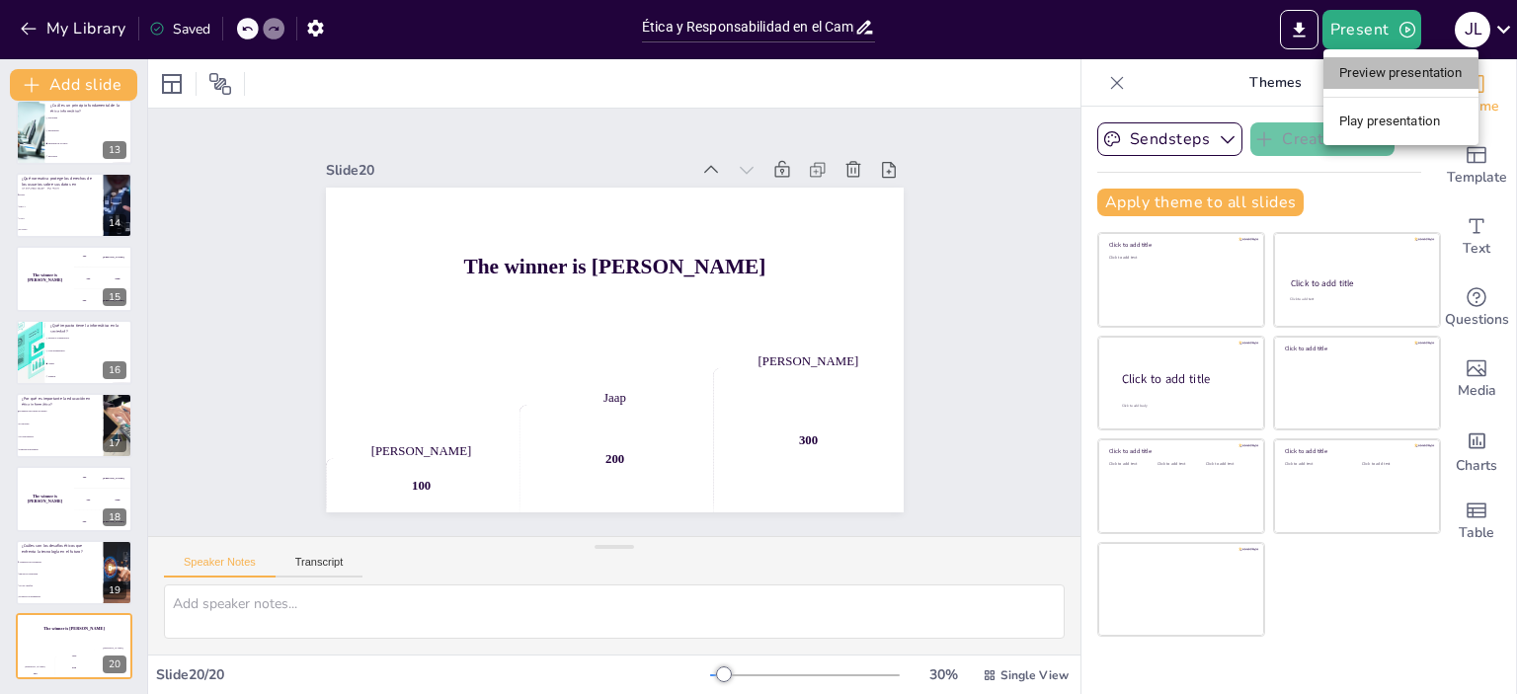
click at [1369, 67] on li "Preview presentation" at bounding box center [1400, 73] width 155 height 32
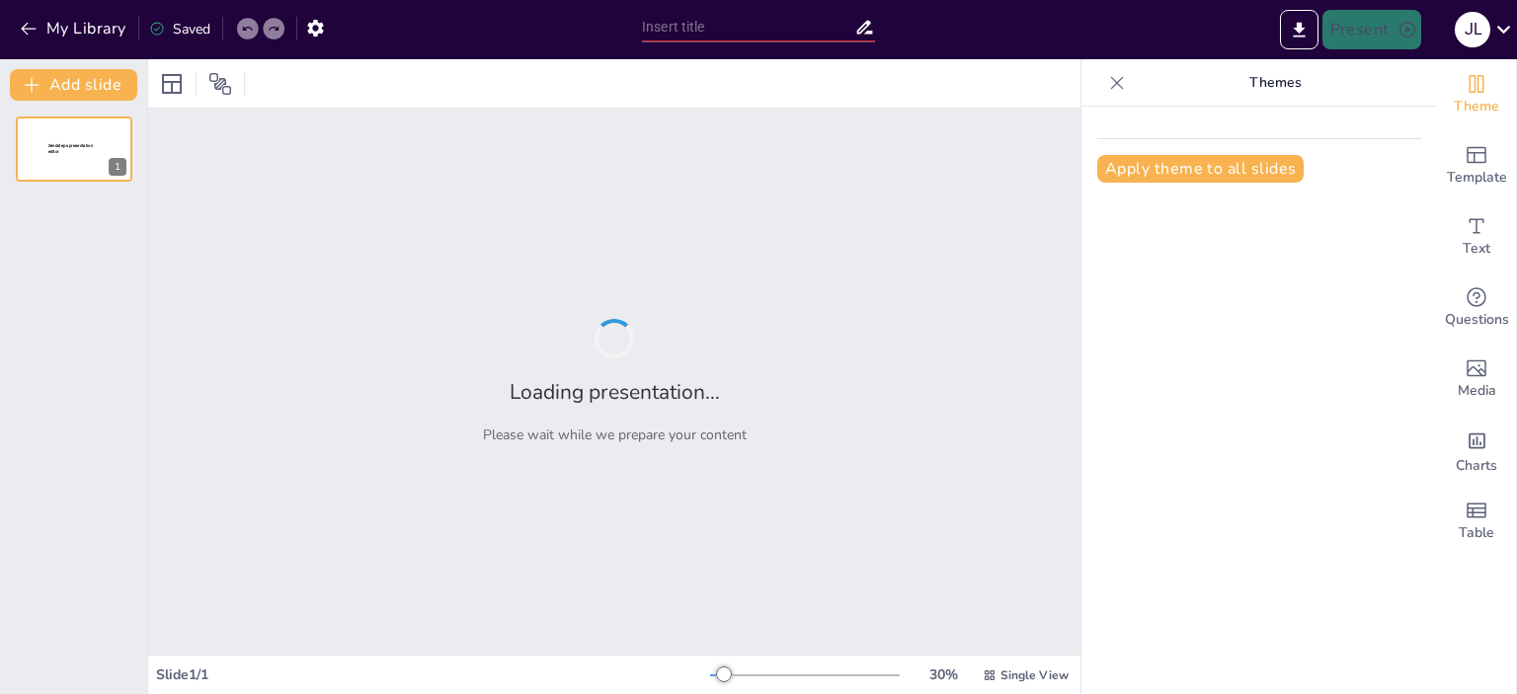
type input "Ética y Responsabilidad en el Campo de la Informatica"
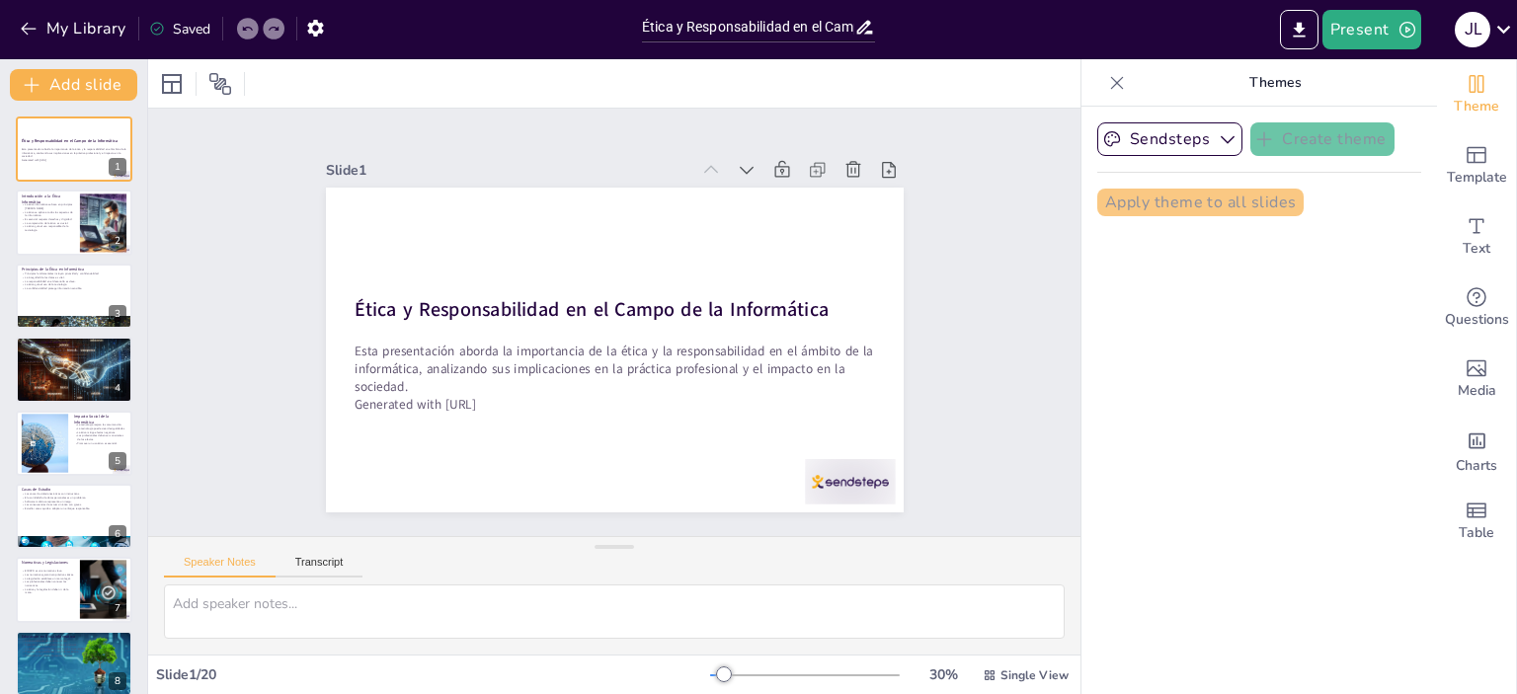
checkbox input "true"
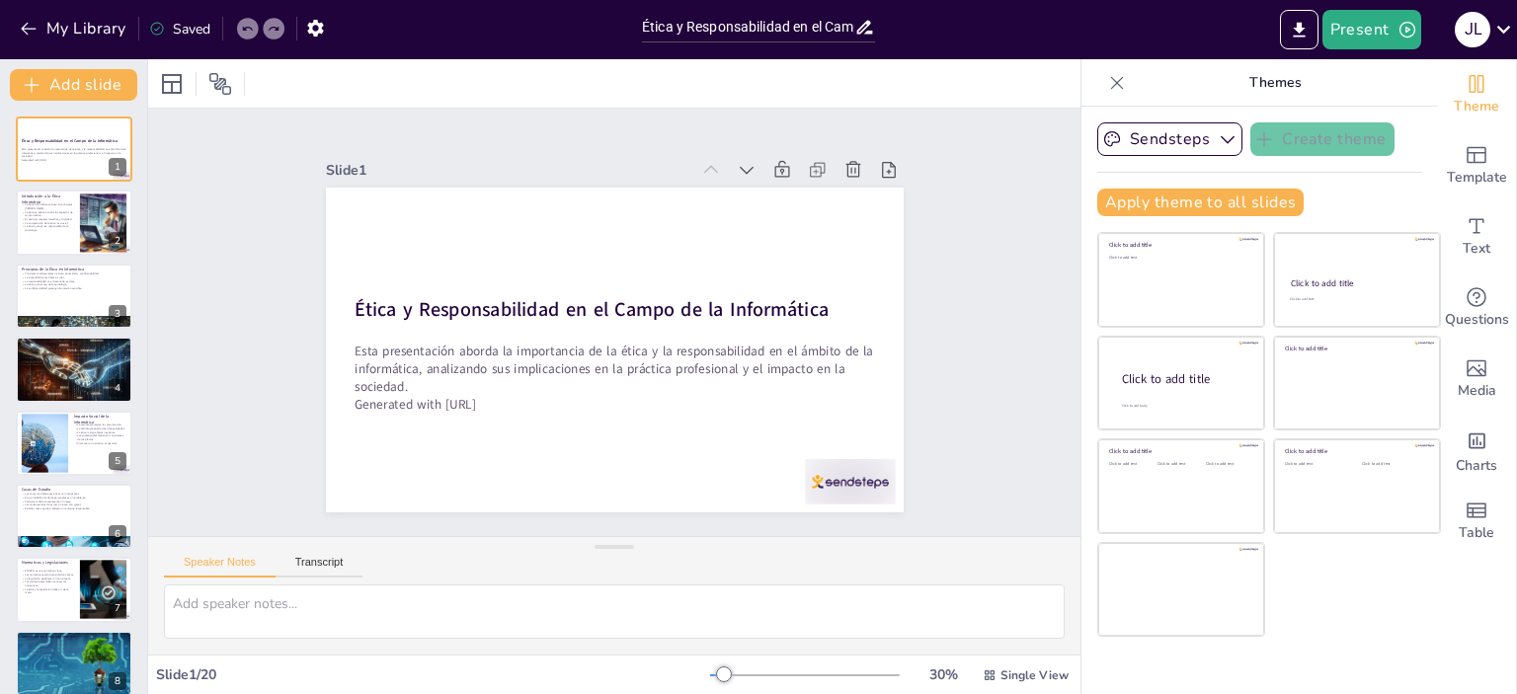
checkbox input "true"
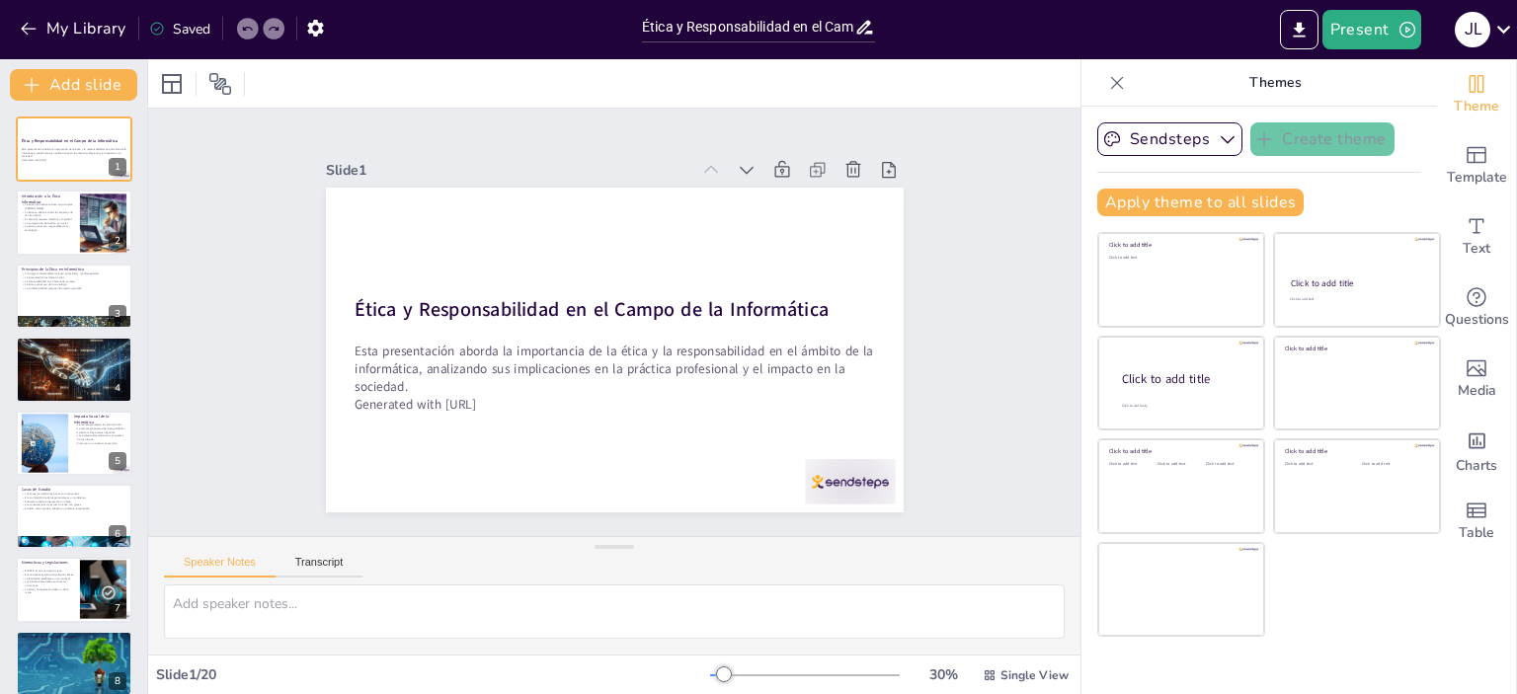
checkbox input "true"
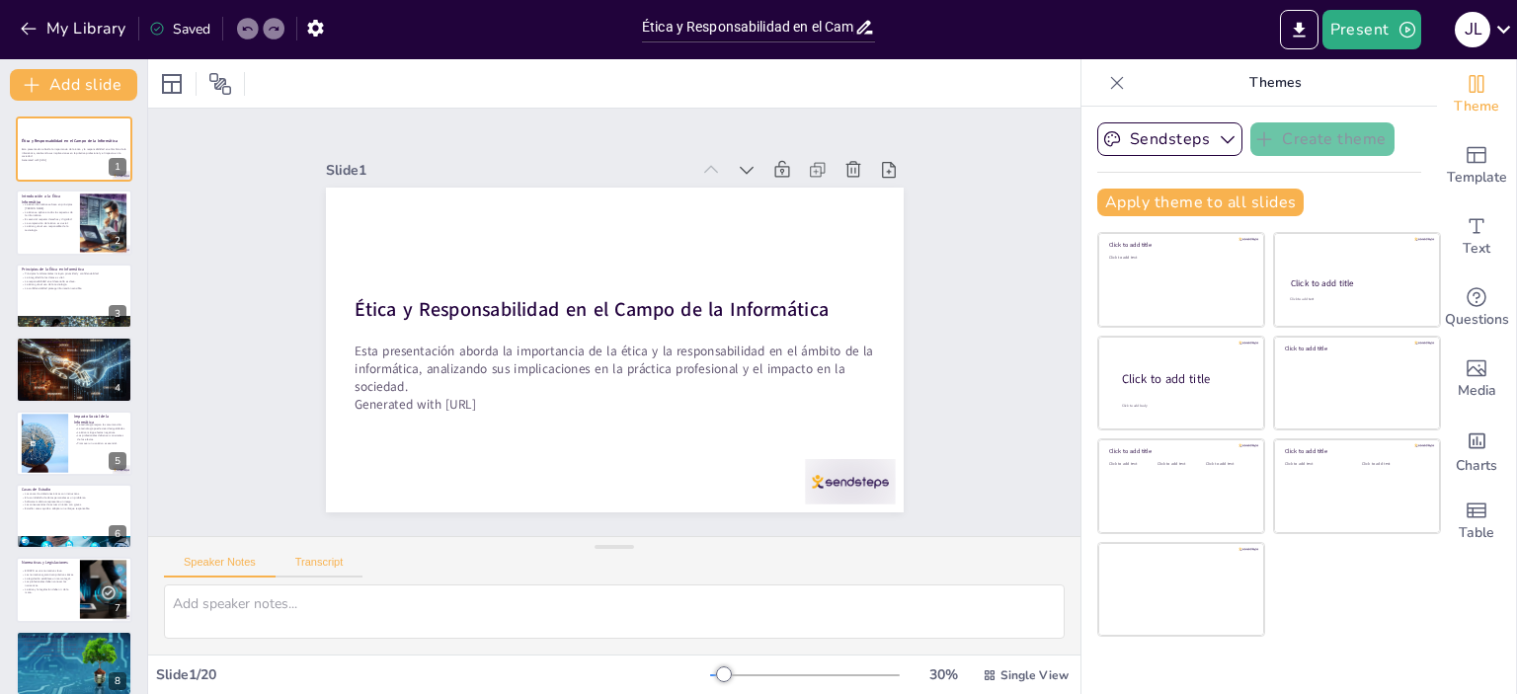
click at [319, 557] on button "Transcript" at bounding box center [319, 567] width 88 height 22
click at [217, 560] on button "Speaker Notes" at bounding box center [220, 567] width 112 height 22
click at [442, 623] on textarea at bounding box center [614, 612] width 900 height 54
checkbox input "true"
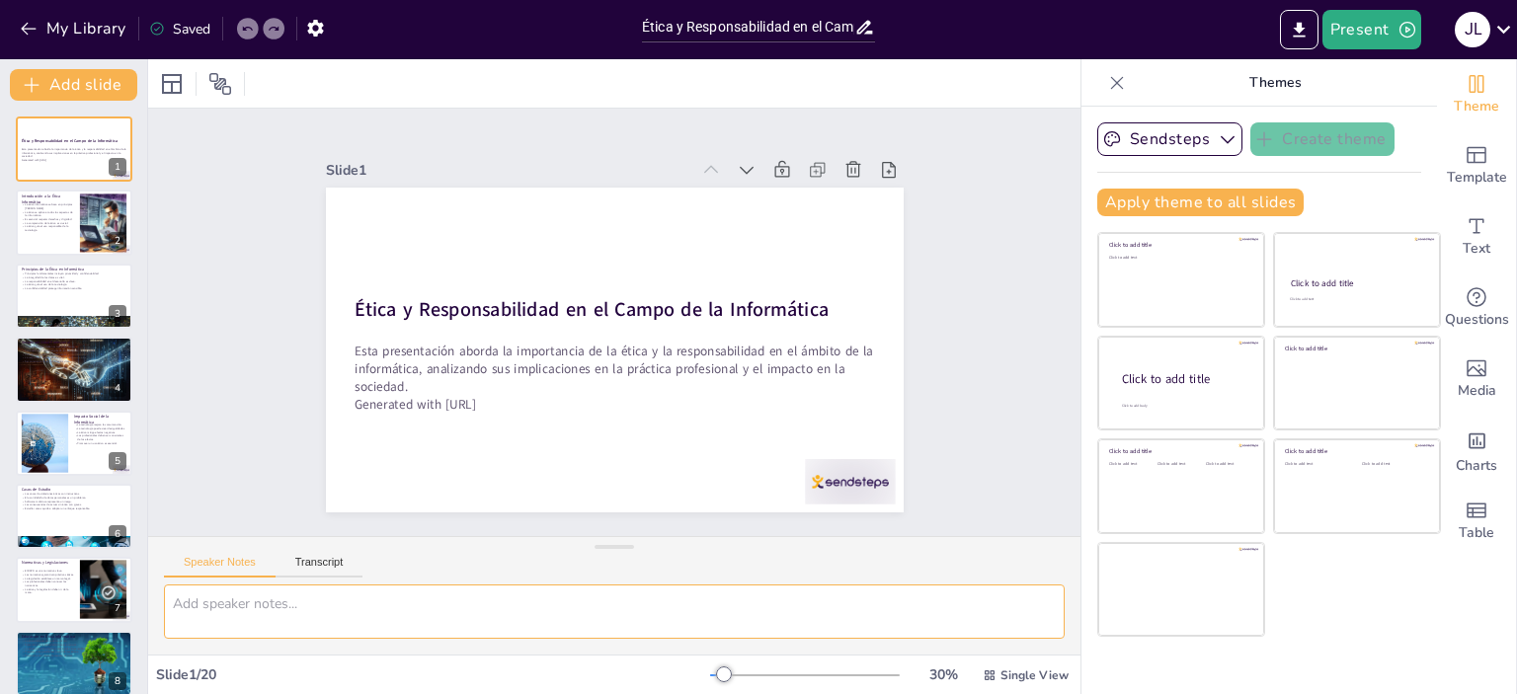
checkbox input "true"
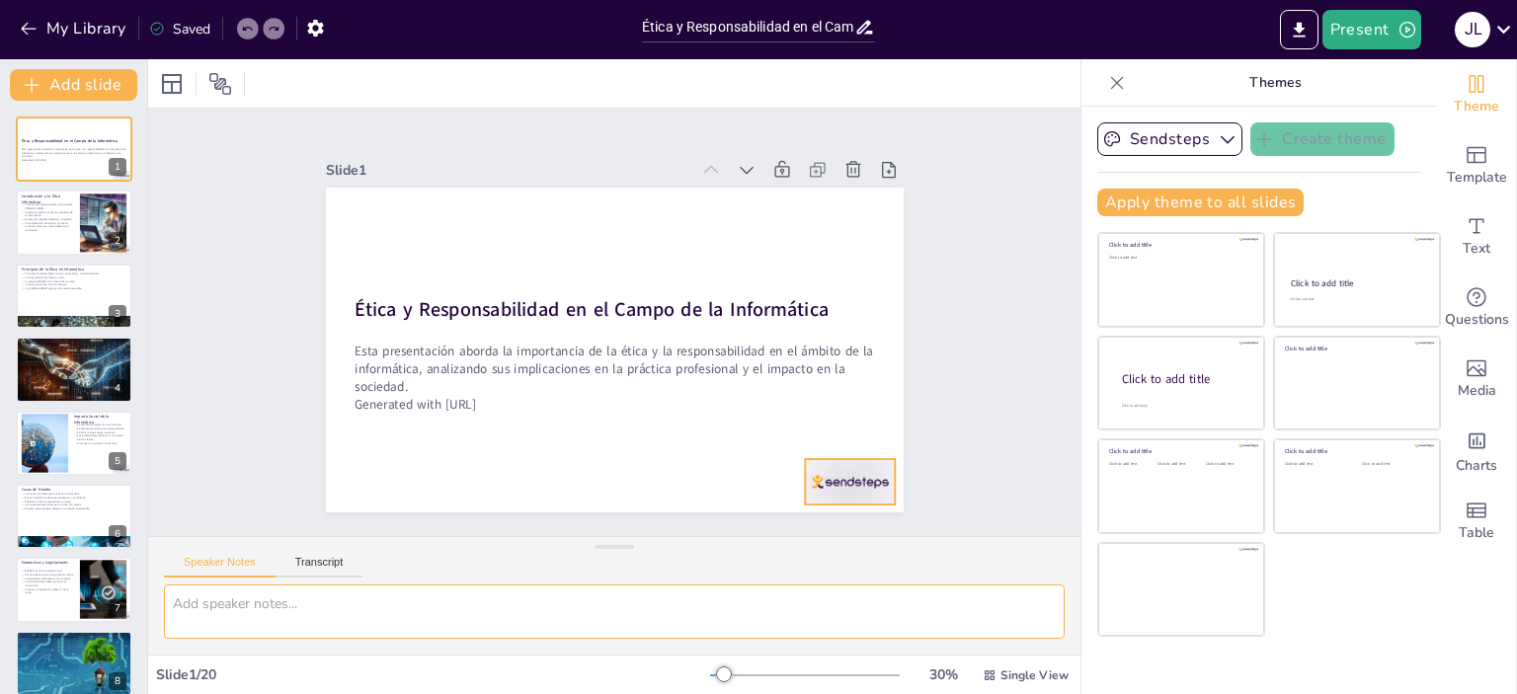
checkbox input "true"
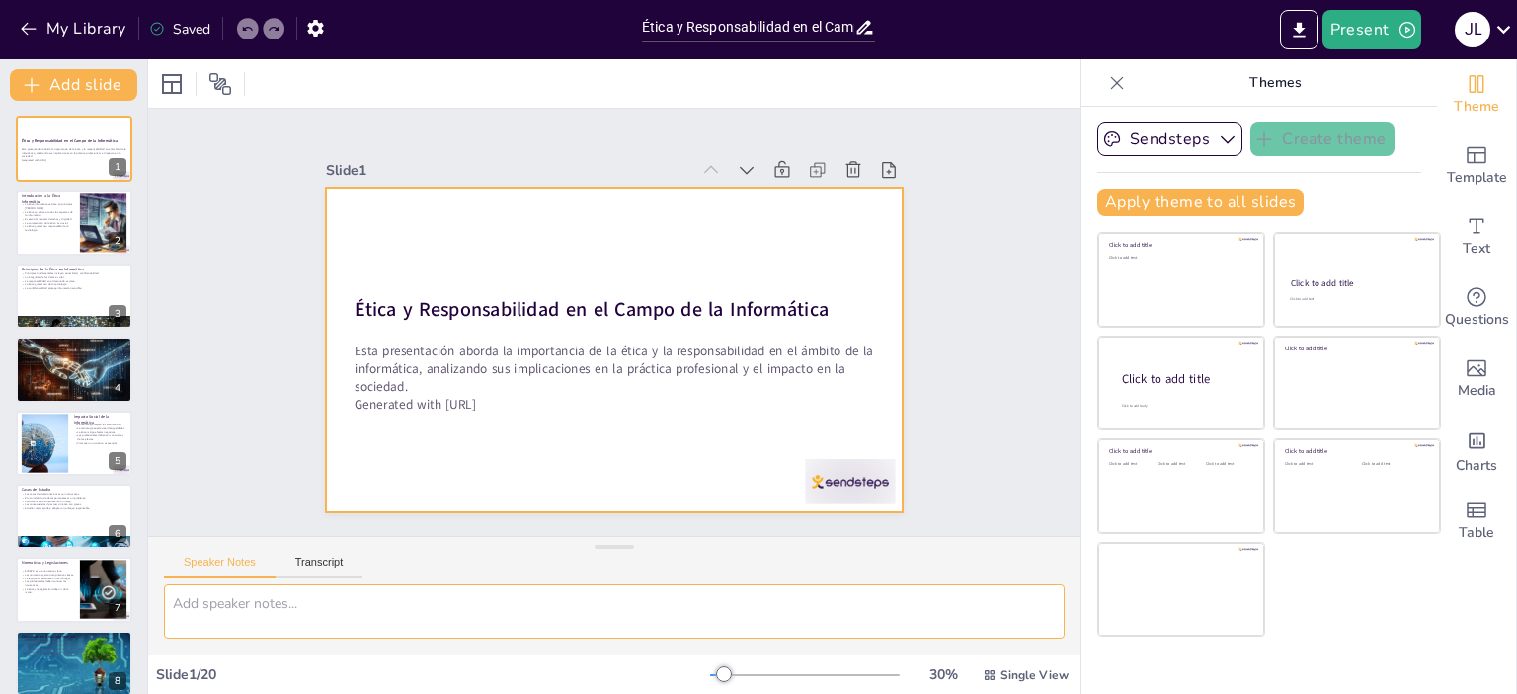
checkbox input "true"
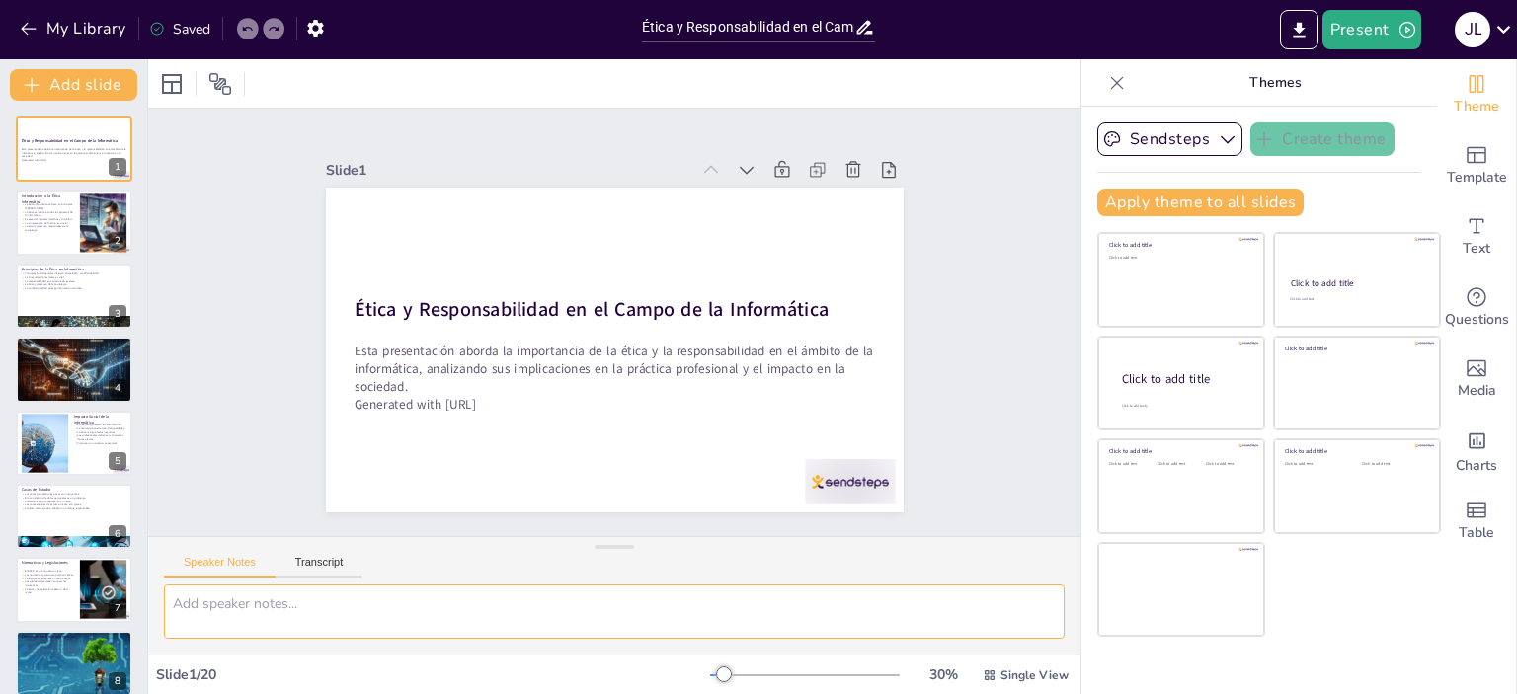
checkbox input "true"
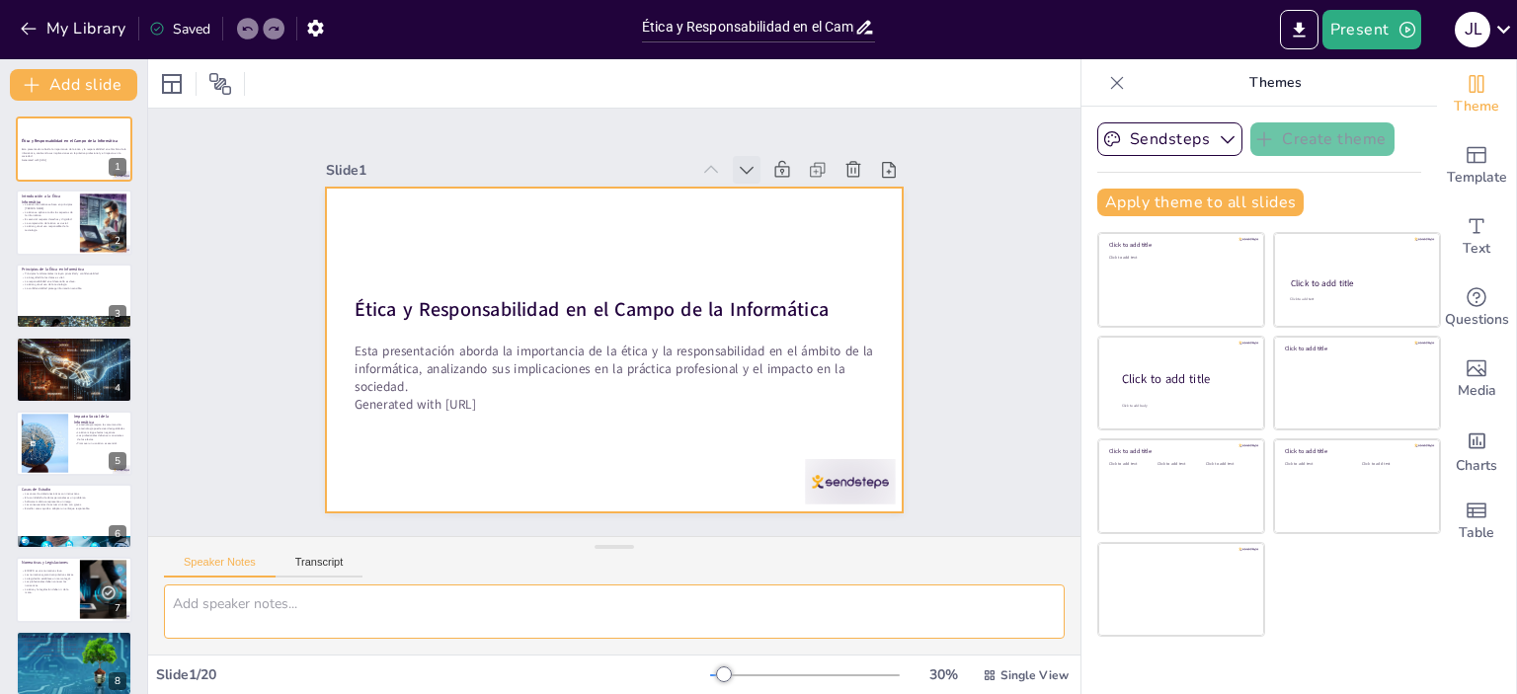
checkbox input "true"
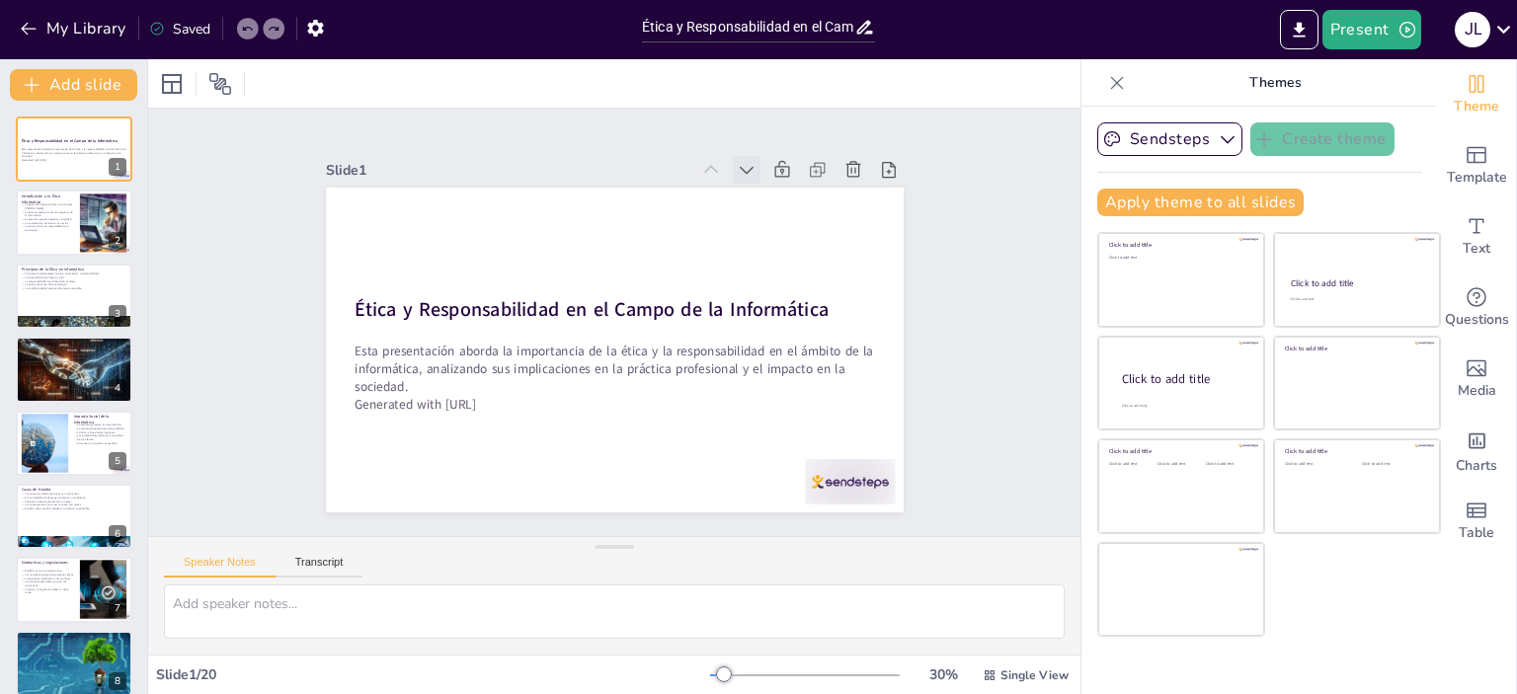
click at [751, 174] on icon at bounding box center [762, 185] width 22 height 22
checkbox input "true"
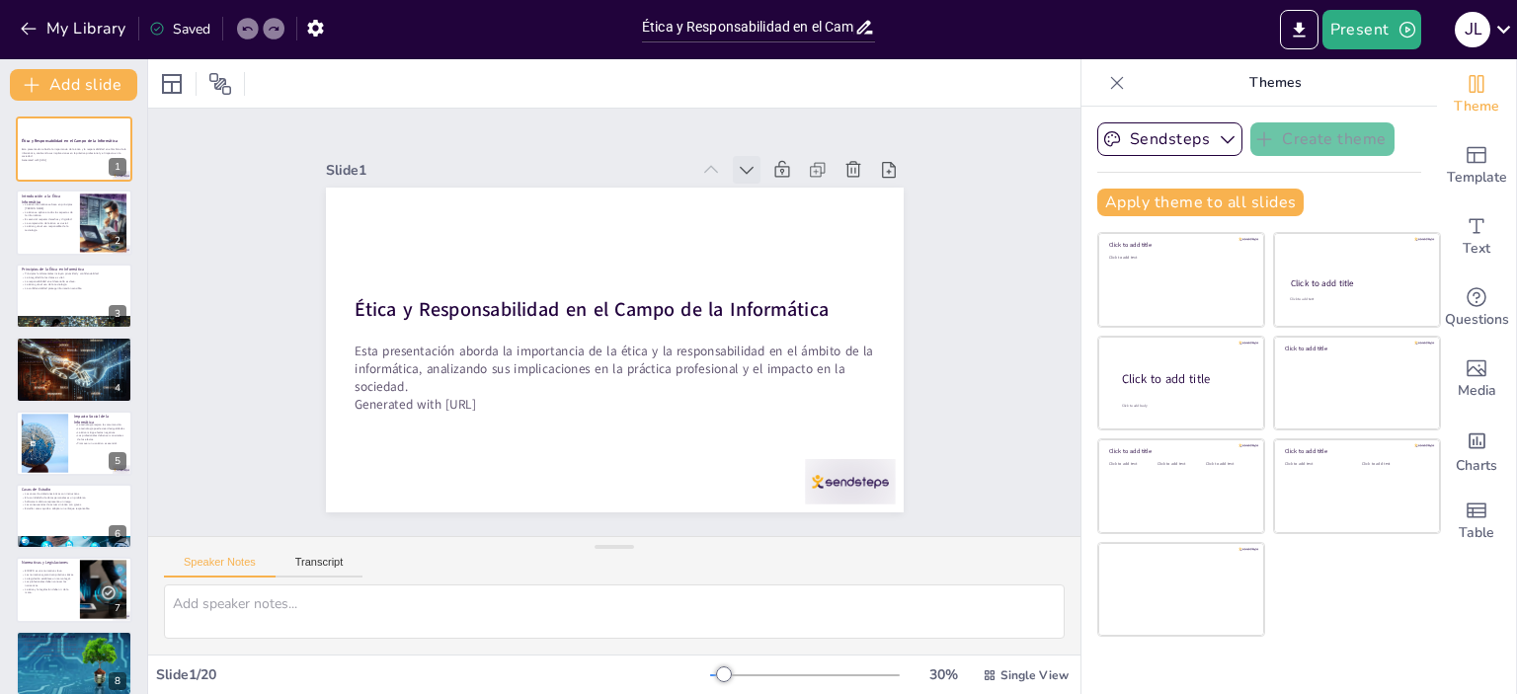
checkbox input "true"
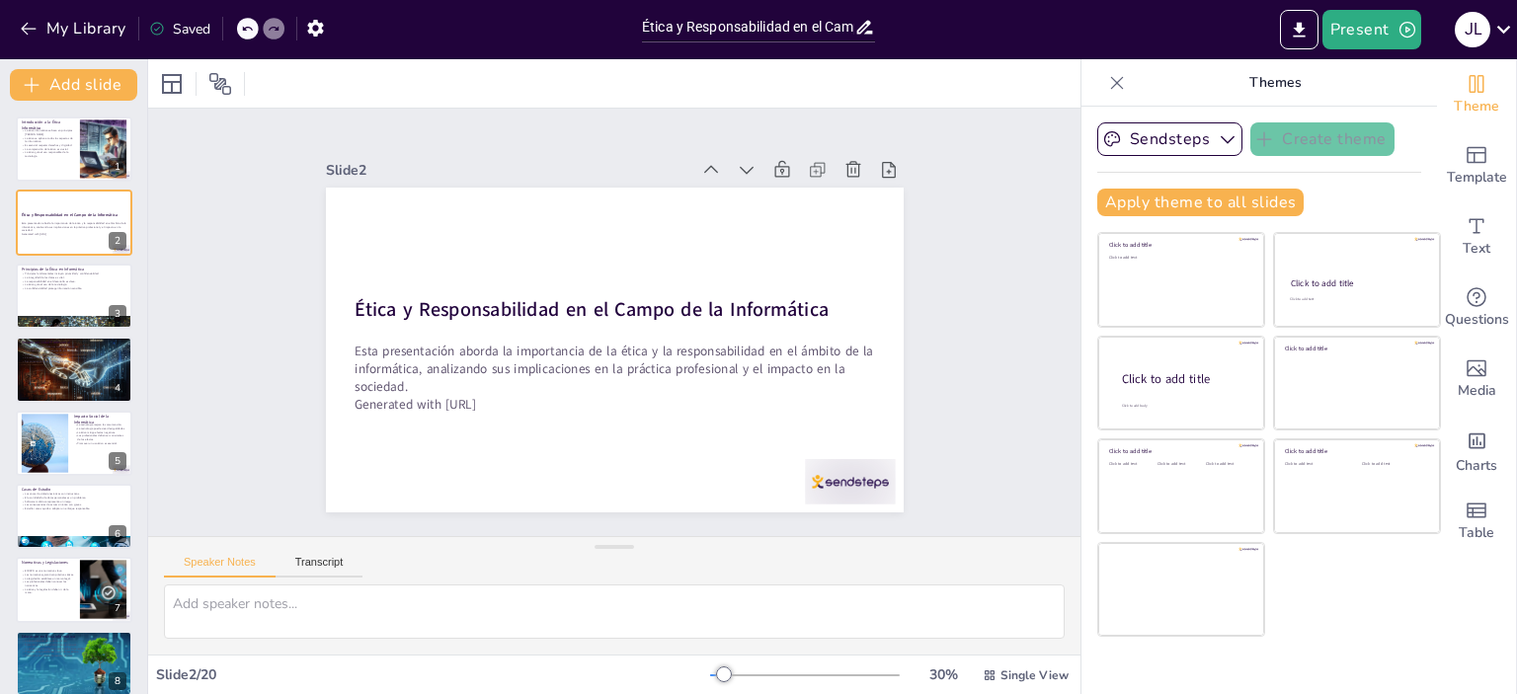
click at [764, 189] on icon at bounding box center [776, 201] width 24 height 24
checkbox input "true"
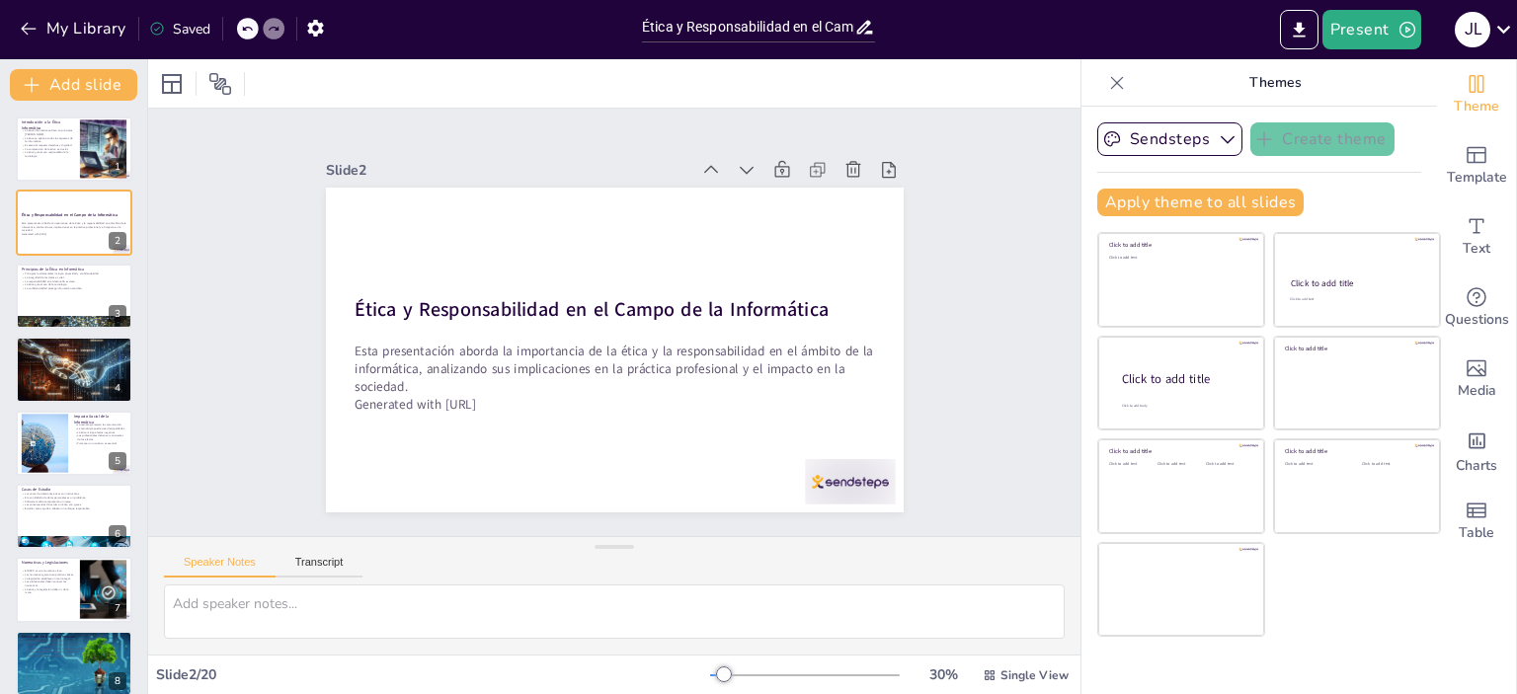
checkbox input "true"
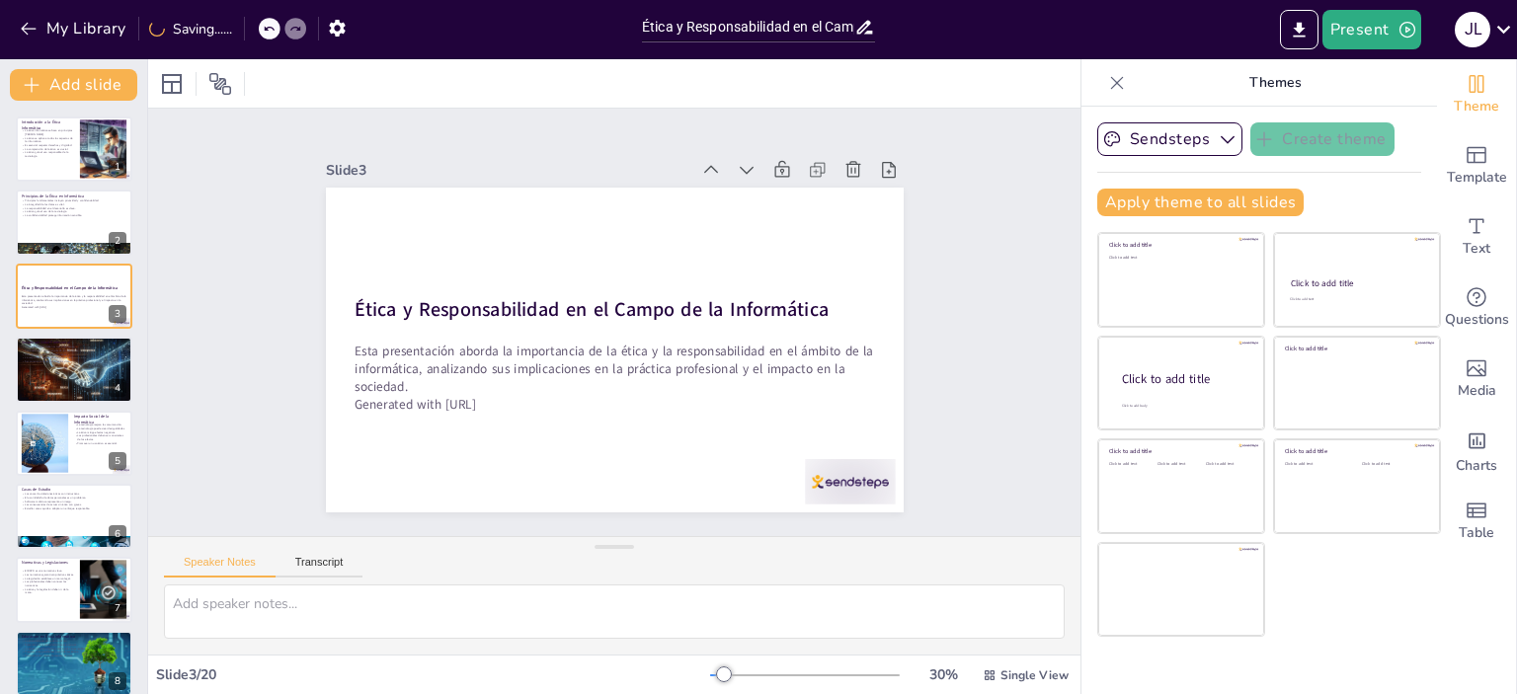
click at [751, 174] on icon at bounding box center [762, 185] width 22 height 22
checkbox input "true"
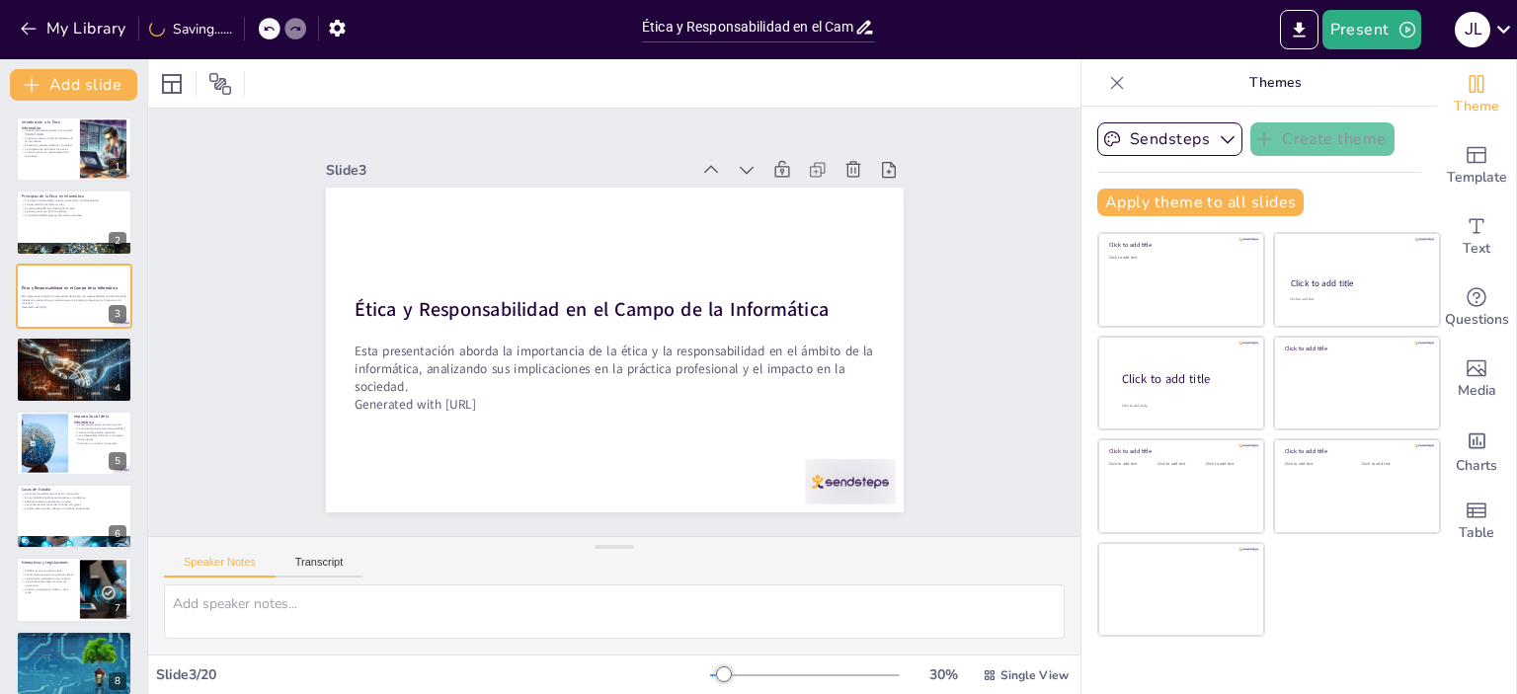
checkbox input "true"
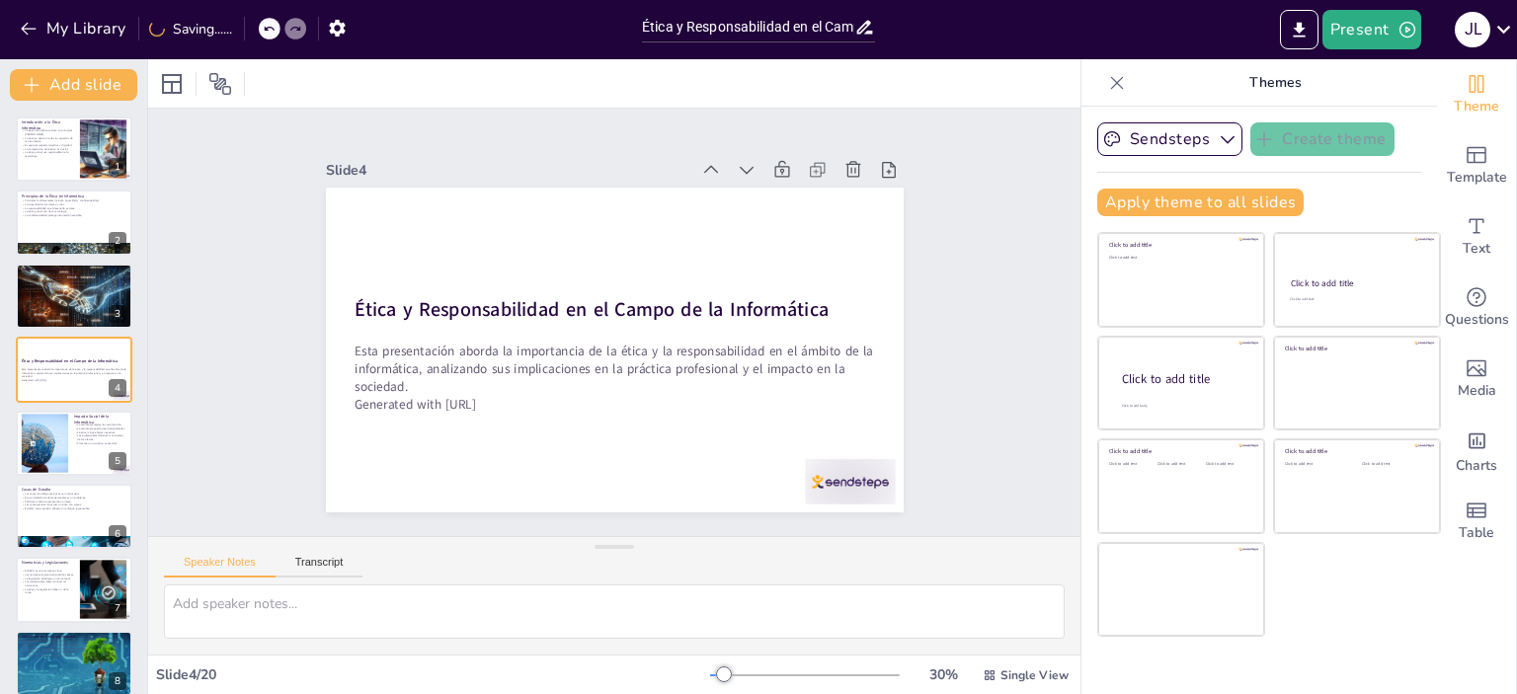
click at [738, 167] on icon at bounding box center [747, 170] width 20 height 20
checkbox input "true"
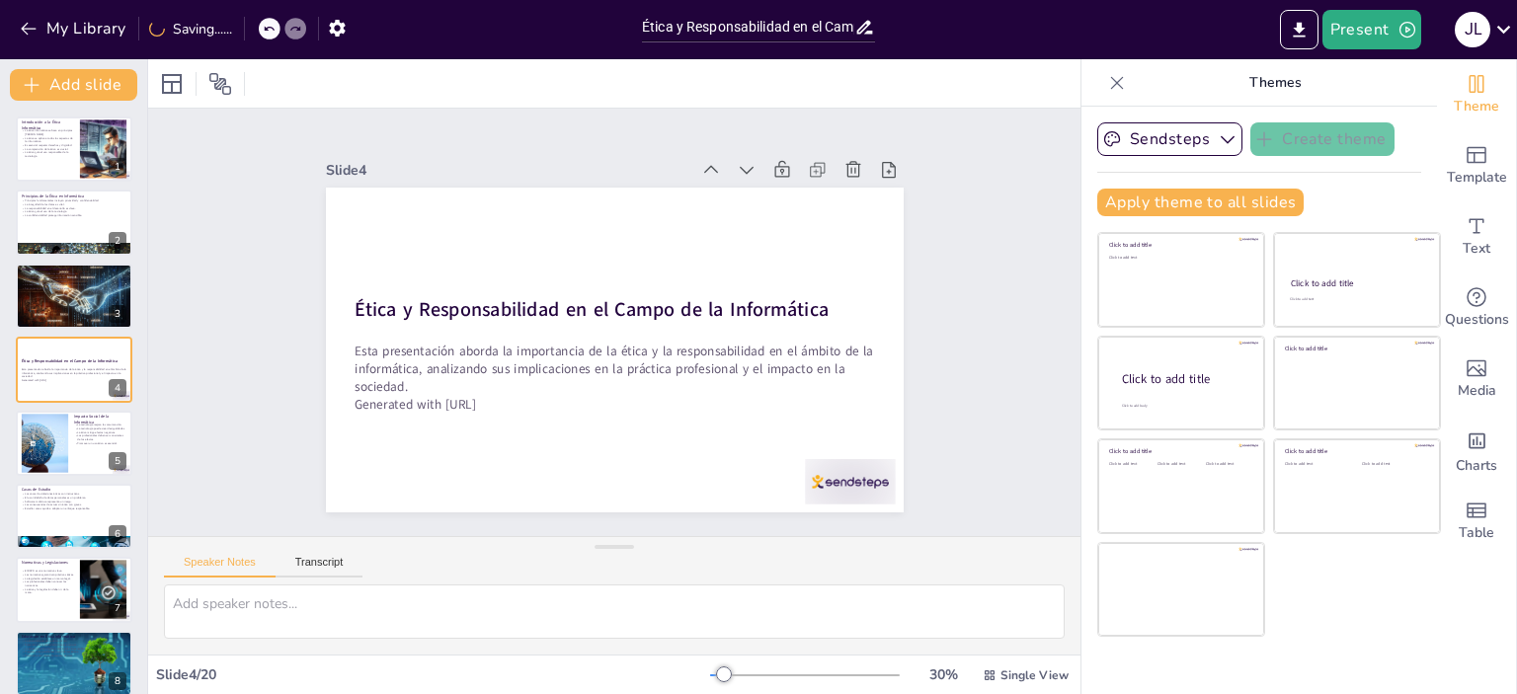
checkbox input "true"
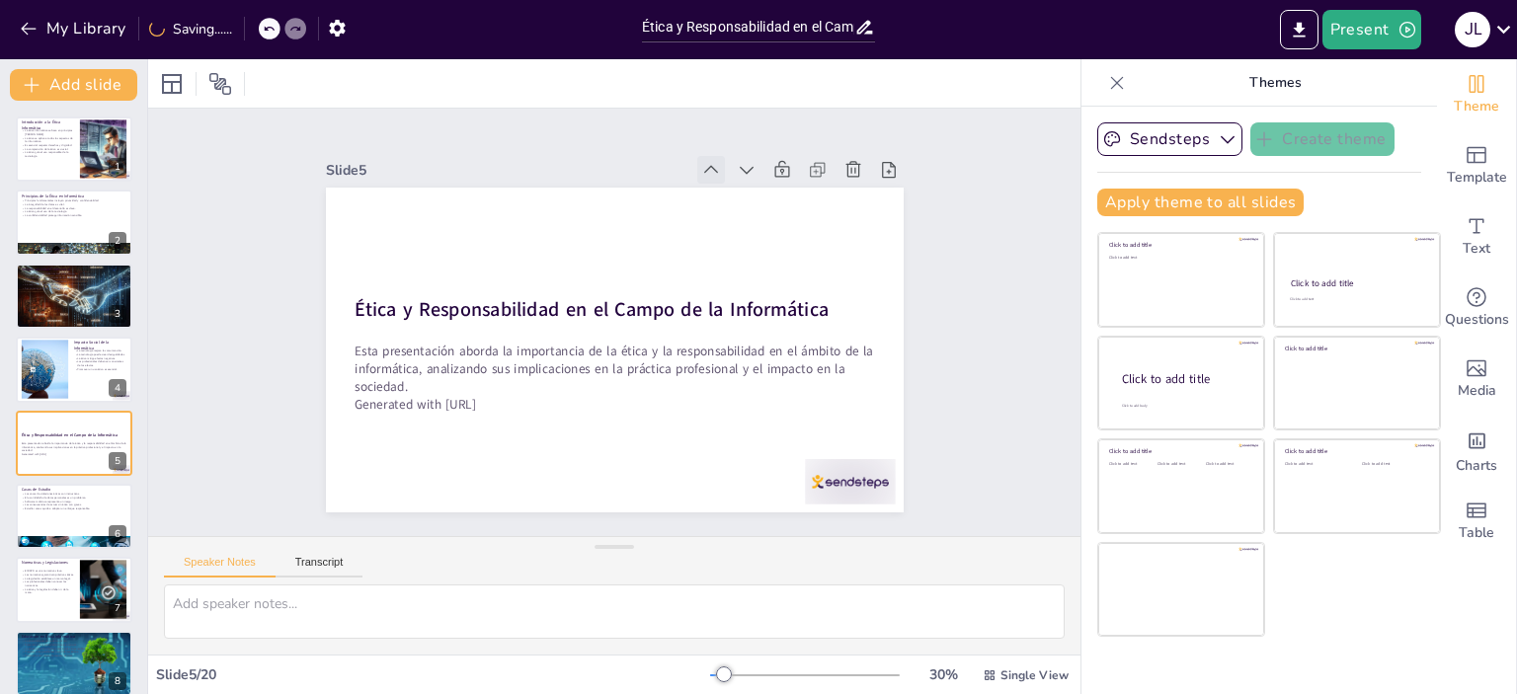
click at [716, 170] on icon at bounding box center [727, 181] width 22 height 22
checkbox input "true"
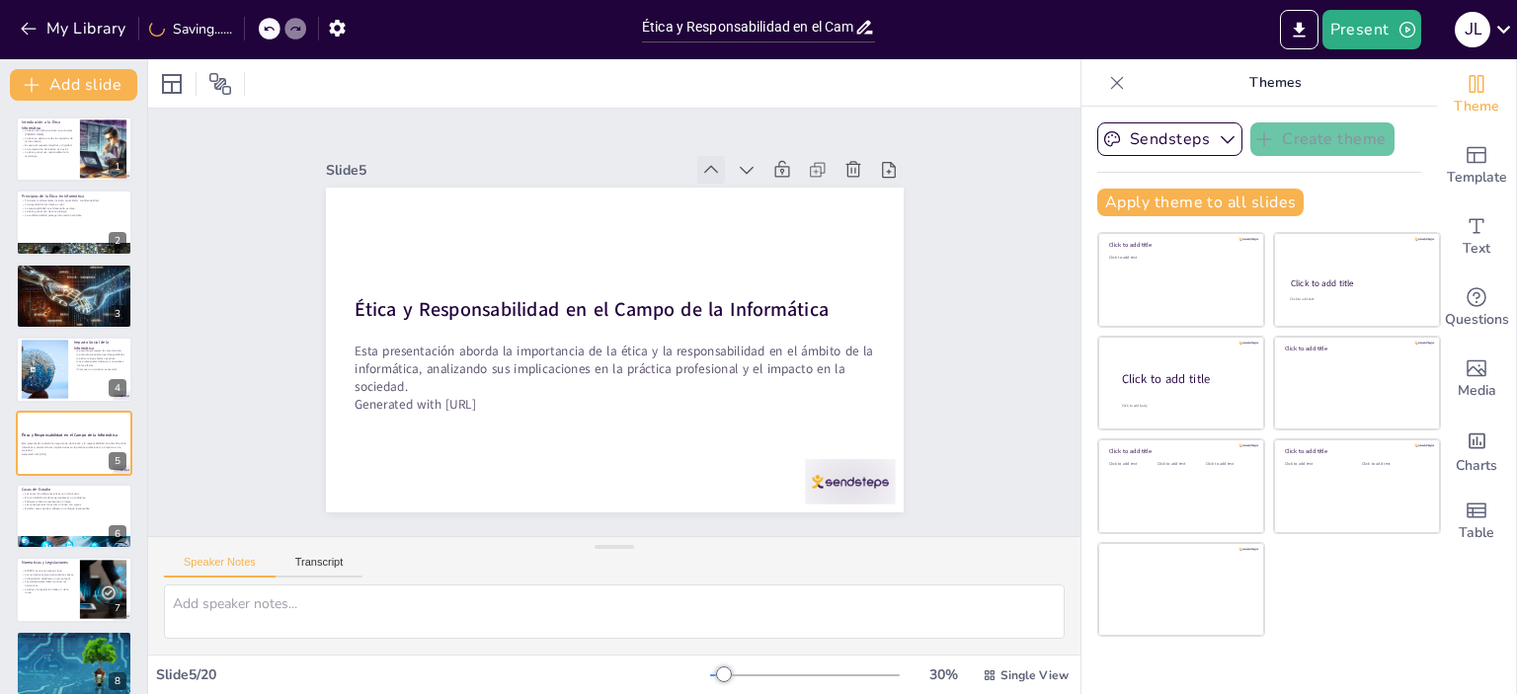
checkbox input "true"
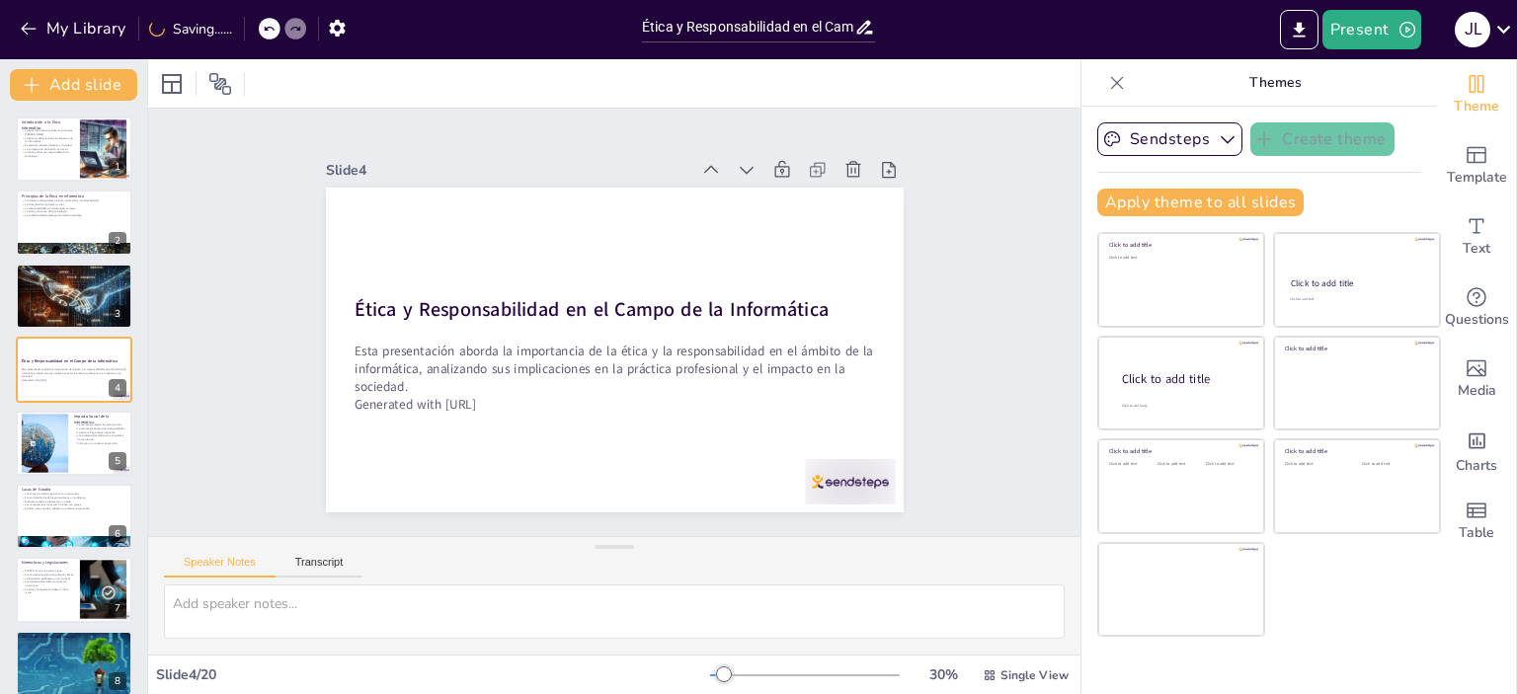
click at [742, 195] on icon at bounding box center [754, 207] width 25 height 25
checkbox input "true"
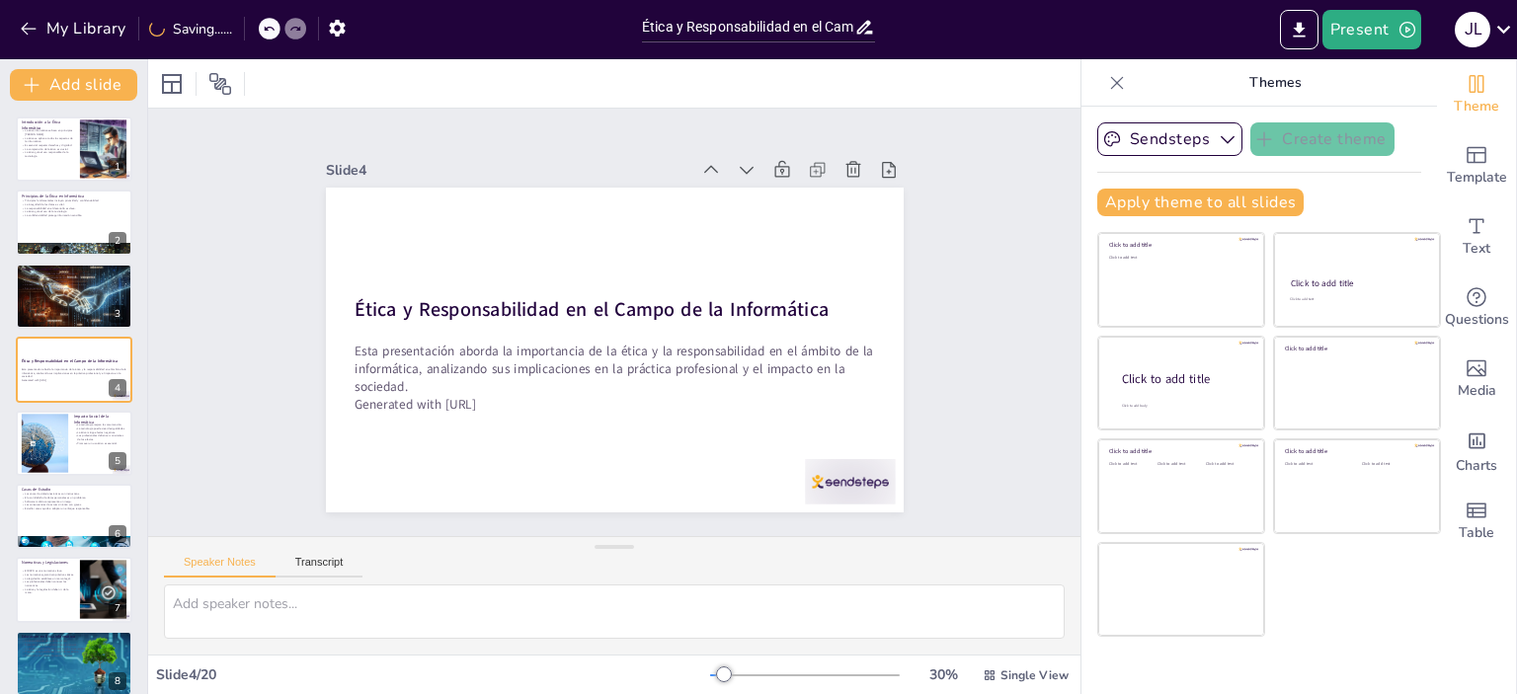
checkbox input "true"
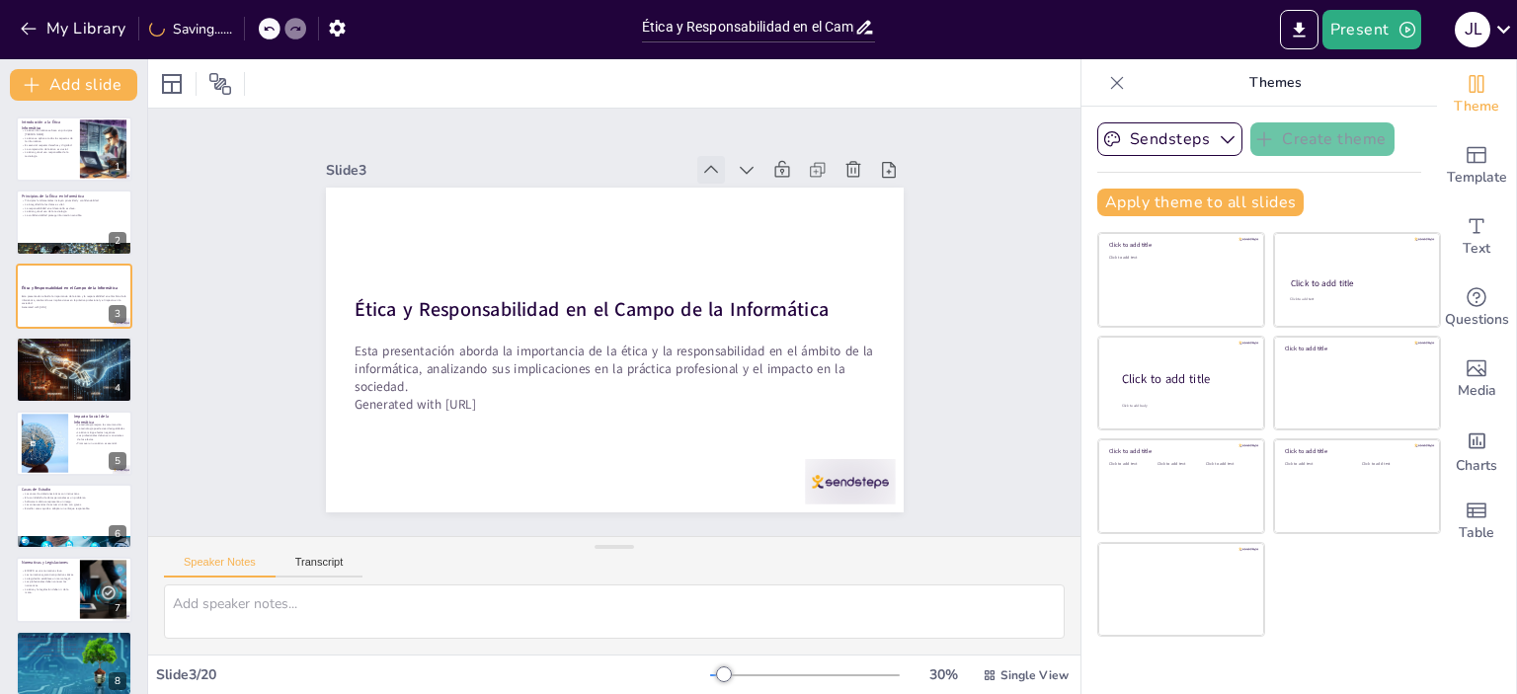
click at [716, 170] on icon at bounding box center [727, 181] width 22 height 22
checkbox input "true"
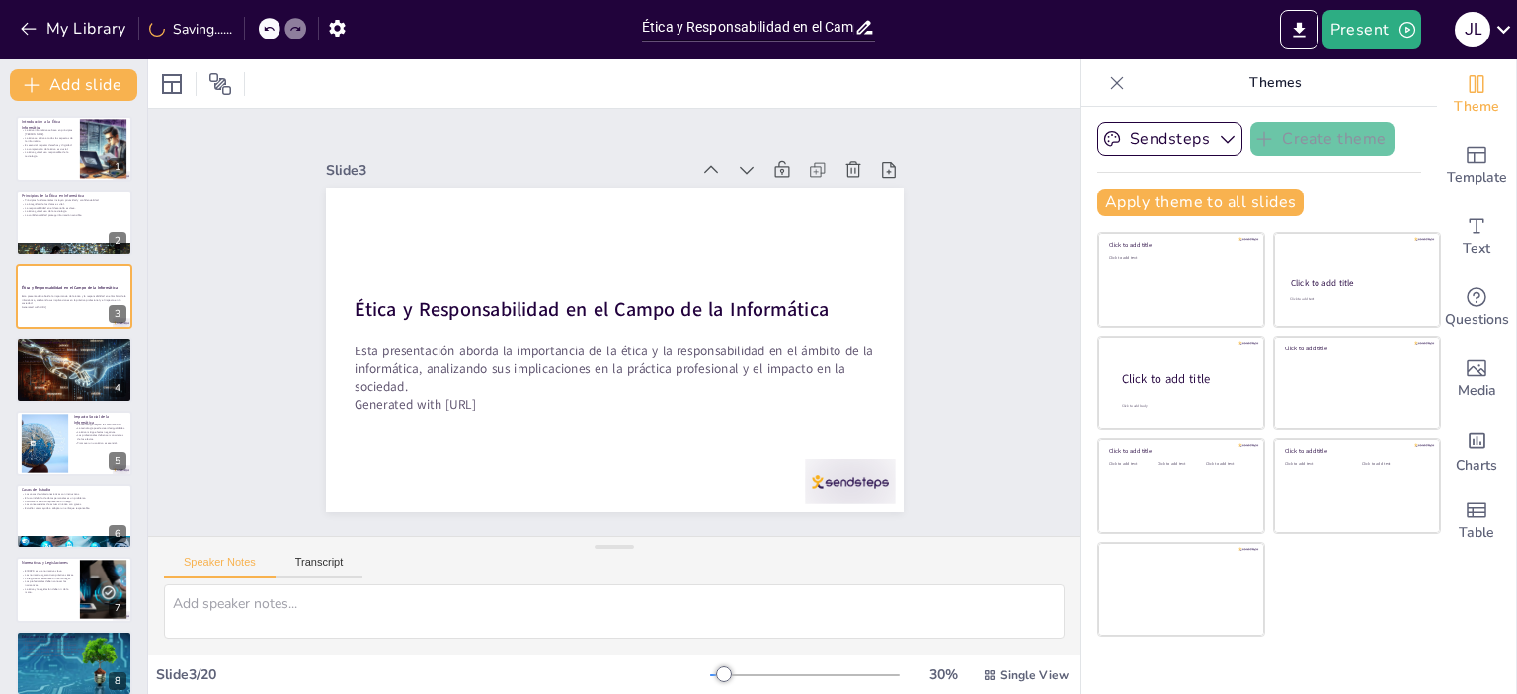
checkbox input "true"
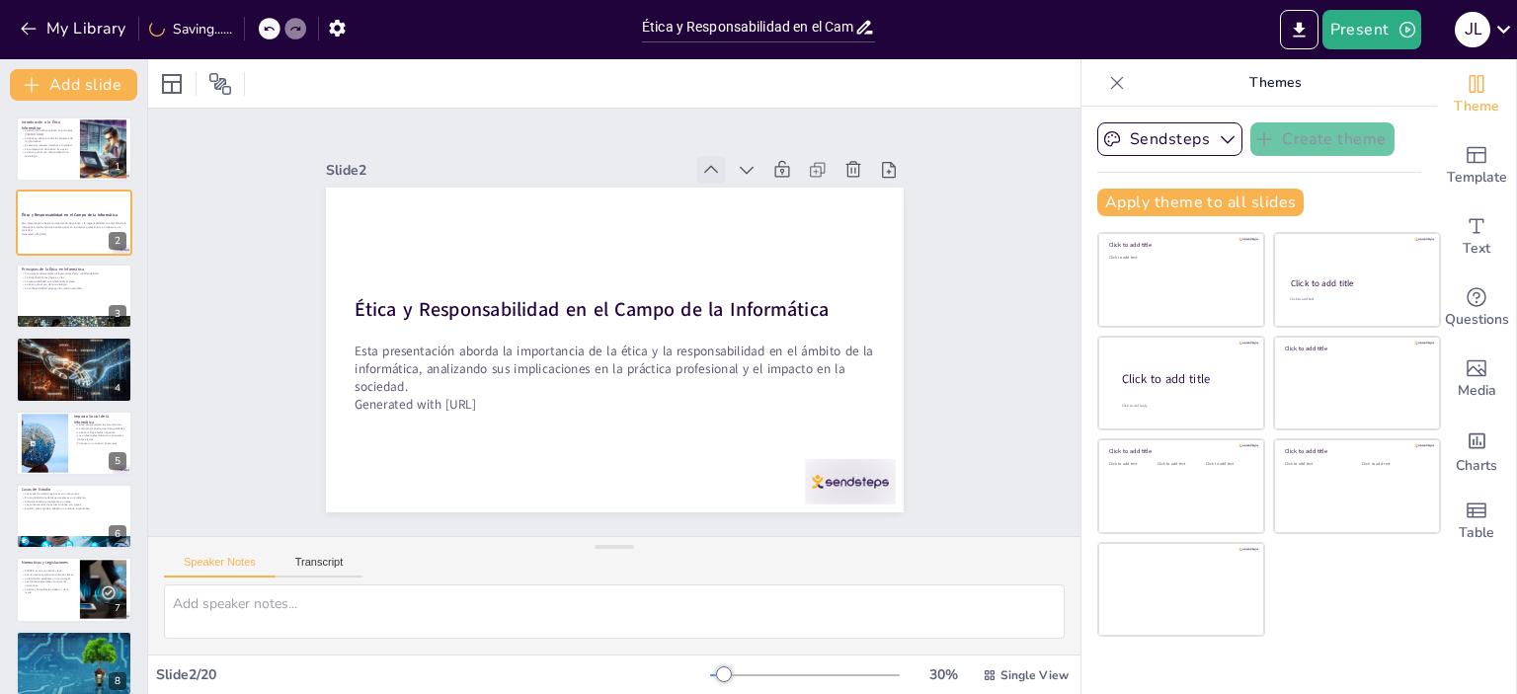
click at [774, 260] on icon at bounding box center [788, 274] width 28 height 28
checkbox input "true"
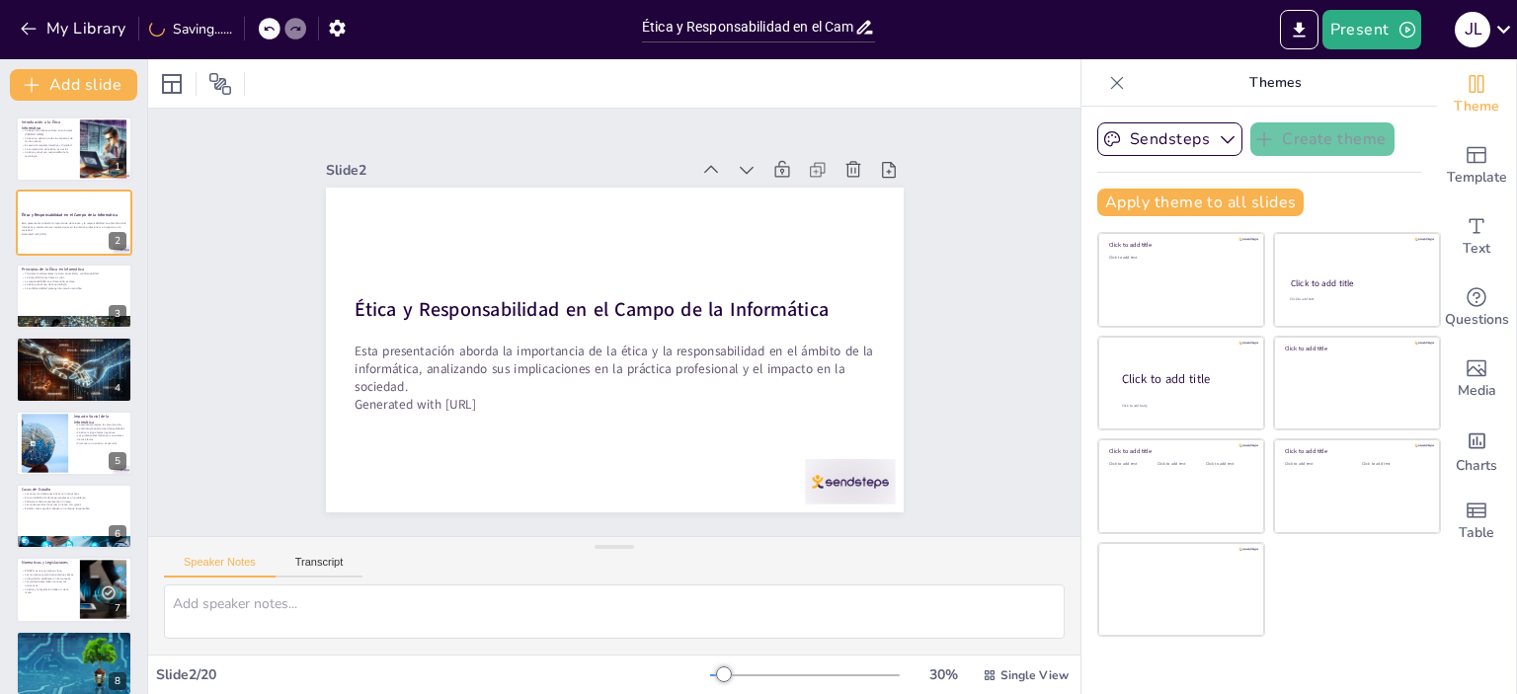
checkbox input "true"
click at [0, 0] on icon at bounding box center [0, 0] width 0 height 0
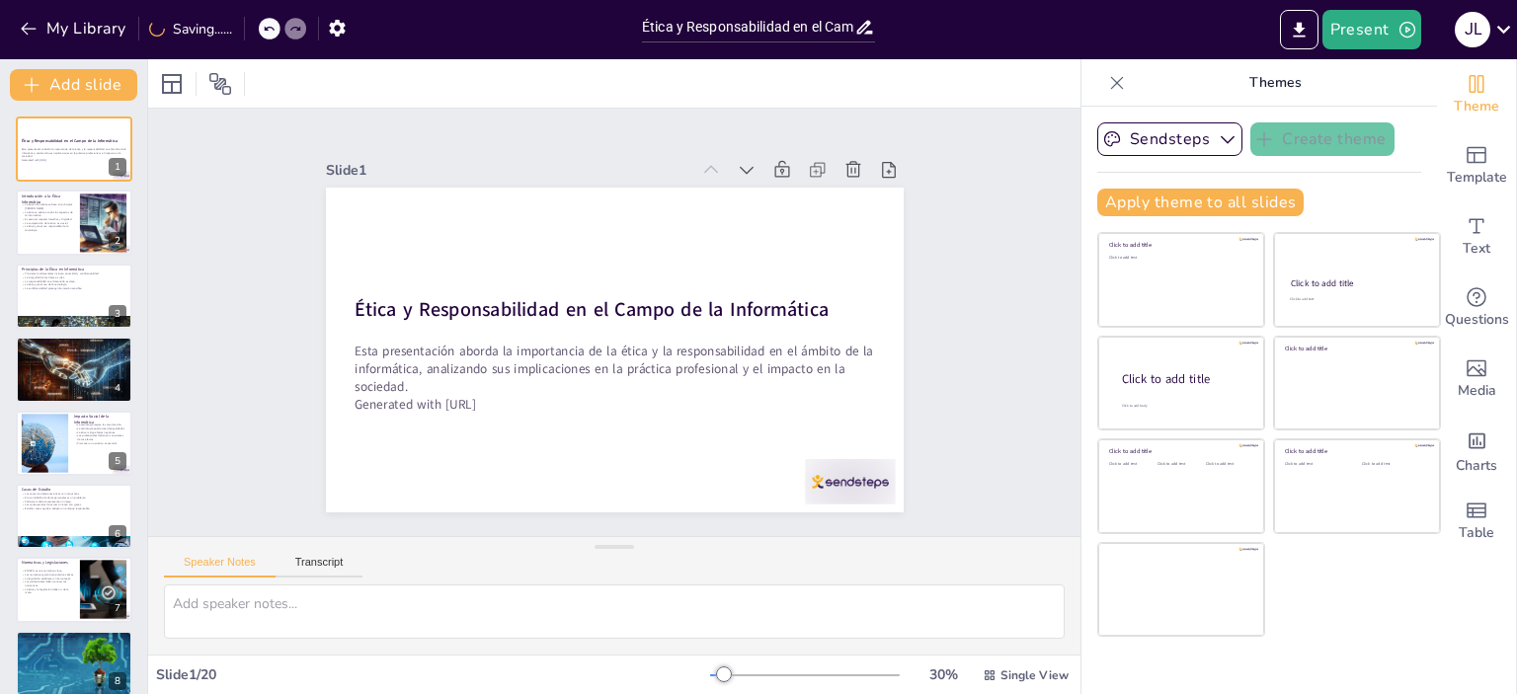
checkbox input "true"
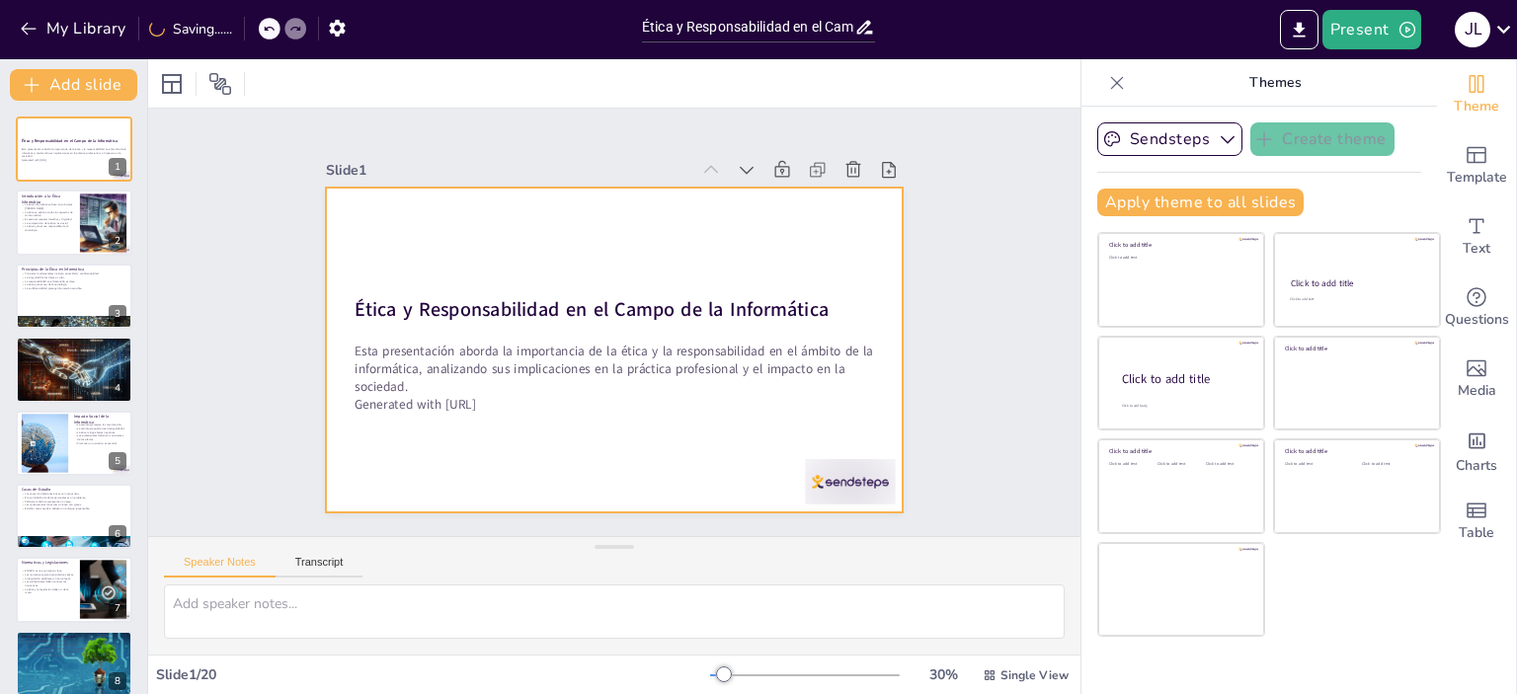
checkbox input "true"
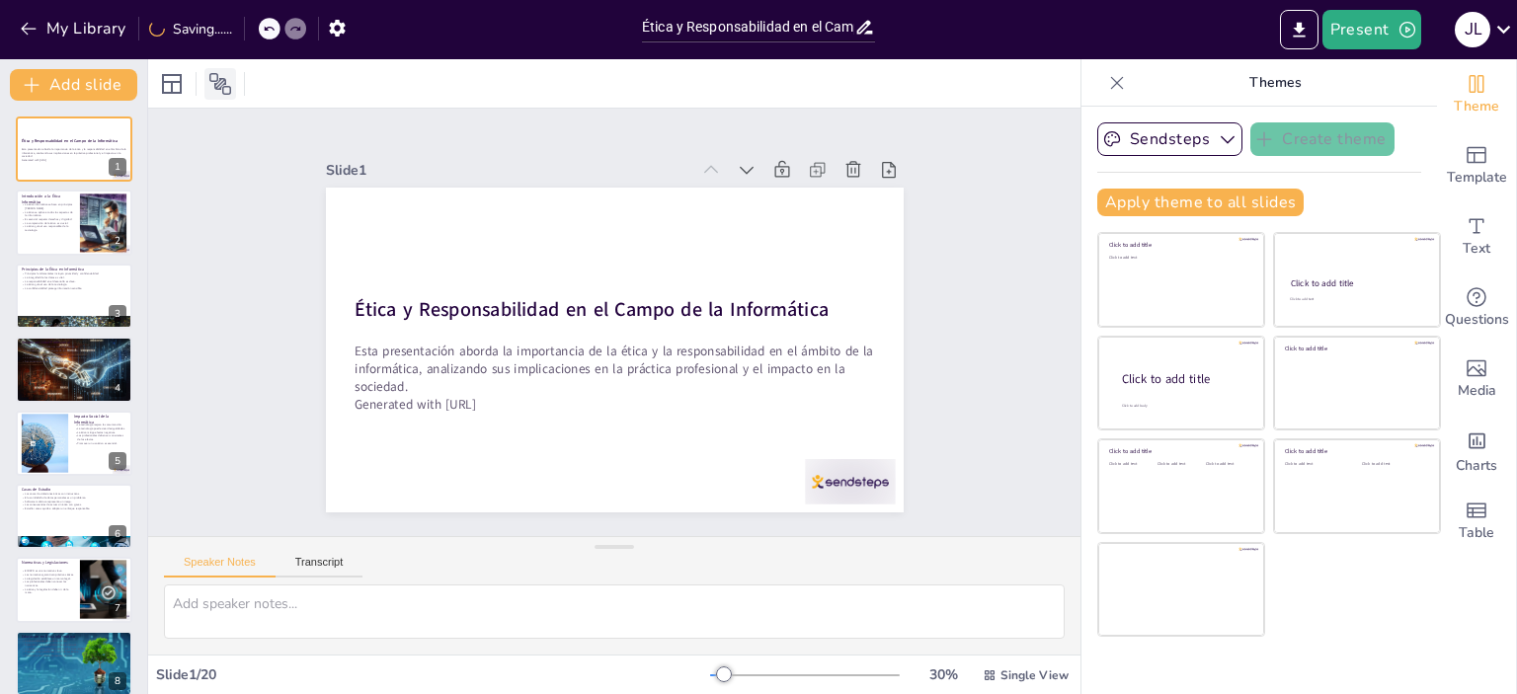
checkbox input "true"
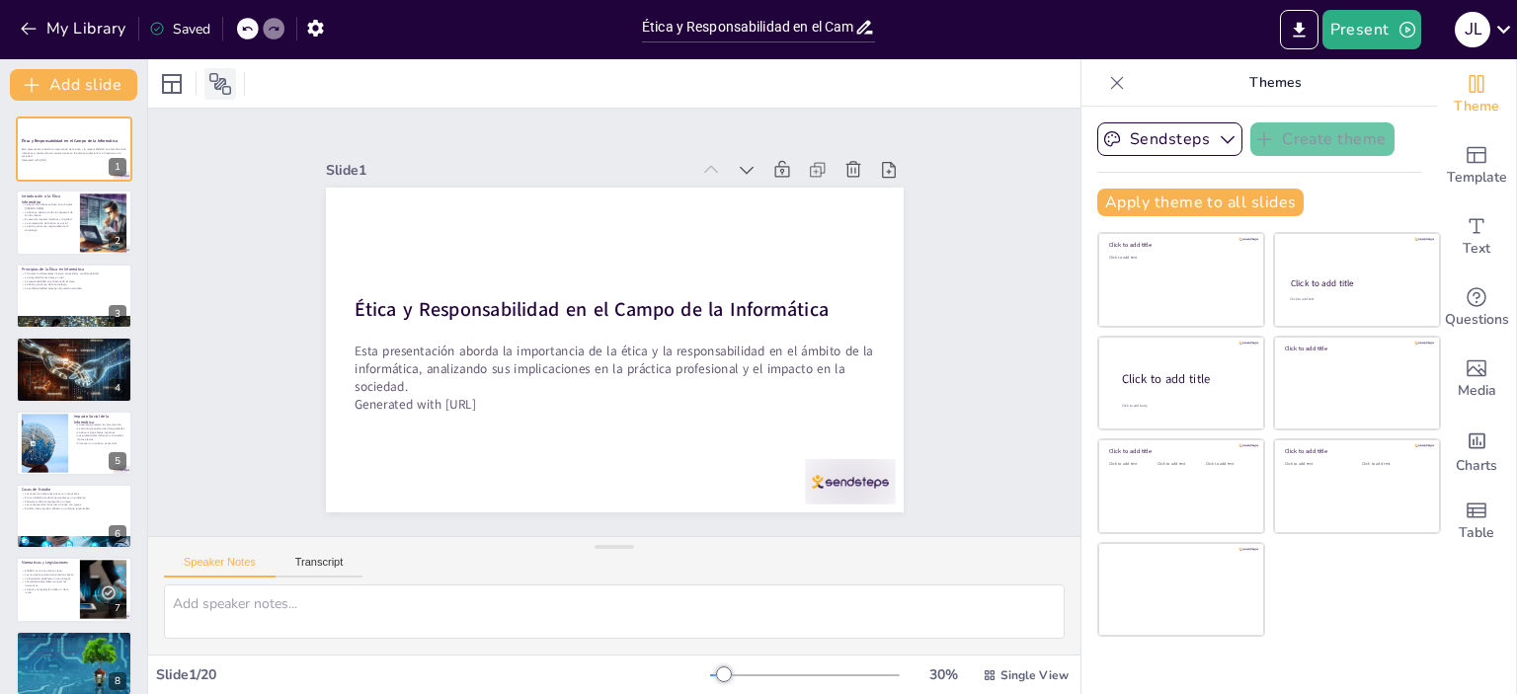
checkbox input "true"
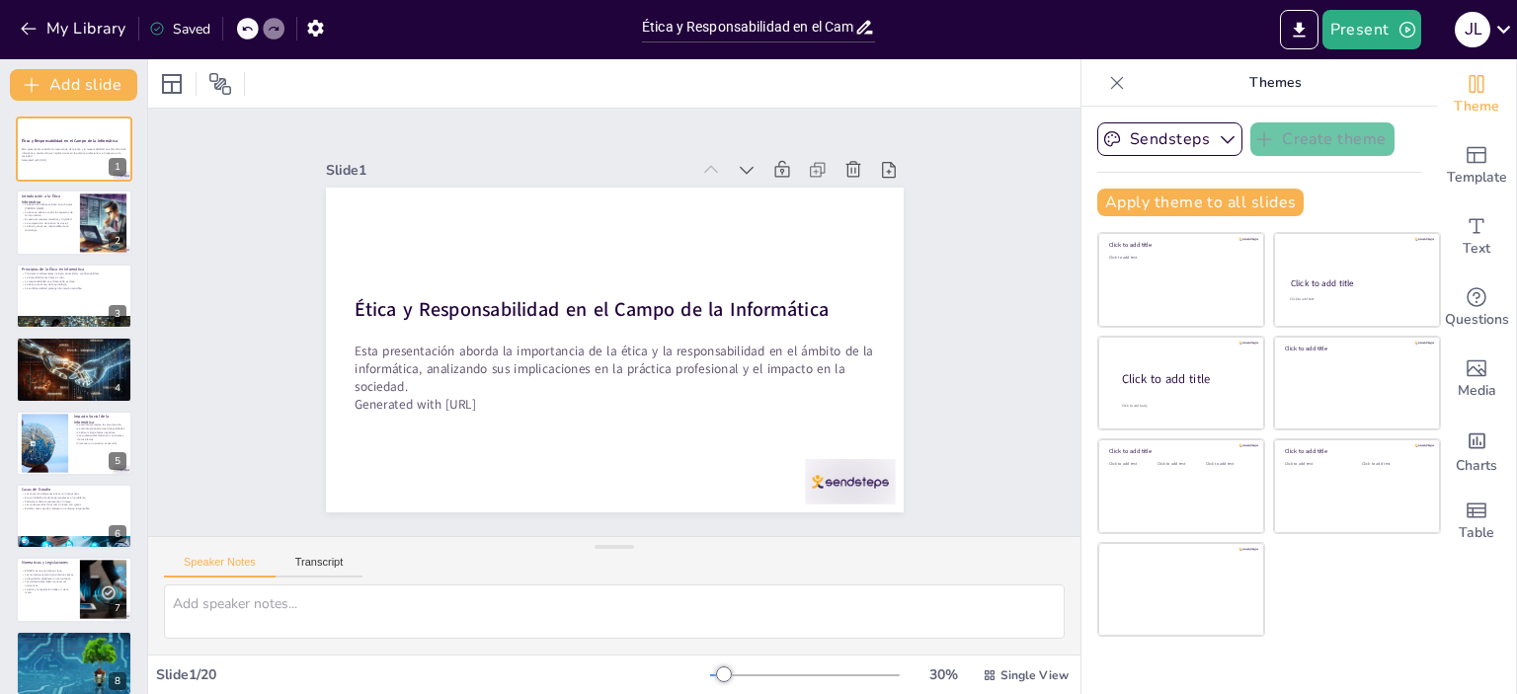
checkbox input "true"
